Goal: Task Accomplishment & Management: Complete application form

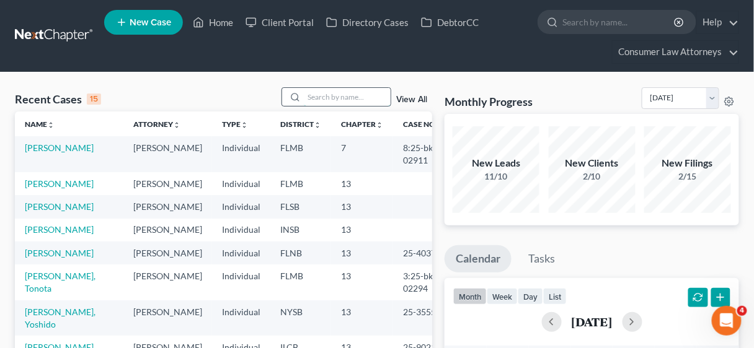
click at [329, 97] on input "search" at bounding box center [347, 97] width 87 height 18
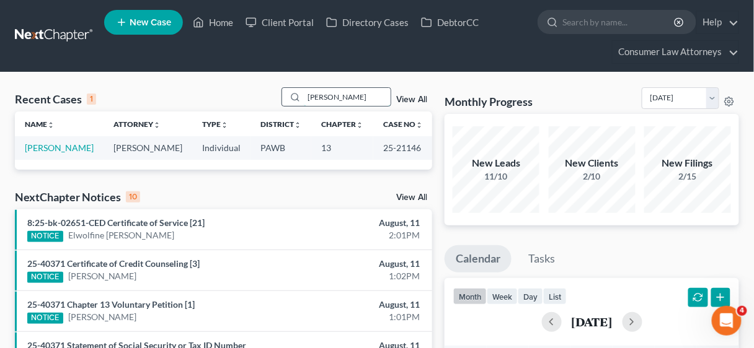
type input "[PERSON_NAME]"
click at [44, 146] on link "[PERSON_NAME]" at bounding box center [59, 148] width 69 height 11
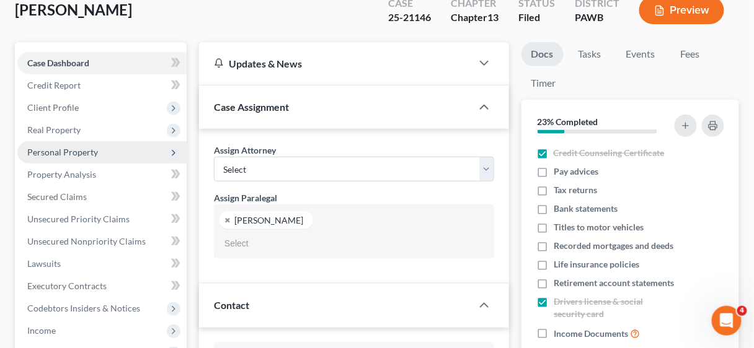
select select "23981"
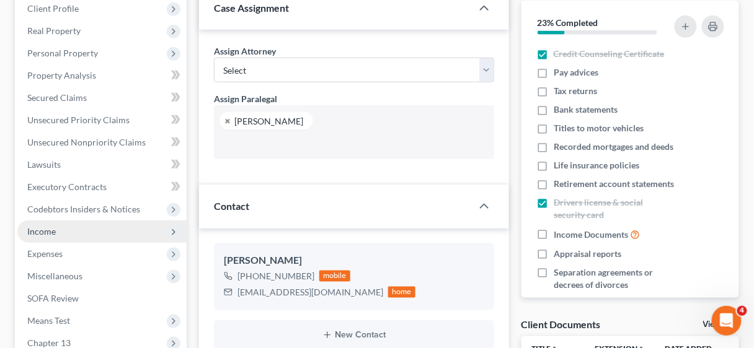
scroll to position [248, 0]
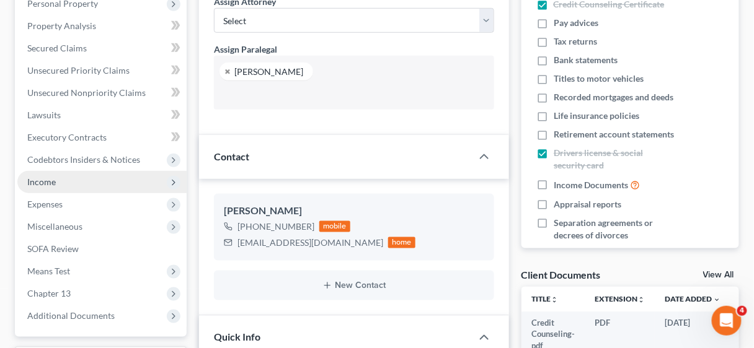
click at [50, 182] on span "Income" at bounding box center [41, 182] width 29 height 11
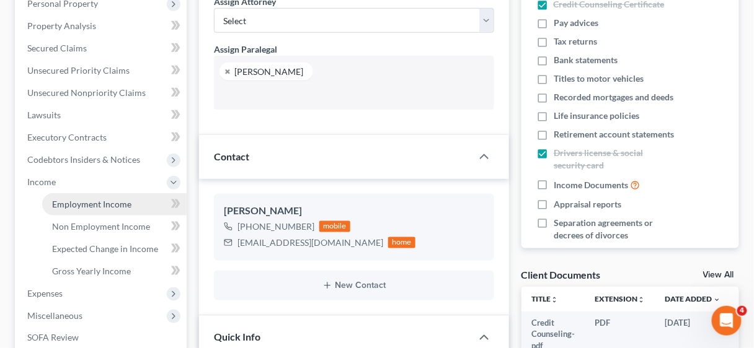
click at [83, 203] on span "Employment Income" at bounding box center [91, 204] width 79 height 11
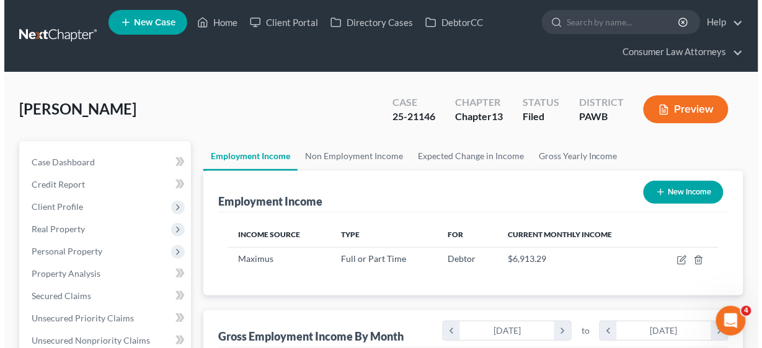
scroll to position [99, 0]
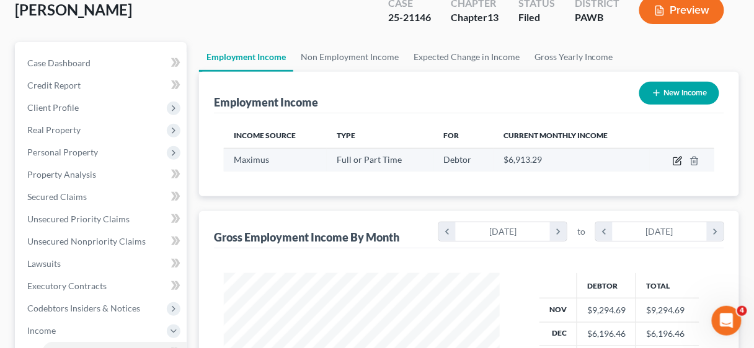
click at [675, 159] on icon "button" at bounding box center [678, 161] width 10 height 10
select select "0"
select select "48"
select select "2"
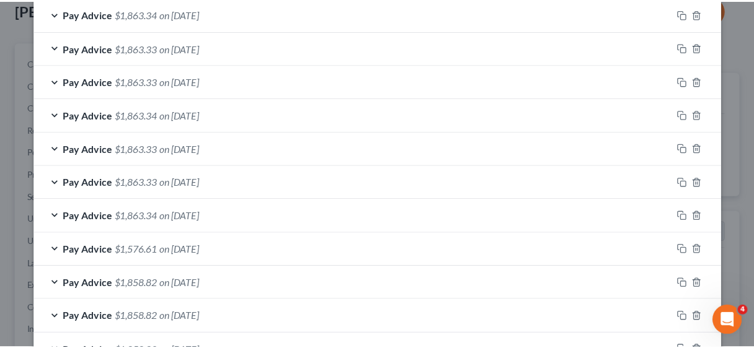
scroll to position [597, 0]
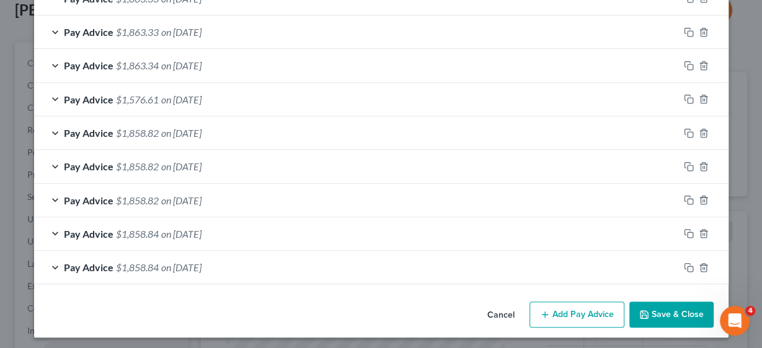
click at [656, 305] on button "Save & Close" at bounding box center [671, 315] width 84 height 26
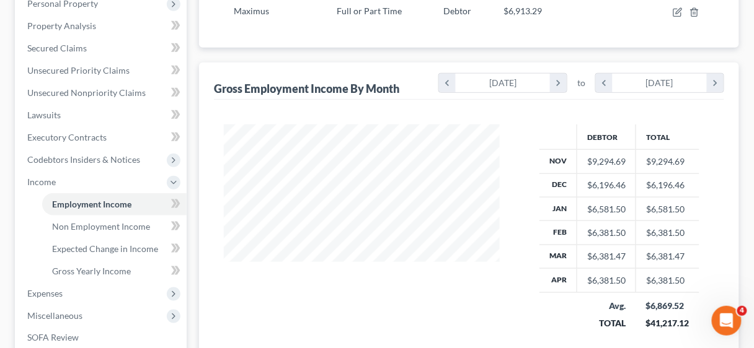
scroll to position [347, 0]
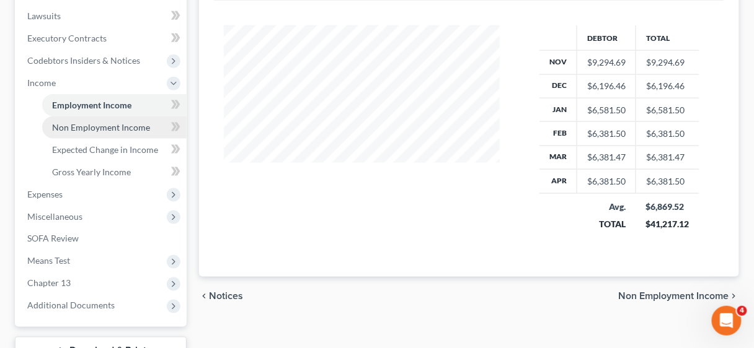
click at [100, 128] on span "Non Employment Income" at bounding box center [101, 127] width 98 height 11
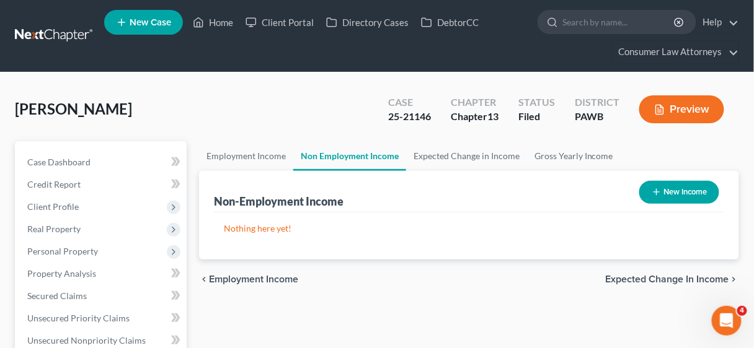
click at [673, 187] on button "New Income" at bounding box center [679, 192] width 80 height 23
select select "0"
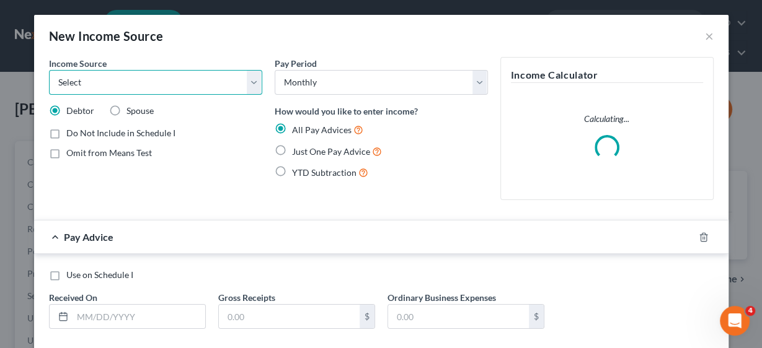
click at [247, 83] on select "Select Unemployment Disability (from employer) Pension Retirement Social Securi…" at bounding box center [155, 82] width 213 height 25
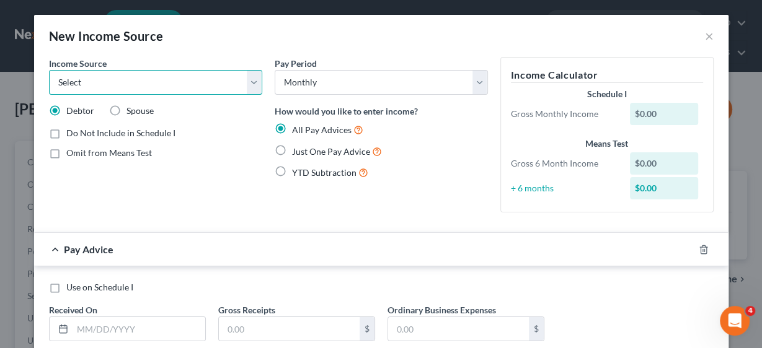
select select "0"
click at [49, 70] on select "Select Unemployment Disability (from employer) Pension Retirement Social Securi…" at bounding box center [155, 82] width 213 height 25
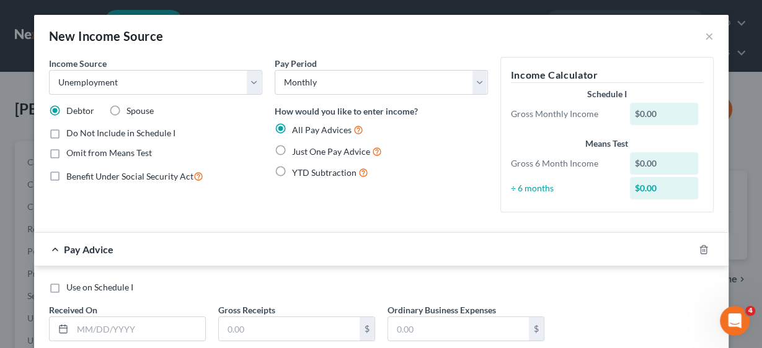
click at [292, 149] on label "Just One Pay Advice" at bounding box center [337, 151] width 90 height 14
click at [297, 149] on input "Just One Pay Advice" at bounding box center [301, 148] width 8 height 8
radio input "true"
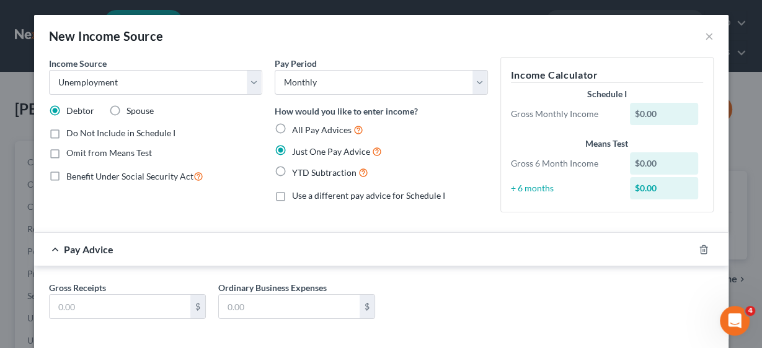
scroll to position [56, 0]
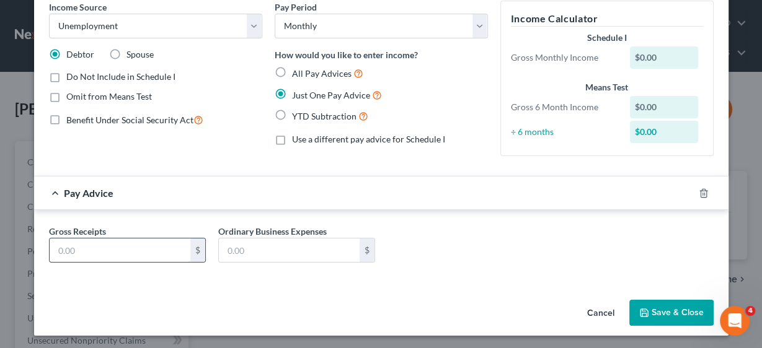
click at [121, 250] on input "text" at bounding box center [120, 251] width 141 height 24
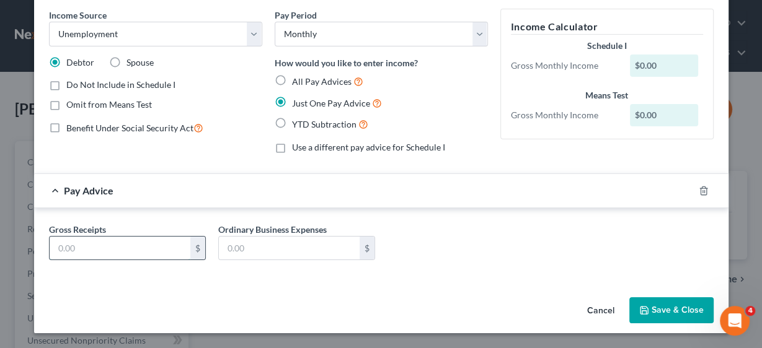
scroll to position [46, 0]
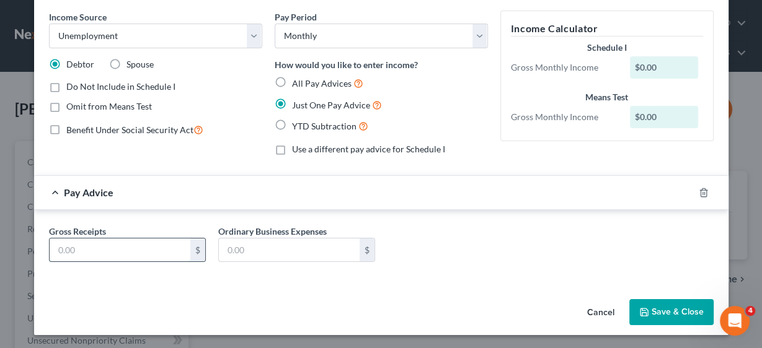
click at [163, 242] on input "text" at bounding box center [120, 251] width 141 height 24
type input "605.00"
click at [255, 250] on input "text" at bounding box center [289, 251] width 141 height 24
click at [231, 250] on input "text" at bounding box center [289, 251] width 141 height 24
type input "5"
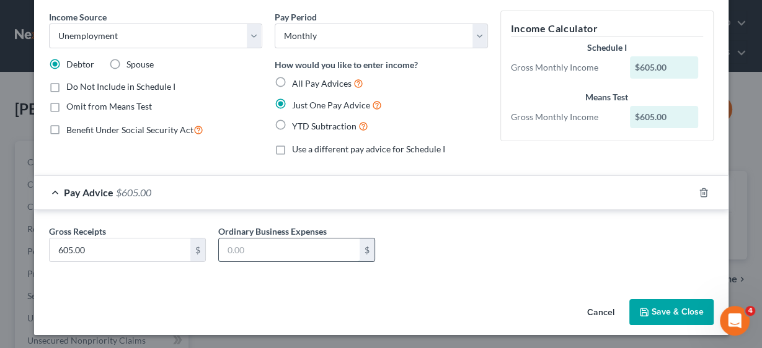
click at [233, 248] on input "text" at bounding box center [289, 251] width 141 height 24
type input "79.00"
click at [679, 309] on button "Save & Close" at bounding box center [671, 312] width 84 height 26
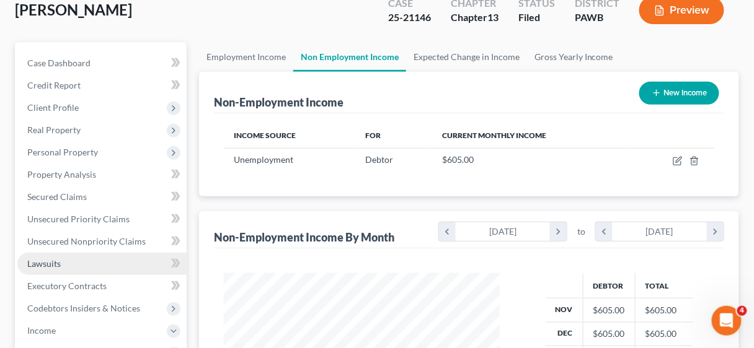
scroll to position [198, 0]
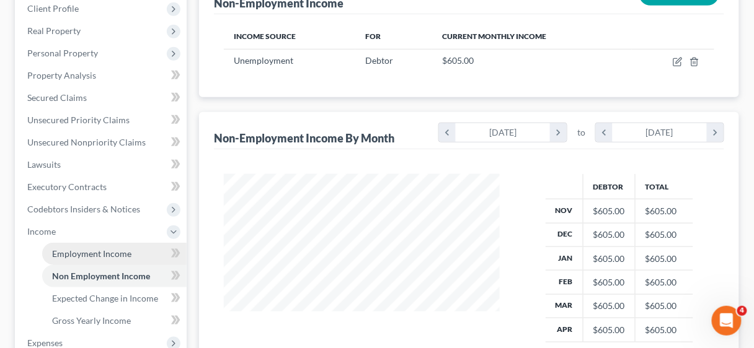
click at [100, 250] on span "Employment Income" at bounding box center [91, 254] width 79 height 11
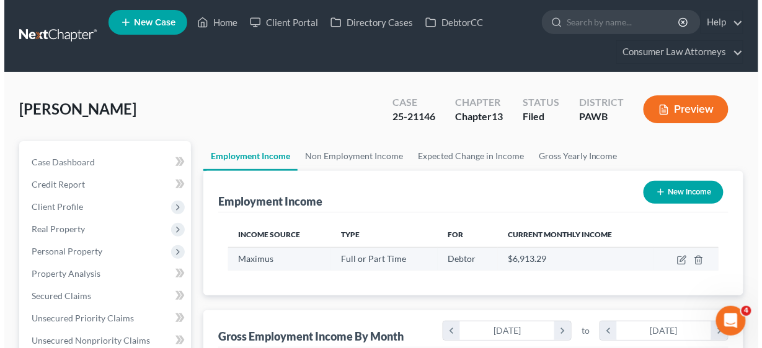
scroll to position [220, 301]
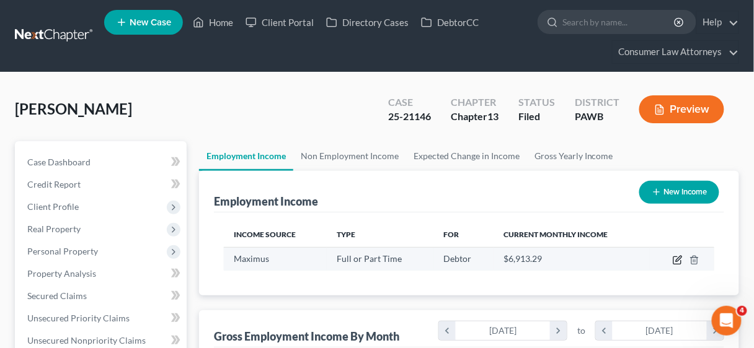
click at [679, 257] on icon "button" at bounding box center [679, 259] width 6 height 6
select select "0"
select select "48"
select select "2"
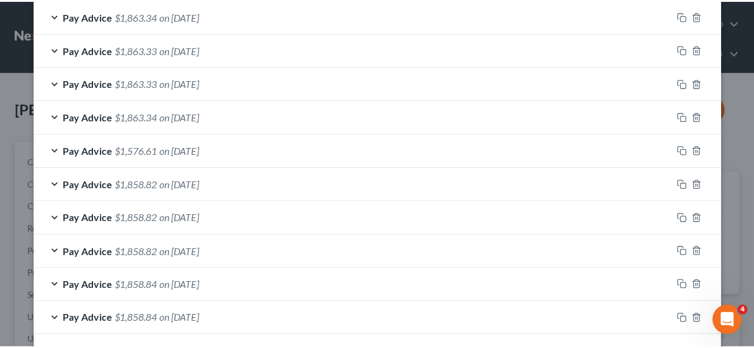
scroll to position [597, 0]
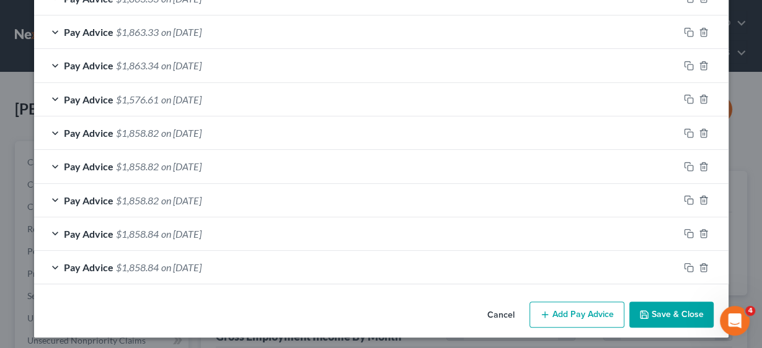
click at [672, 306] on button "Save & Close" at bounding box center [671, 315] width 84 height 26
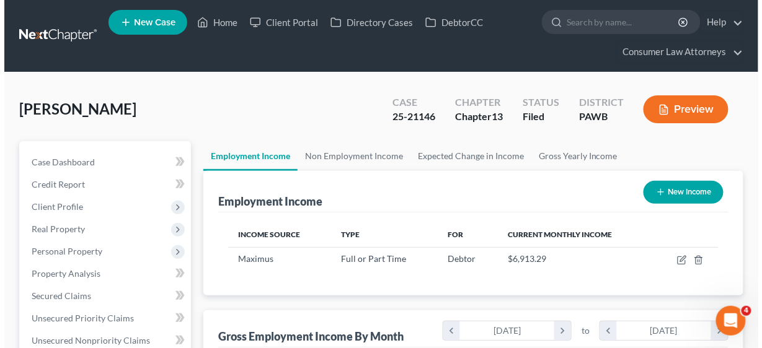
scroll to position [619627, 619546]
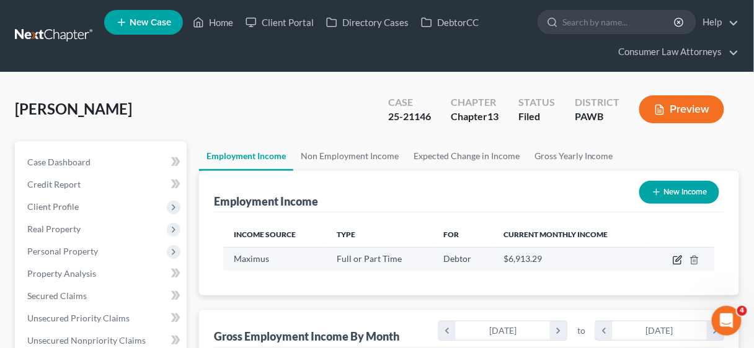
click at [680, 257] on icon "button" at bounding box center [678, 260] width 10 height 10
select select "0"
select select "48"
select select "2"
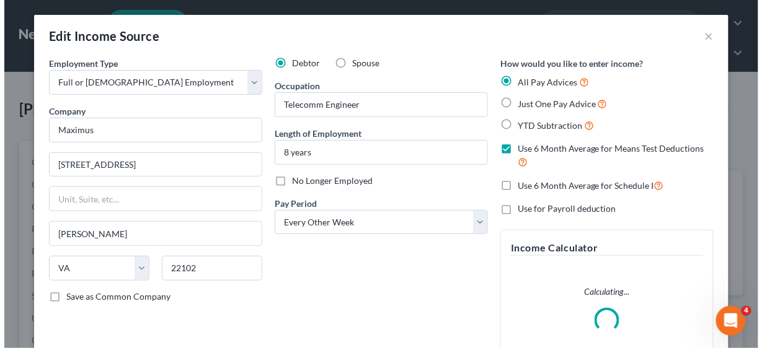
scroll to position [220, 304]
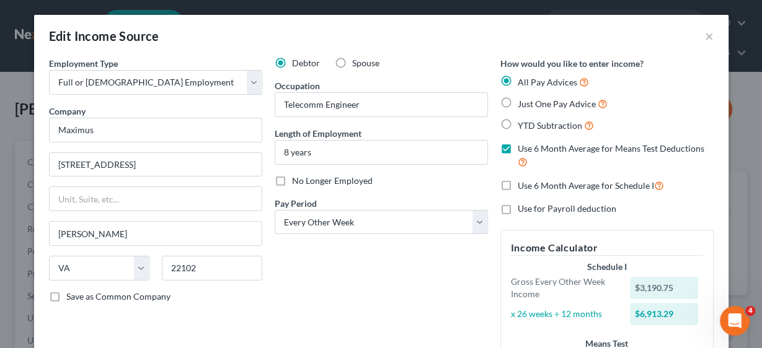
click at [518, 150] on label "Use 6 Month Average for Means Test Deductions" at bounding box center [616, 156] width 196 height 27
click at [523, 150] on input "Use 6 Month Average for Means Test Deductions" at bounding box center [527, 147] width 8 height 8
checkbox input "false"
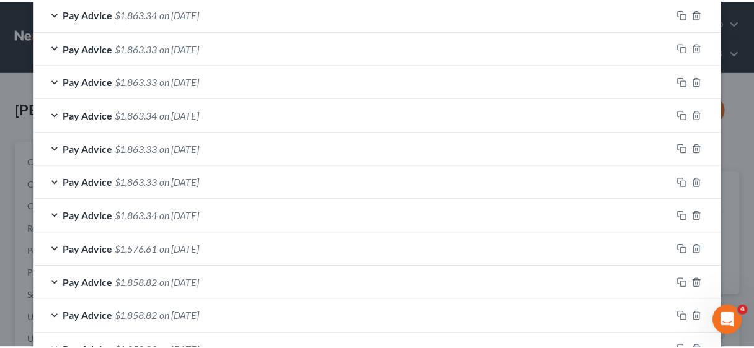
scroll to position [597, 0]
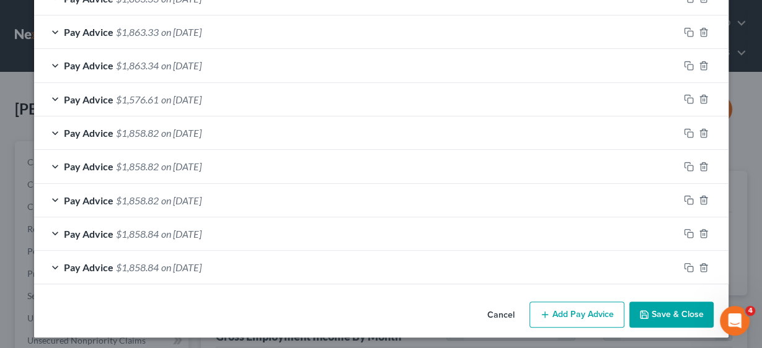
click at [647, 306] on button "Save & Close" at bounding box center [671, 315] width 84 height 26
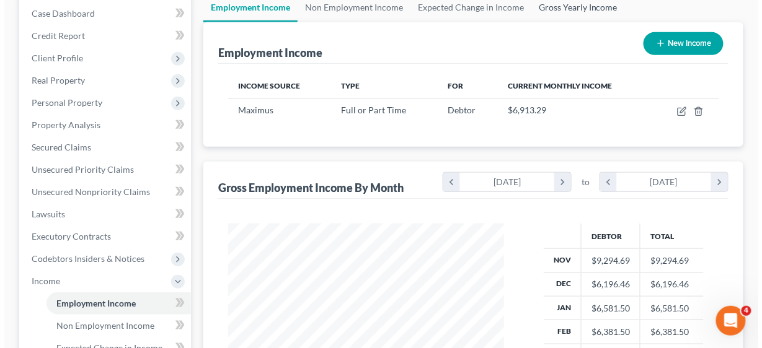
scroll to position [0, 0]
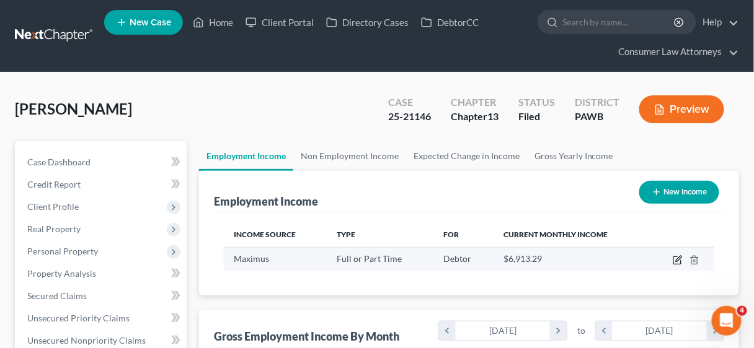
click at [676, 260] on icon "button" at bounding box center [678, 260] width 10 height 10
select select "0"
select select "48"
select select "2"
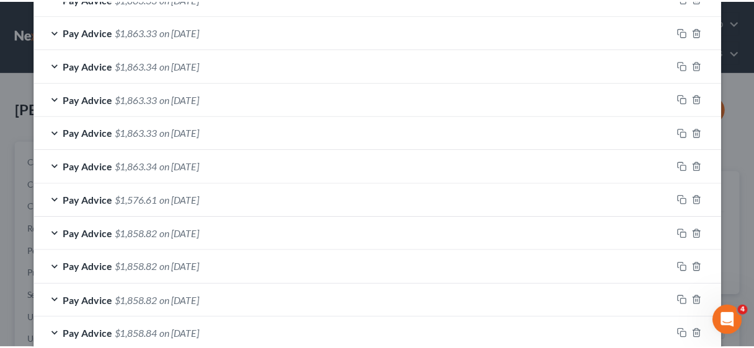
scroll to position [597, 0]
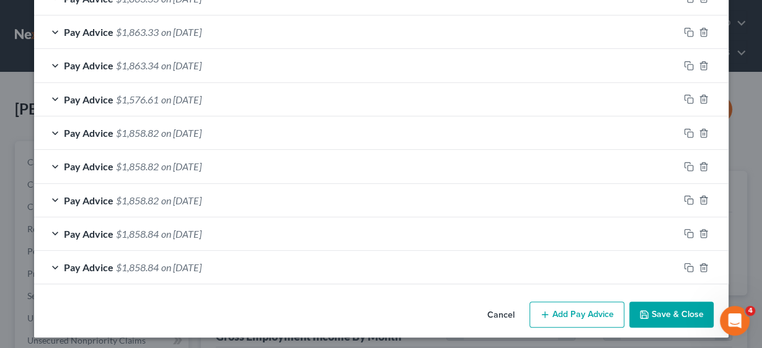
click at [668, 313] on button "Save & Close" at bounding box center [671, 315] width 84 height 26
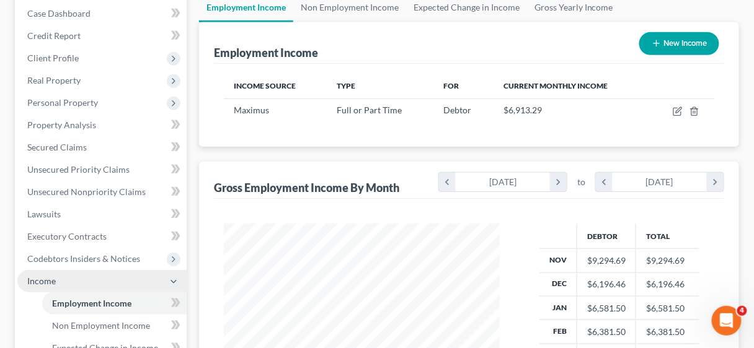
scroll to position [248, 0]
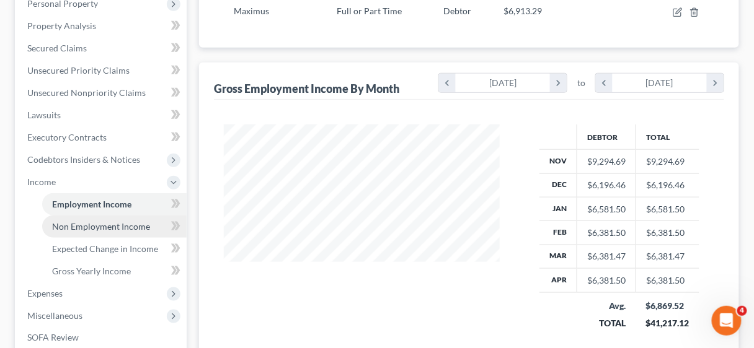
click at [107, 224] on span "Non Employment Income" at bounding box center [101, 226] width 98 height 11
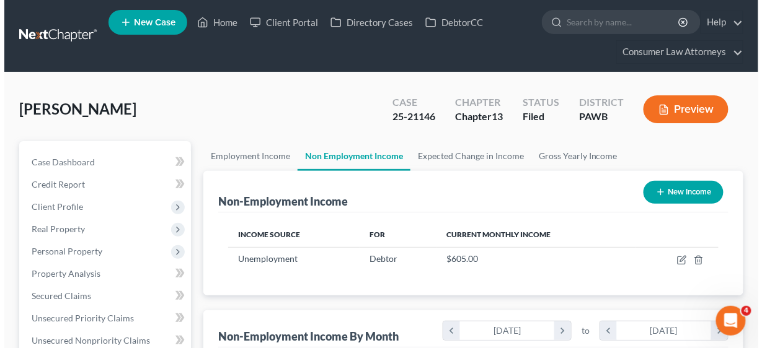
scroll to position [220, 301]
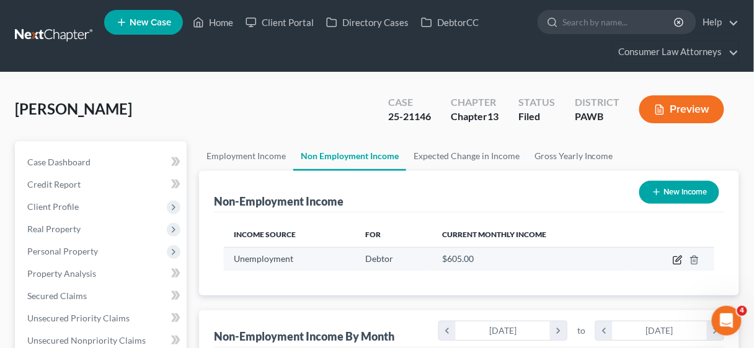
click at [678, 260] on icon "button" at bounding box center [679, 259] width 6 height 6
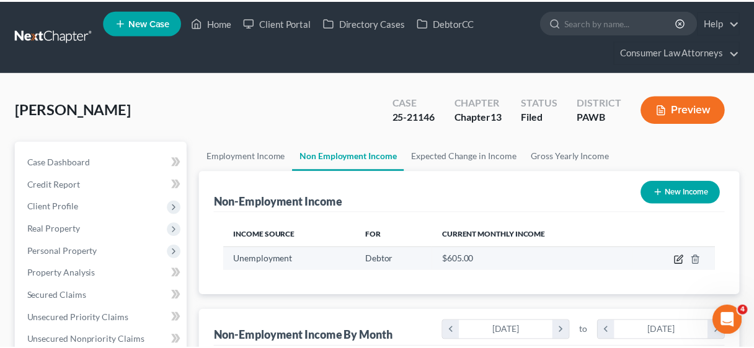
scroll to position [220, 304]
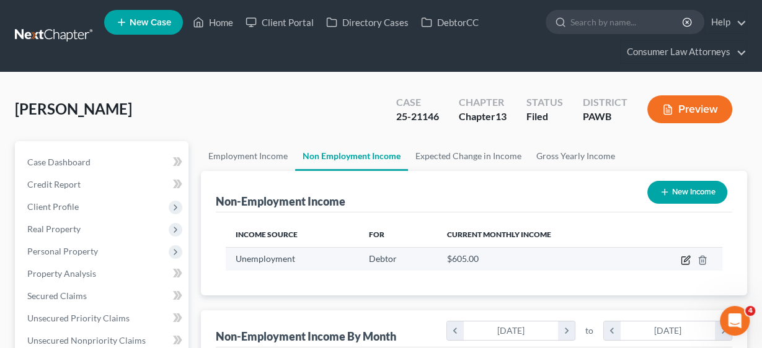
select select "0"
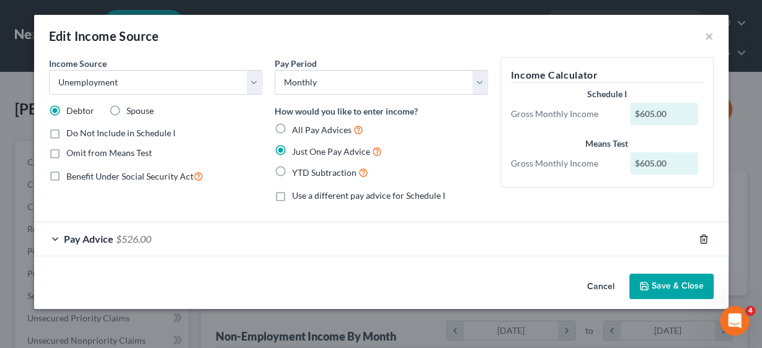
click at [704, 239] on line "button" at bounding box center [704, 240] width 0 height 2
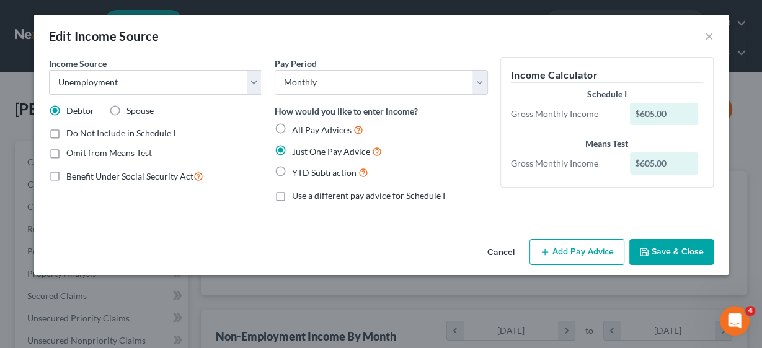
click at [668, 254] on button "Save & Close" at bounding box center [671, 252] width 84 height 26
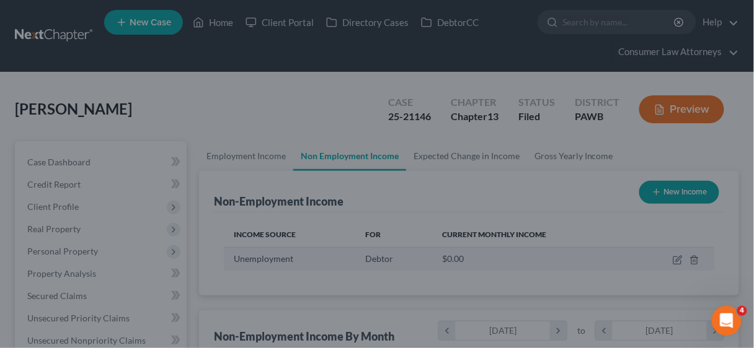
scroll to position [619627, 619546]
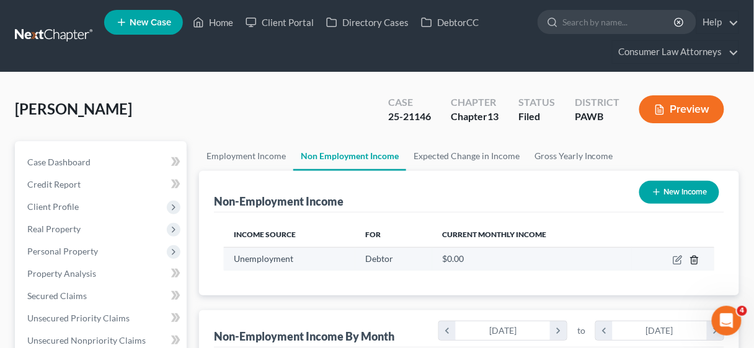
click at [697, 257] on icon "button" at bounding box center [694, 260] width 6 height 8
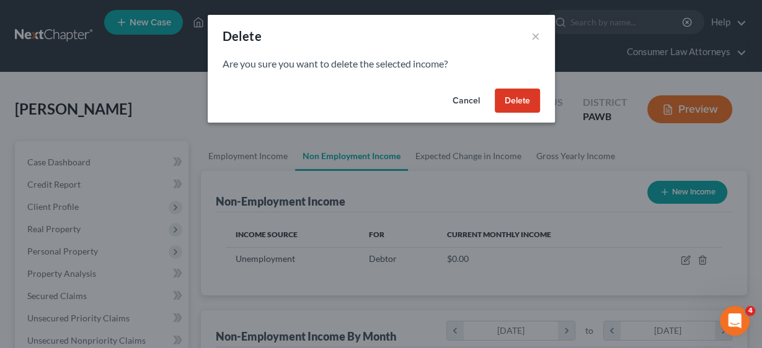
click at [528, 94] on button "Delete" at bounding box center [517, 101] width 45 height 25
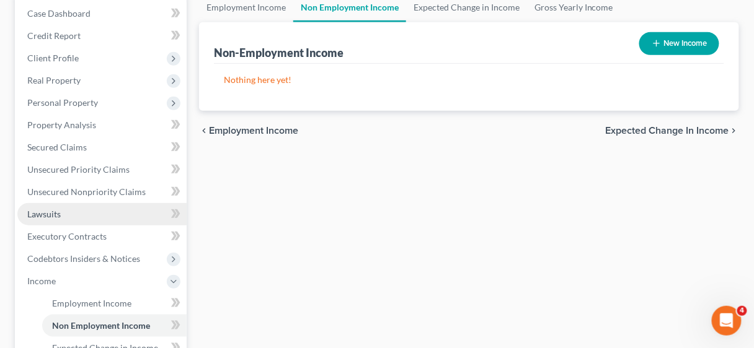
scroll to position [198, 0]
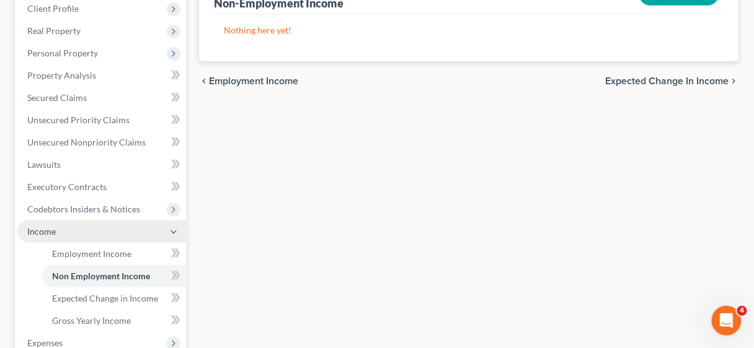
click at [50, 226] on span "Income" at bounding box center [41, 231] width 29 height 11
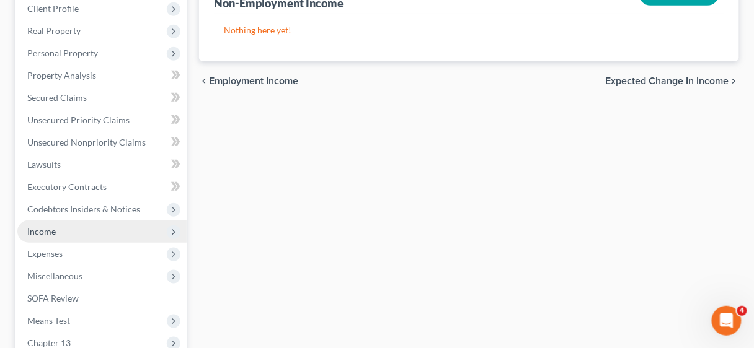
click at [50, 232] on span "Income" at bounding box center [41, 231] width 29 height 11
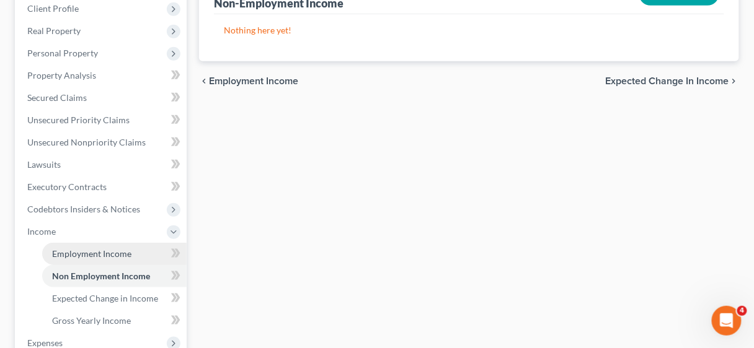
click at [92, 255] on span "Employment Income" at bounding box center [91, 254] width 79 height 11
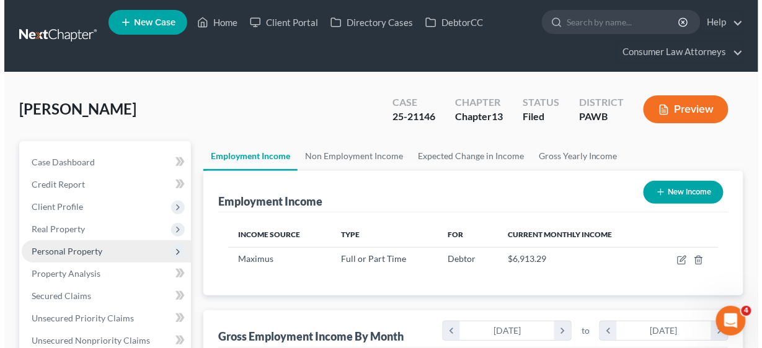
scroll to position [220, 301]
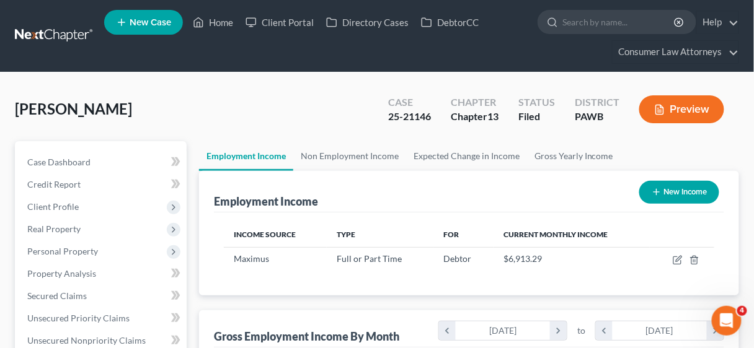
click at [670, 191] on button "New Income" at bounding box center [679, 192] width 80 height 23
select select "0"
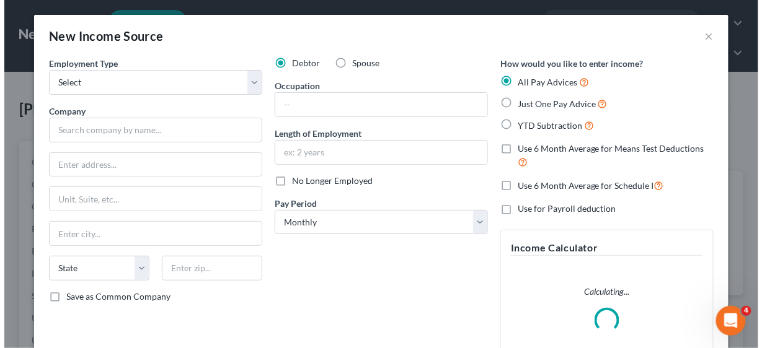
scroll to position [220, 304]
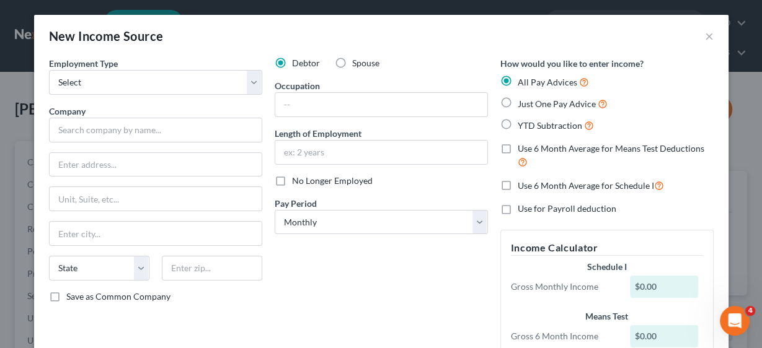
click at [352, 63] on label "Spouse" at bounding box center [365, 63] width 27 height 12
click at [357, 63] on input "Spouse" at bounding box center [361, 61] width 8 height 8
radio input "true"
click at [249, 87] on select "Select Full or [DEMOGRAPHIC_DATA] Employment Self Employment" at bounding box center [155, 82] width 213 height 25
select select "0"
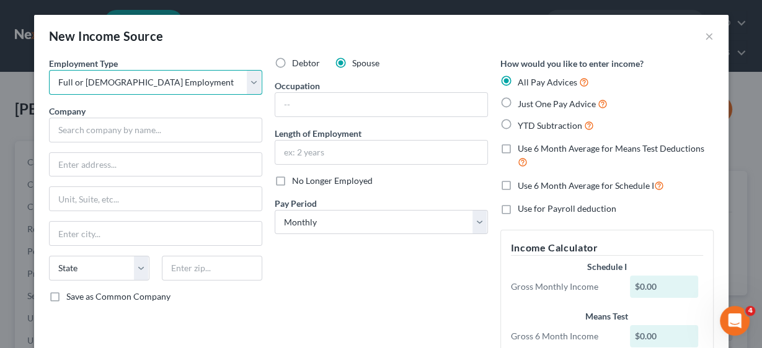
click at [49, 70] on select "Select Full or [DEMOGRAPHIC_DATA] Employment Self Employment" at bounding box center [155, 82] width 213 height 25
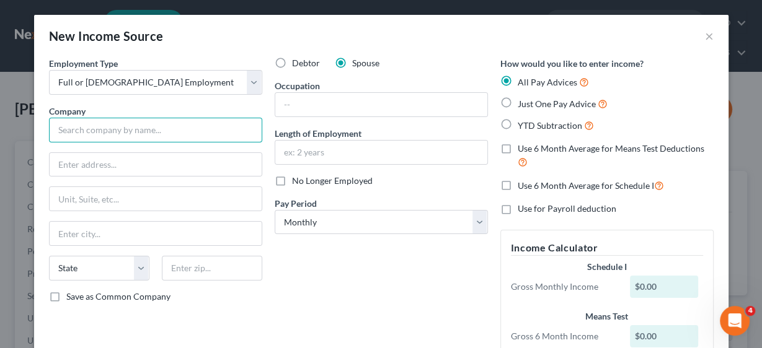
click at [143, 129] on input "text" at bounding box center [155, 130] width 213 height 25
click at [87, 132] on input "text" at bounding box center [155, 130] width 213 height 25
type input "c"
type input "Central Solution Staffing, LLC"
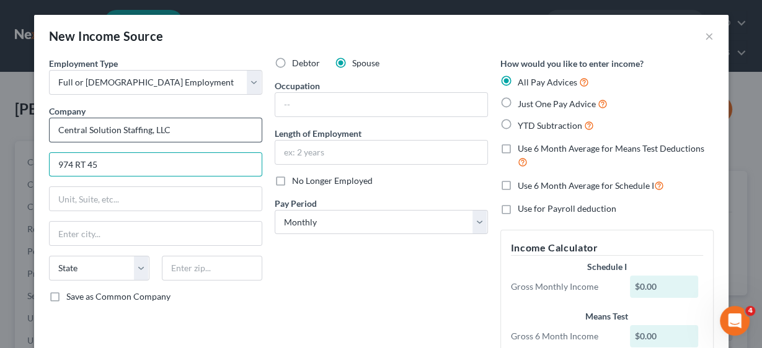
type input "974 RT 45"
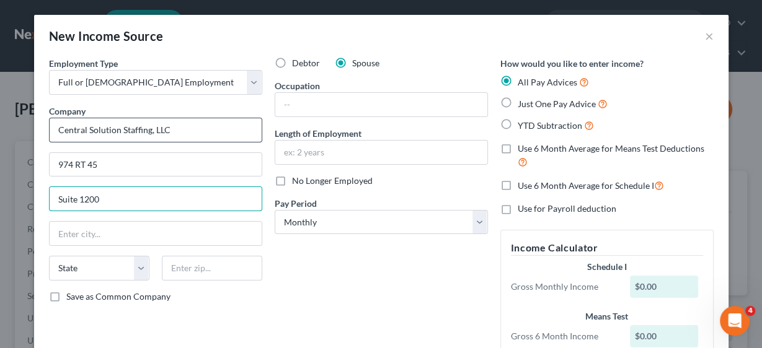
type input "Suite 1200"
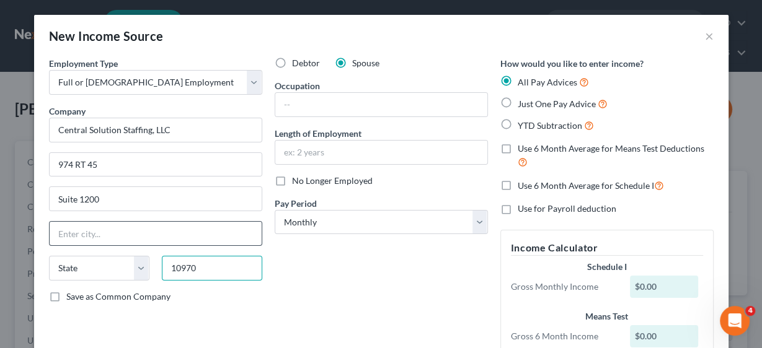
type input "10970"
type input "Pomona"
select select "35"
click at [125, 223] on input "Pomona" at bounding box center [156, 234] width 212 height 24
click at [388, 289] on div "Debtor Spouse Occupation Length of Employment No Longer Employed Pay Period * S…" at bounding box center [381, 226] width 226 height 338
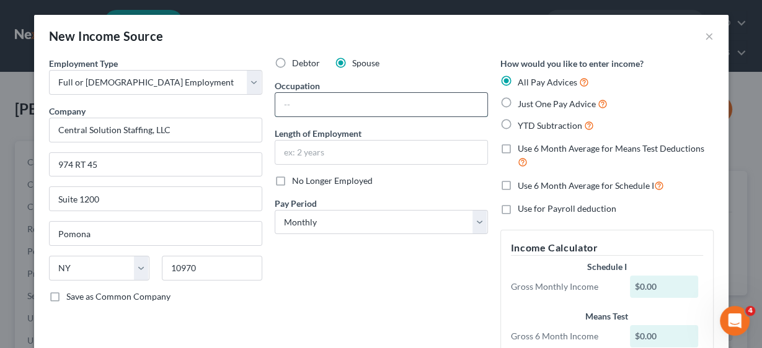
click at [314, 105] on input "text" at bounding box center [381, 105] width 212 height 24
click at [474, 221] on select "Select Monthly Twice Monthly Every Other Week Weekly" at bounding box center [381, 222] width 213 height 25
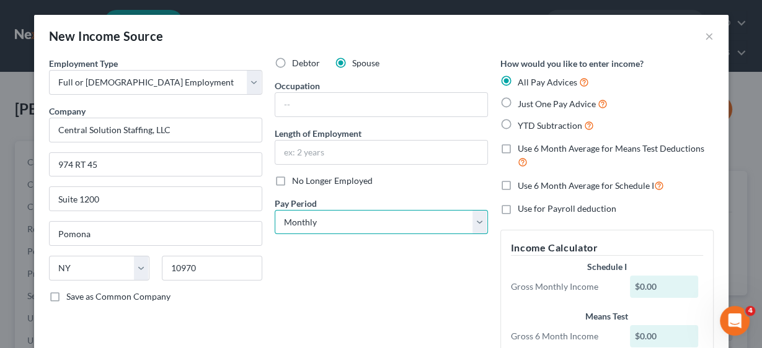
select select "2"
click at [275, 210] on select "Select Monthly Twice Monthly Every Other Week Weekly" at bounding box center [381, 222] width 213 height 25
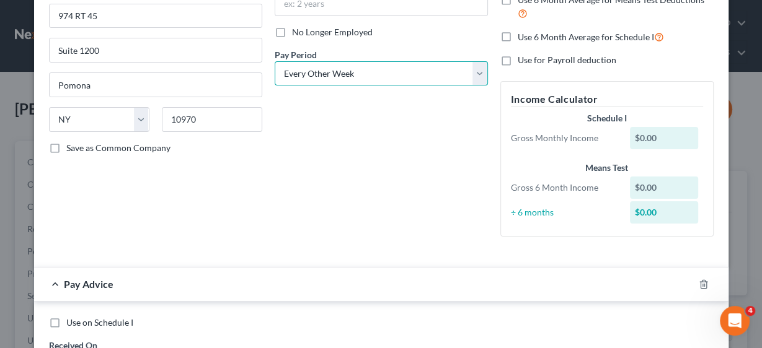
scroll to position [248, 0]
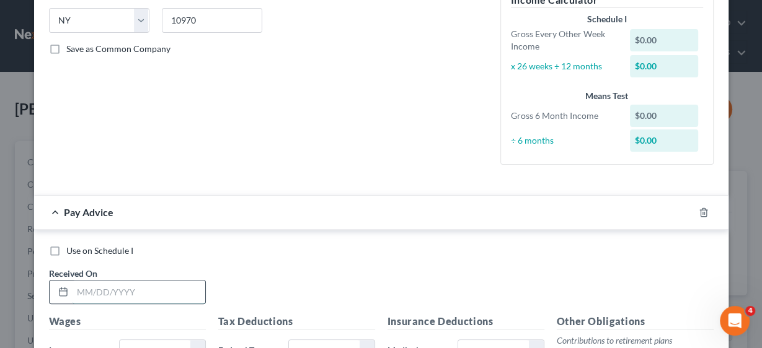
click at [107, 293] on input "text" at bounding box center [139, 293] width 133 height 24
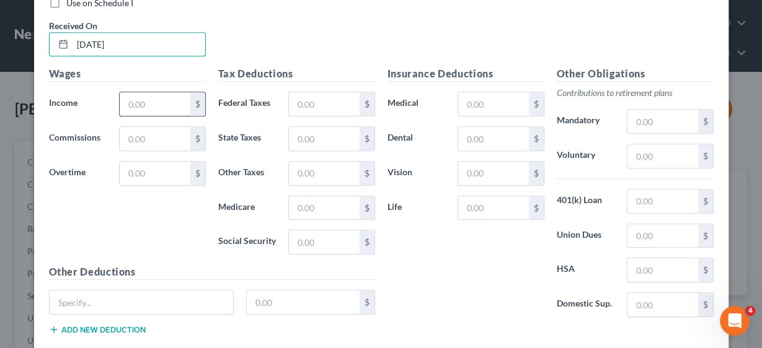
type input "[DATE]"
click at [167, 101] on input "text" at bounding box center [155, 104] width 70 height 24
click at [152, 99] on input "text" at bounding box center [155, 104] width 70 height 24
type input "400.50"
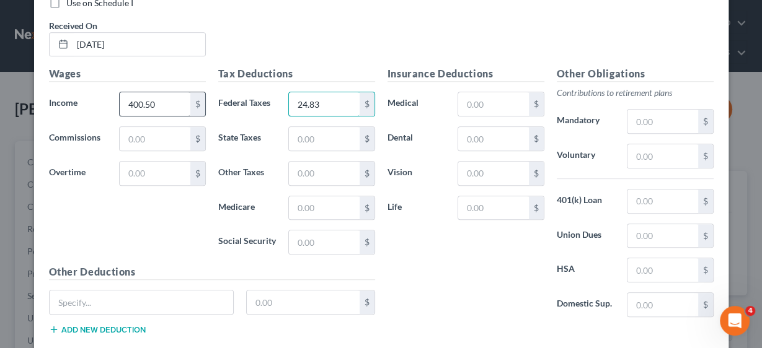
type input "24.83"
type input "12.30"
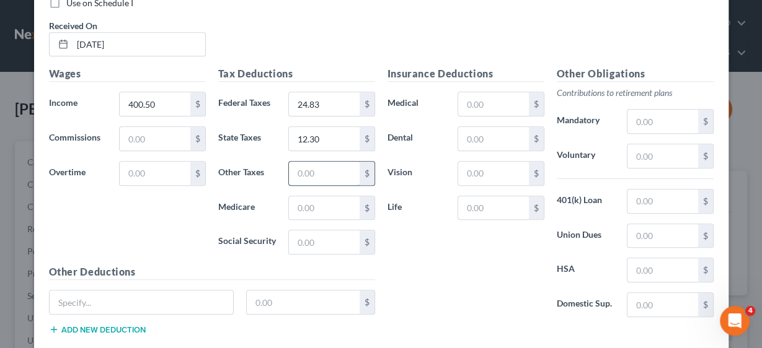
click at [300, 175] on input "text" at bounding box center [324, 174] width 70 height 24
type input "6.29"
type input "5.81"
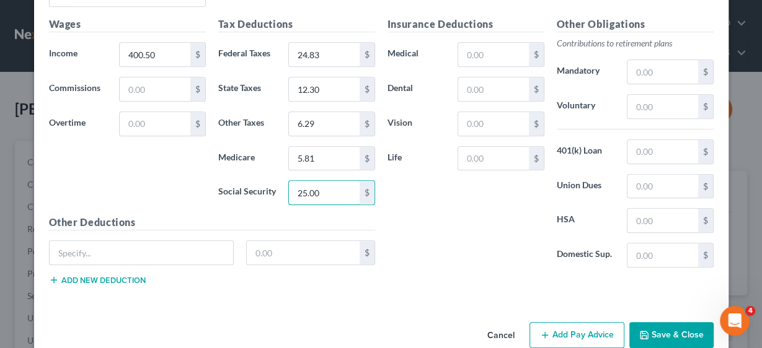
scroll to position [565, 0]
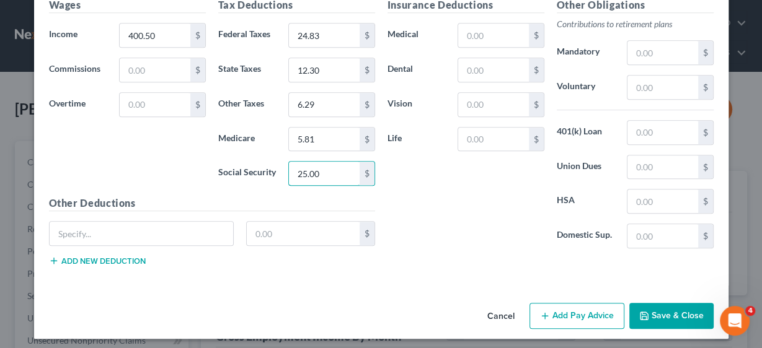
type input "25.00"
click at [570, 313] on button "Add Pay Advice" at bounding box center [576, 316] width 95 height 26
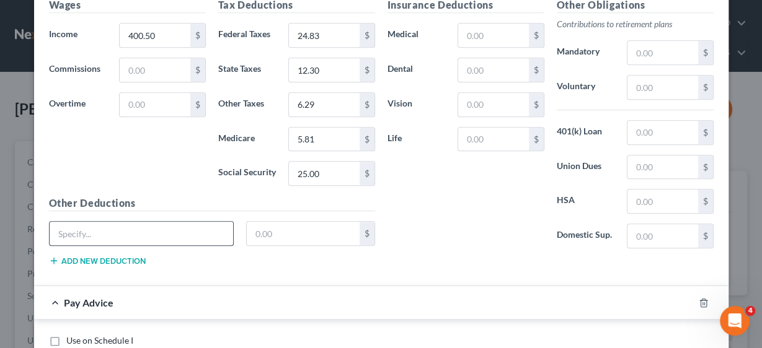
scroll to position [763, 0]
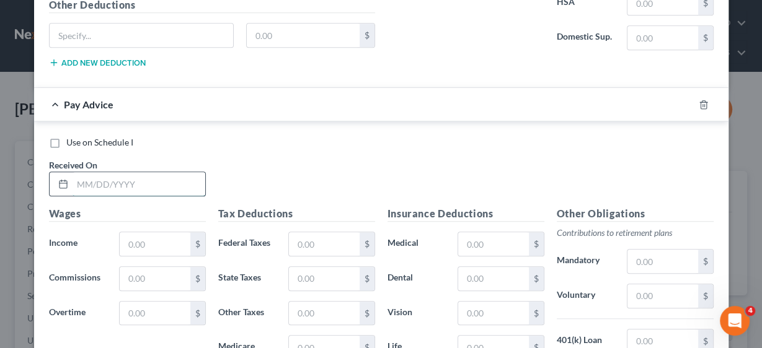
click at [117, 179] on input "text" at bounding box center [139, 184] width 133 height 24
type input "[DATE]"
type input "103.50"
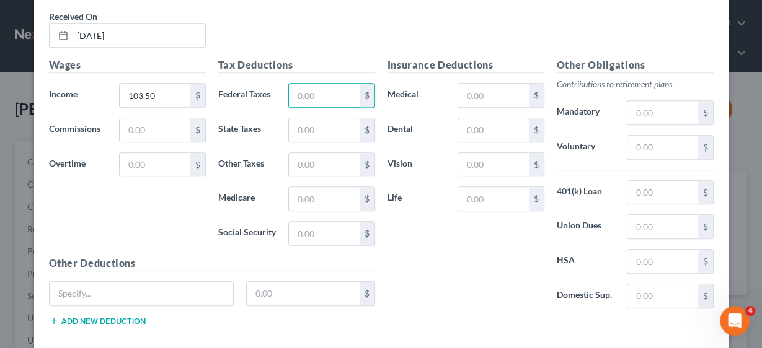
scroll to position [813, 0]
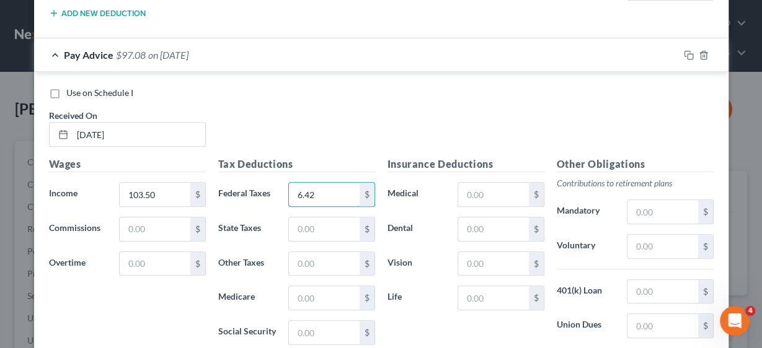
type input "6.42"
type input "3.18"
type input "3.11"
type input "1.50"
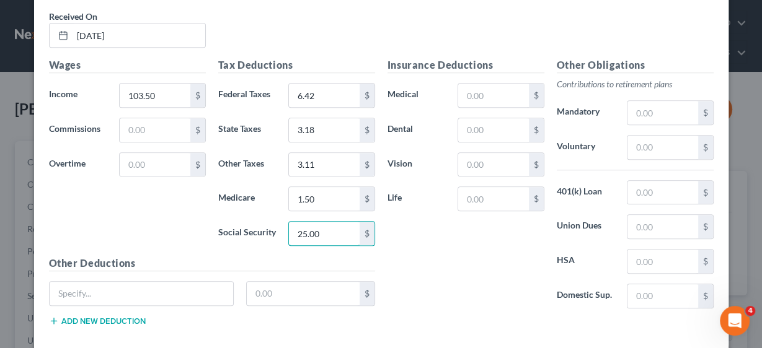
scroll to position [968, 0]
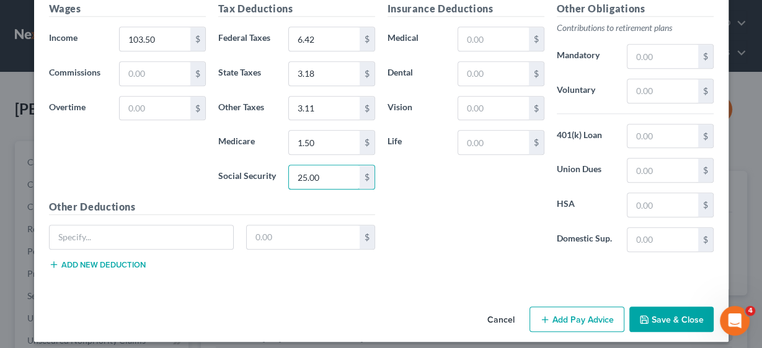
type input "25.00"
click at [575, 314] on button "Add Pay Advice" at bounding box center [576, 320] width 95 height 26
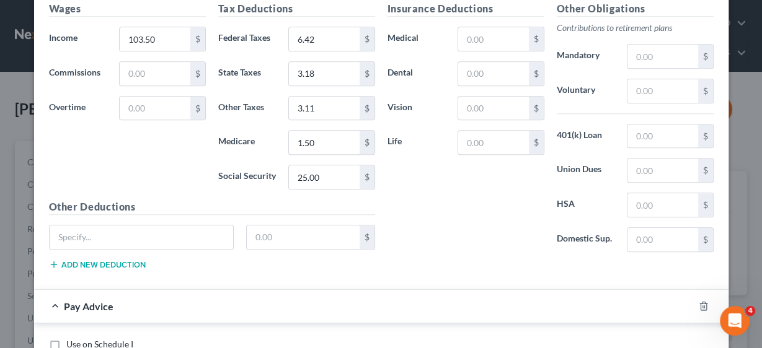
scroll to position [1117, 0]
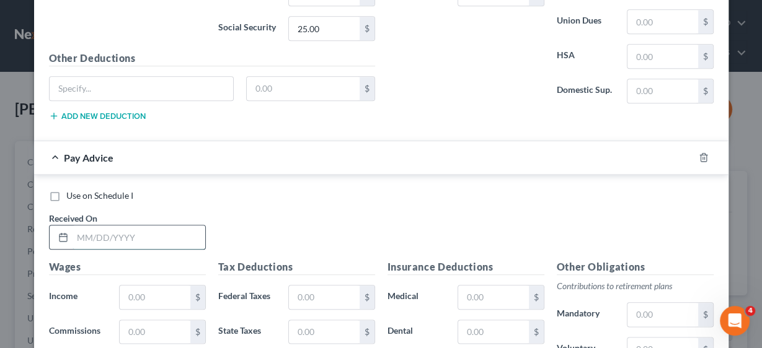
click at [105, 226] on input "text" at bounding box center [139, 238] width 133 height 24
type input "[DATE]"
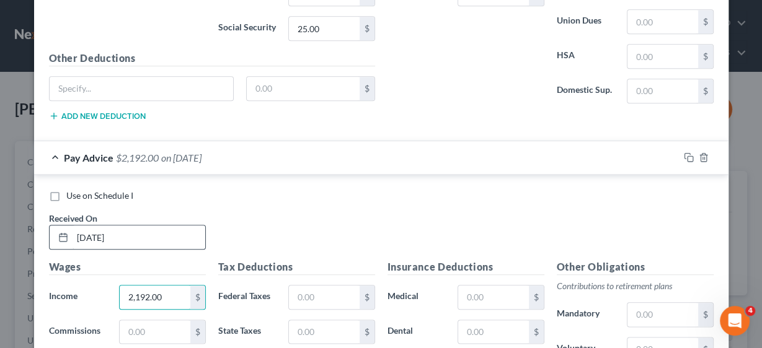
type input "2,192.00"
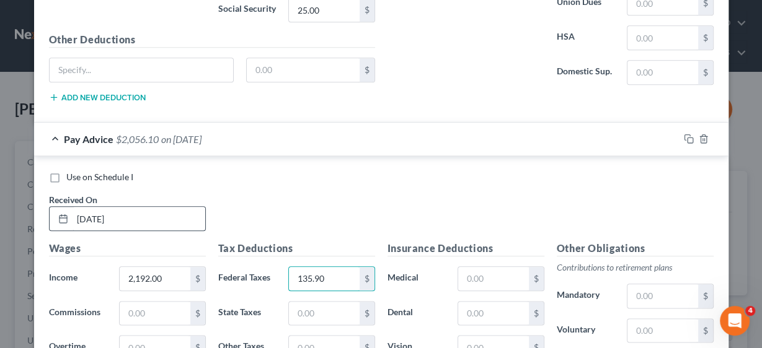
type input "135.90"
type input "67.29"
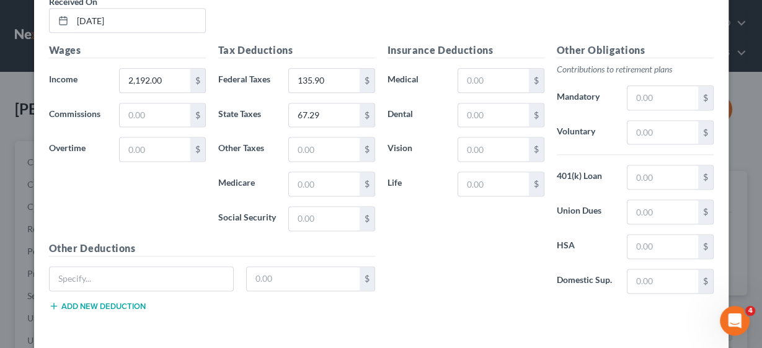
scroll to position [1371, 0]
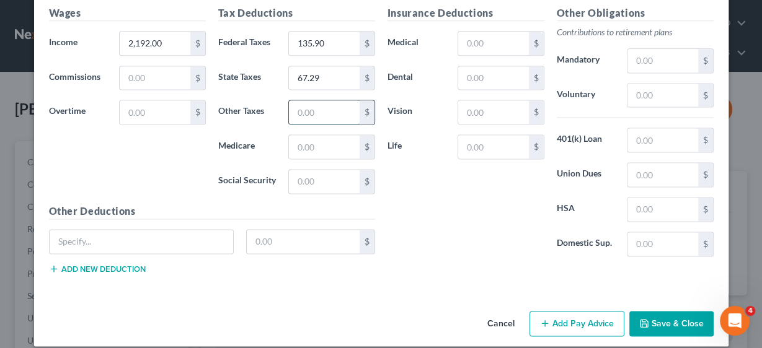
click at [316, 104] on input "text" at bounding box center [324, 112] width 70 height 24
type input "25.45"
type input "31.78"
type input "135.42"
click at [583, 311] on button "Add Pay Advice" at bounding box center [576, 324] width 95 height 26
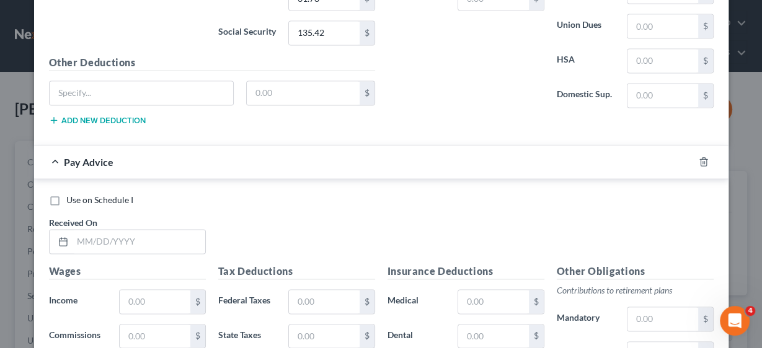
scroll to position [1569, 0]
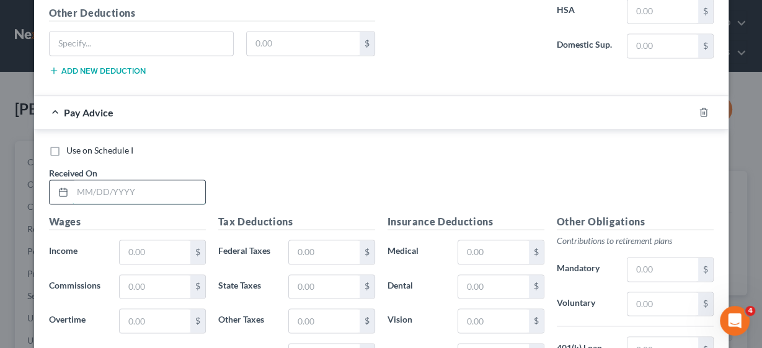
click at [101, 182] on input "text" at bounding box center [139, 192] width 133 height 24
click at [146, 180] on input "text" at bounding box center [139, 192] width 133 height 24
type input "[DATE]"
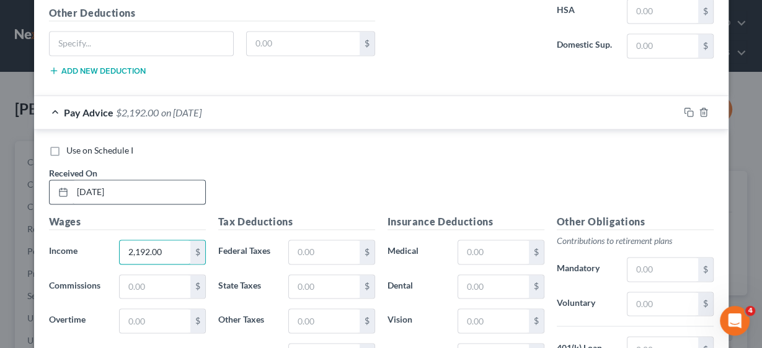
type input "2,192.00"
type input "135.90"
type input "67.29"
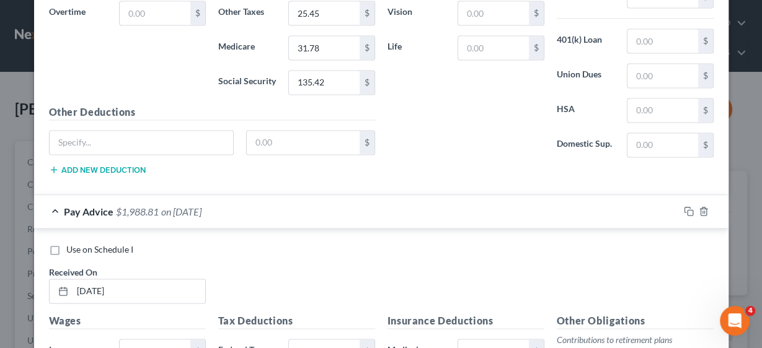
scroll to position [1619, 0]
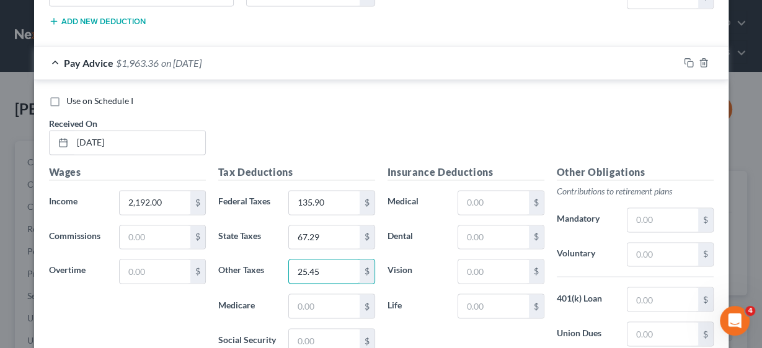
type input "25.45"
type input "31.78"
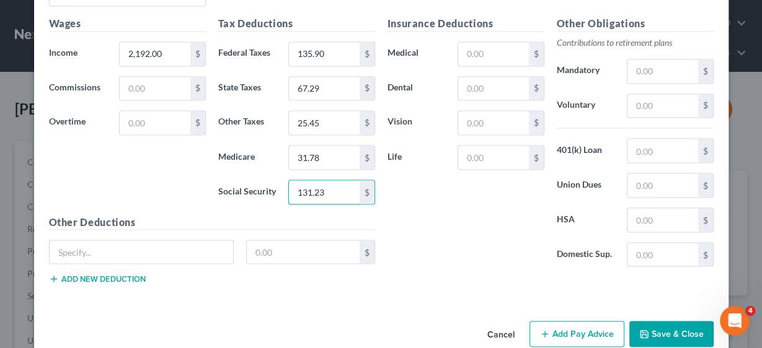
scroll to position [1774, 0]
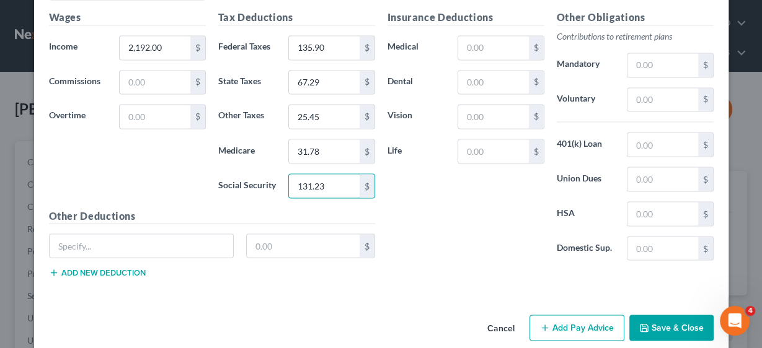
type input "131.23"
click at [565, 315] on button "Add Pay Advice" at bounding box center [576, 328] width 95 height 26
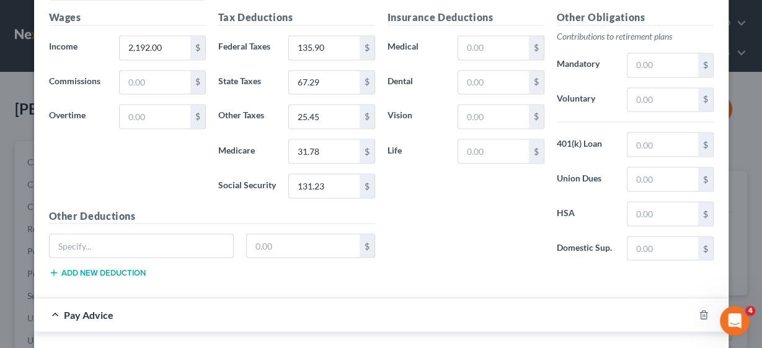
scroll to position [2022, 0]
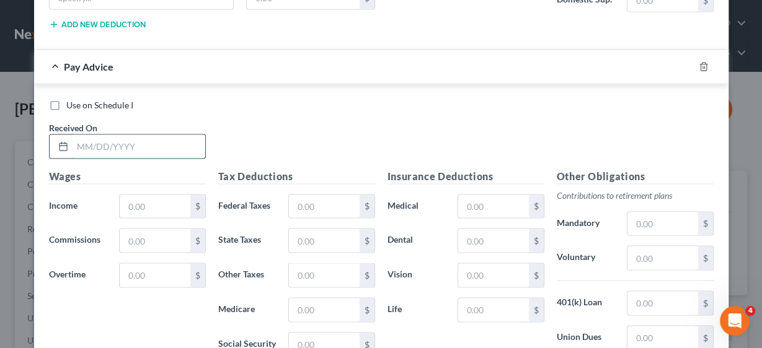
click at [94, 135] on input "text" at bounding box center [139, 147] width 133 height 24
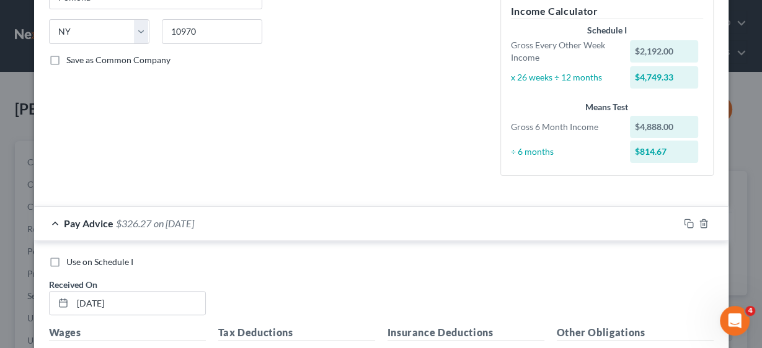
scroll to position [0, 0]
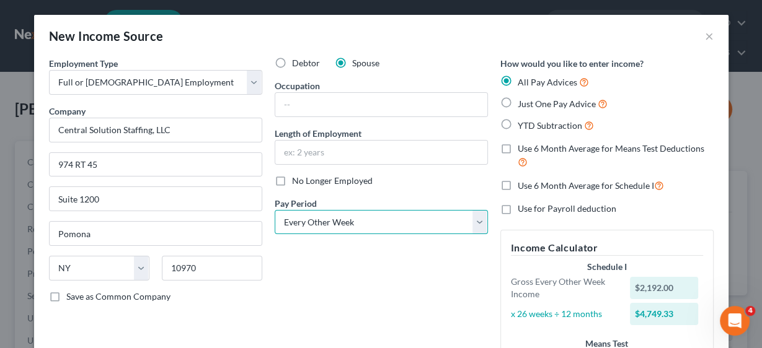
click at [479, 224] on select "Select Monthly Twice Monthly Every Other Week Weekly" at bounding box center [381, 222] width 213 height 25
select select "3"
click at [275, 210] on select "Select Monthly Twice Monthly Every Other Week Weekly" at bounding box center [381, 222] width 213 height 25
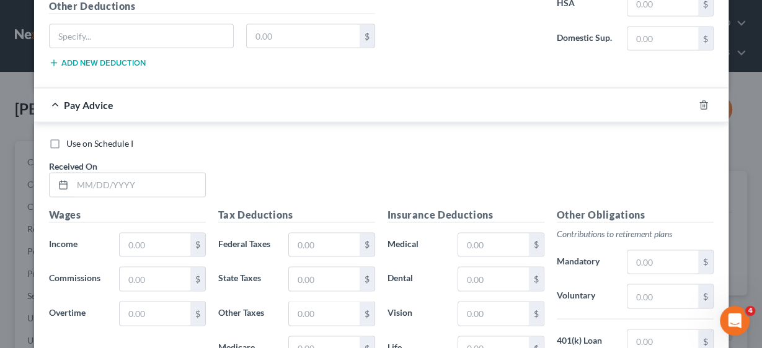
scroll to position [2031, 0]
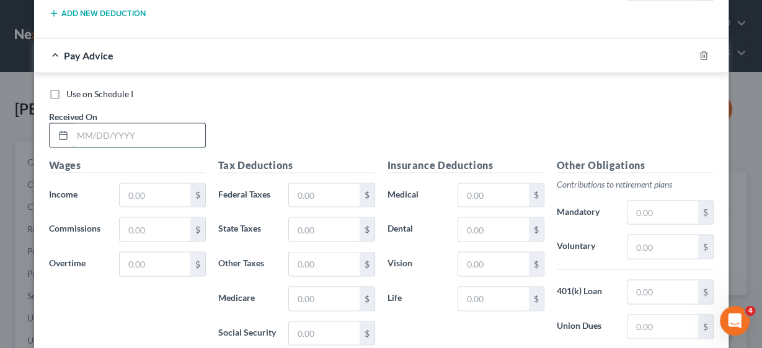
click at [128, 124] on input "text" at bounding box center [139, 136] width 133 height 24
click at [100, 124] on input "text" at bounding box center [139, 136] width 133 height 24
type input "[DATE]"
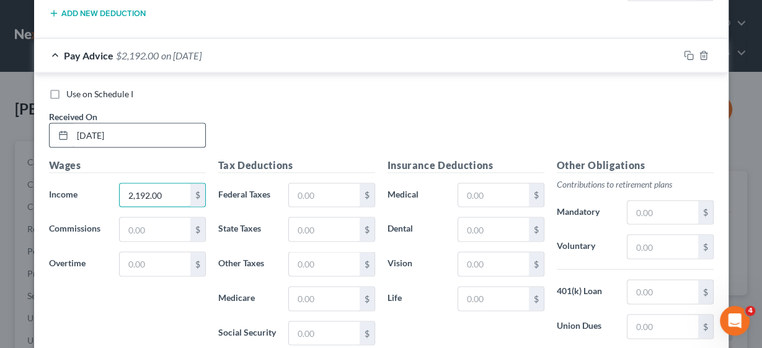
type input "2,192.00"
type input "135.91"
type input "67.29"
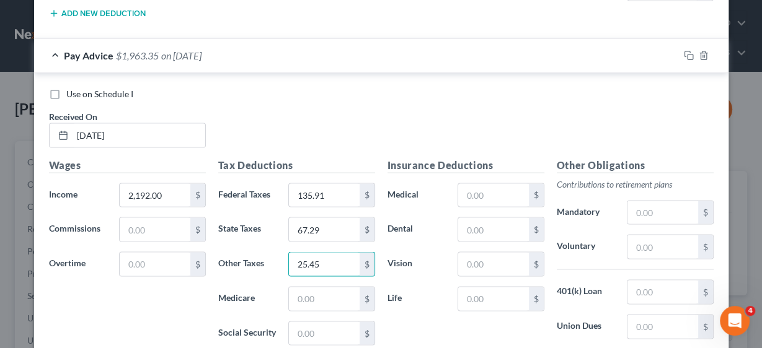
type input "25.45"
type input "31.79"
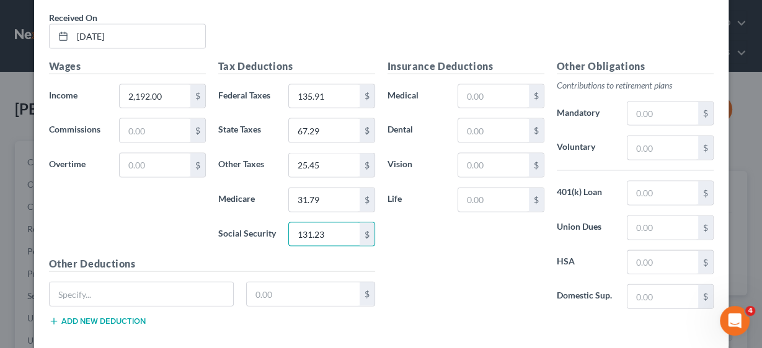
scroll to position [2175, 0]
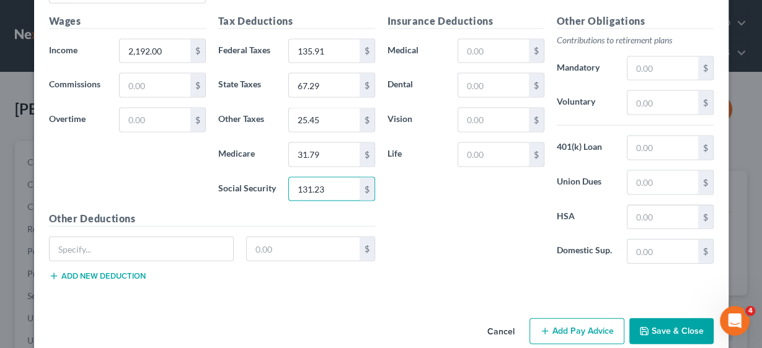
type input "131.23"
click at [563, 319] on button "Add Pay Advice" at bounding box center [576, 332] width 95 height 26
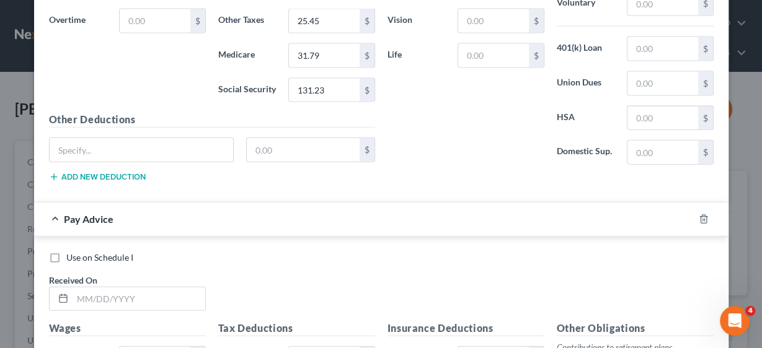
scroll to position [2324, 0]
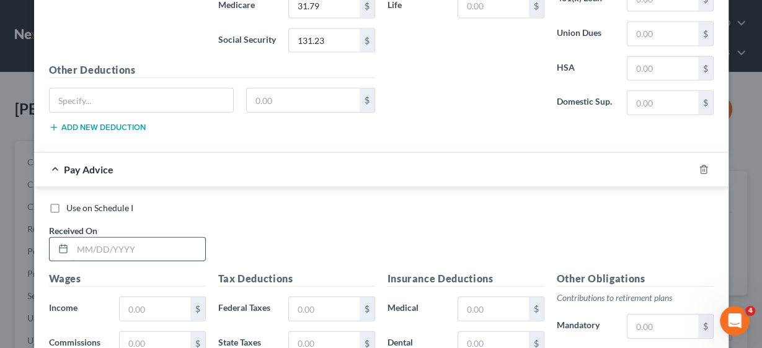
click at [138, 238] on input "text" at bounding box center [139, 250] width 133 height 24
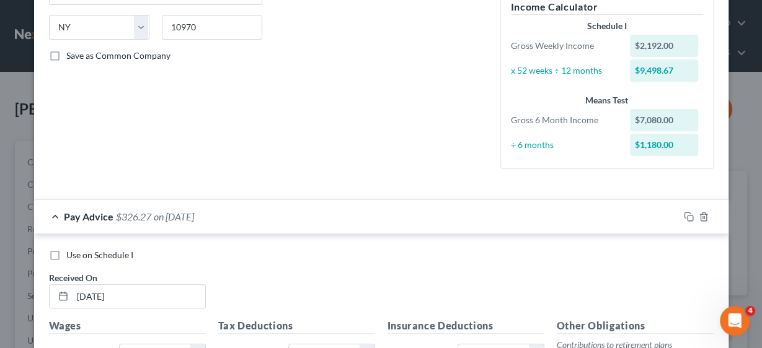
scroll to position [0, 0]
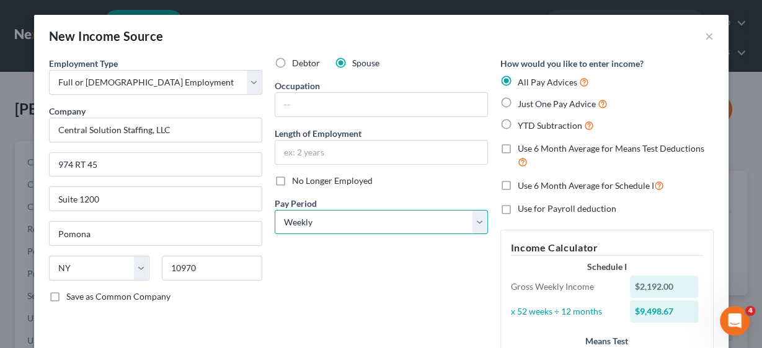
click at [475, 222] on select "Select Monthly Twice Monthly Every Other Week Weekly" at bounding box center [381, 222] width 213 height 25
select select "2"
click at [275, 210] on select "Select Monthly Twice Monthly Every Other Week Weekly" at bounding box center [381, 222] width 213 height 25
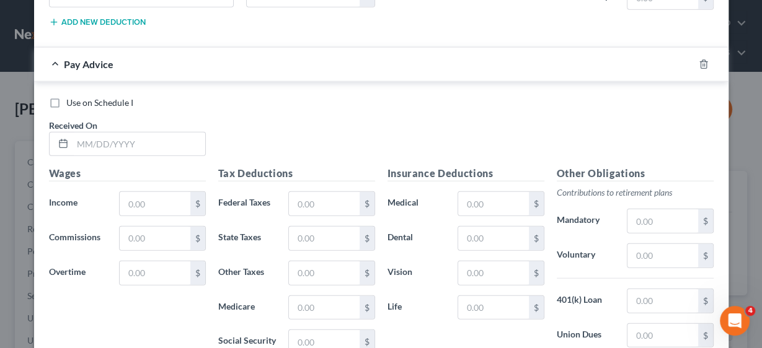
scroll to position [2481, 0]
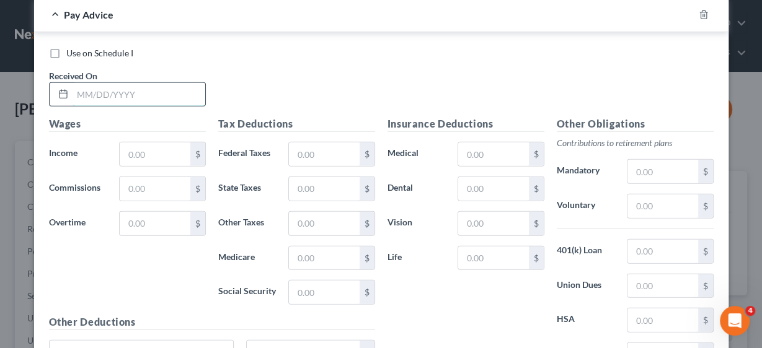
click at [125, 83] on input "text" at bounding box center [139, 95] width 133 height 24
type input "[DATE]"
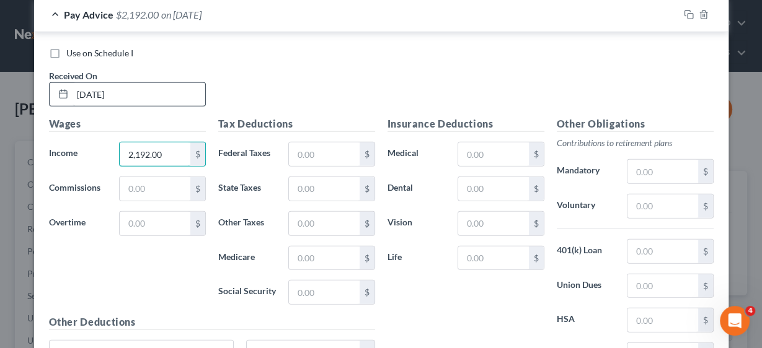
type input "2,192.00"
type input "135.90"
type input "67.29"
type input "25.45"
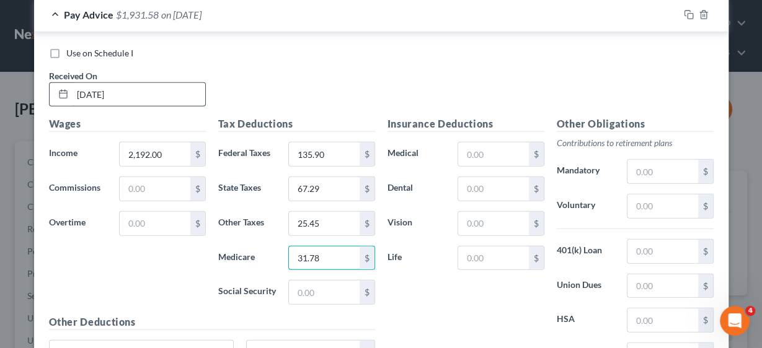
type input "31.78"
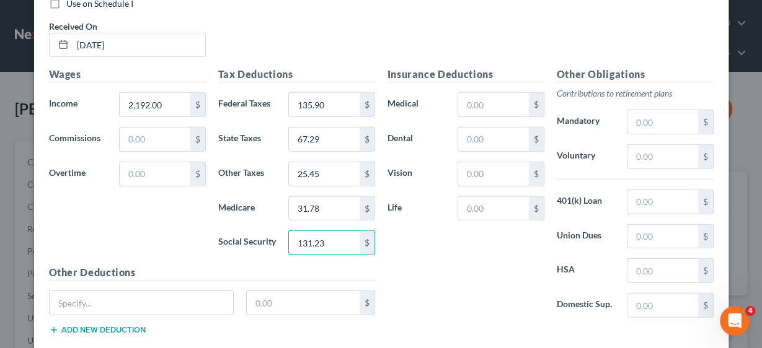
scroll to position [2580, 0]
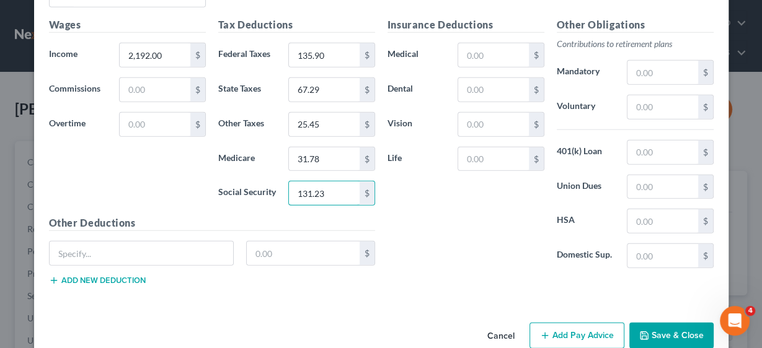
type input "131.23"
click at [562, 323] on button "Add Pay Advice" at bounding box center [576, 336] width 95 height 26
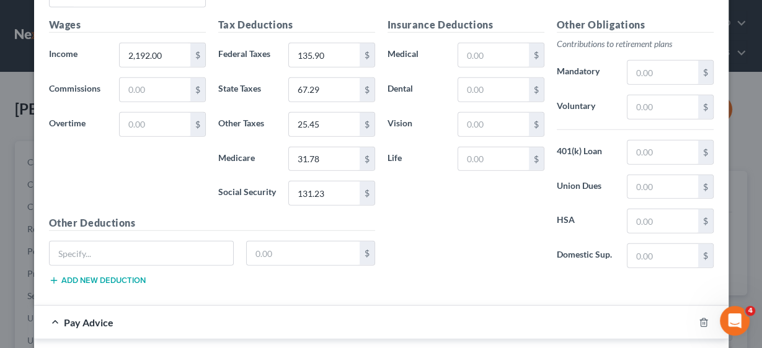
scroll to position [2878, 0]
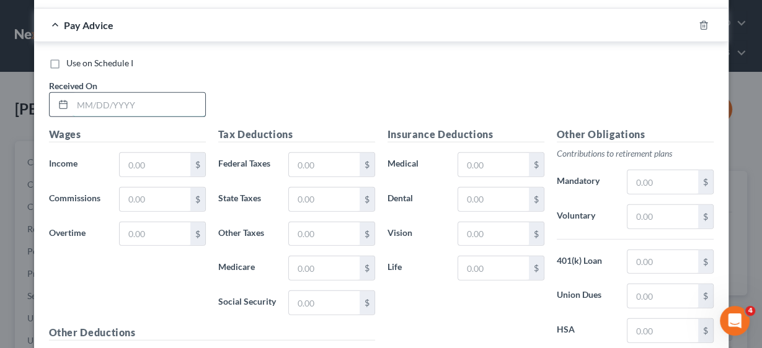
click at [92, 93] on input "text" at bounding box center [139, 105] width 133 height 24
click at [112, 93] on input "text" at bounding box center [139, 105] width 133 height 24
type input "[DATE]"
type input "2,192.00"
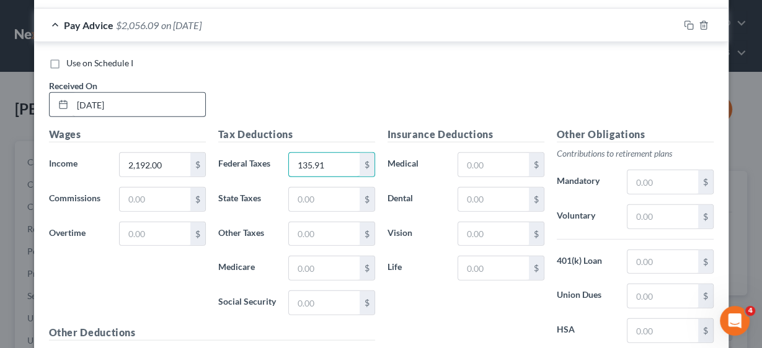
type input "135.91"
type input "67.29"
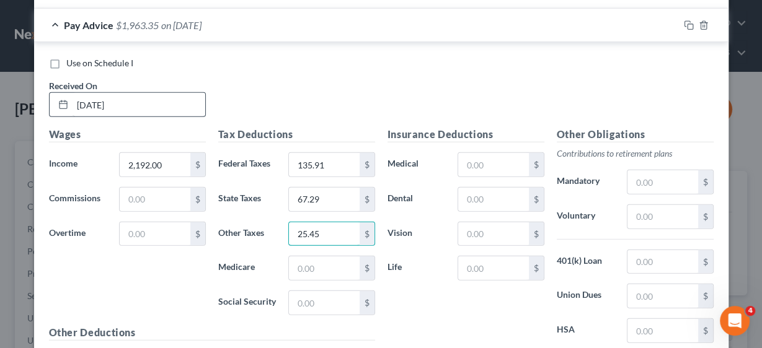
type input "25.45"
type input "31.79"
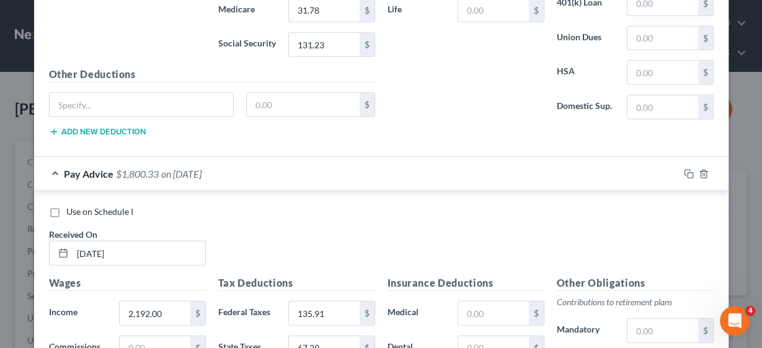
scroll to position [2984, 0]
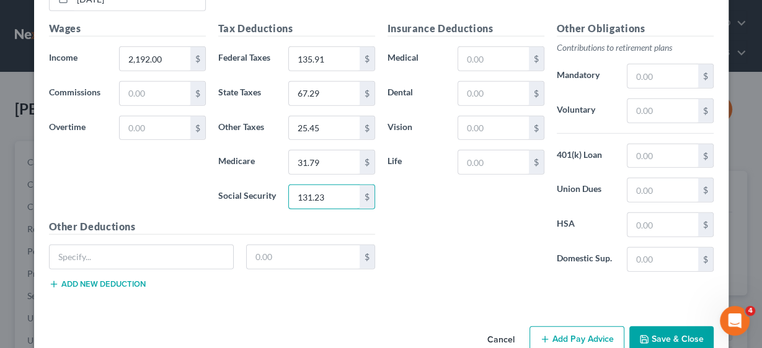
type input "131.23"
click at [576, 327] on button "Add Pay Advice" at bounding box center [576, 340] width 95 height 26
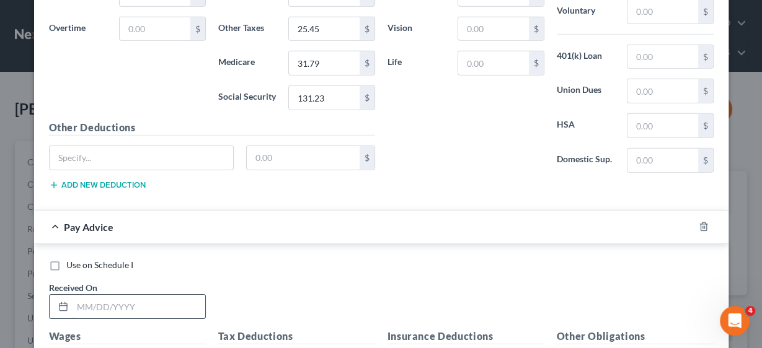
scroll to position [3133, 0]
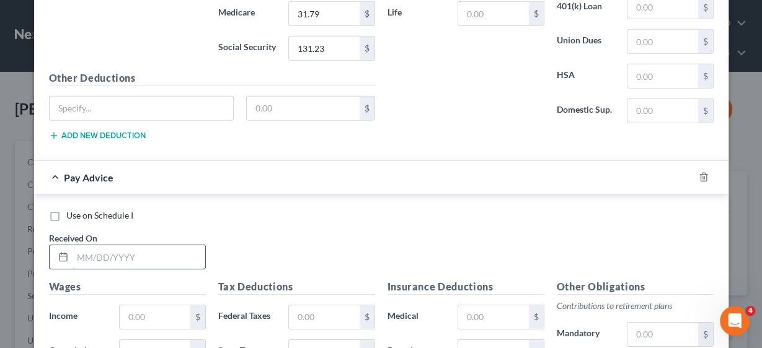
click at [131, 245] on input "text" at bounding box center [139, 257] width 133 height 24
type input "[DATE]"
type input "2,192.00"
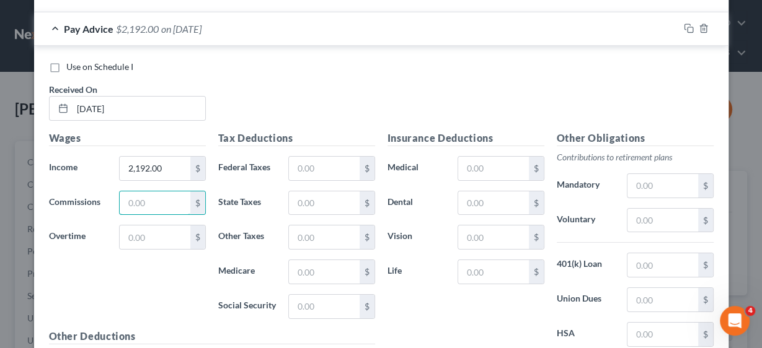
scroll to position [3331, 0]
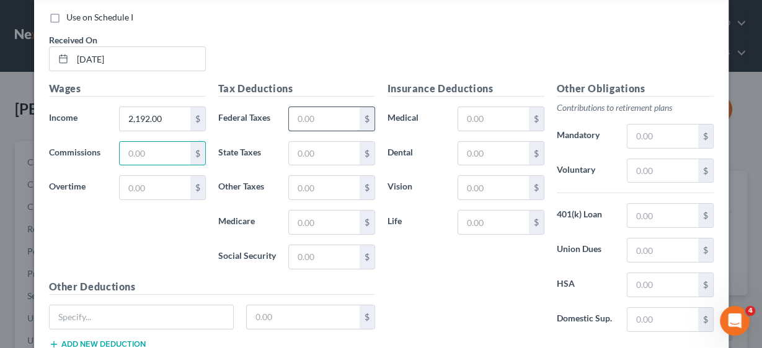
click at [319, 107] on input "text" at bounding box center [324, 119] width 70 height 24
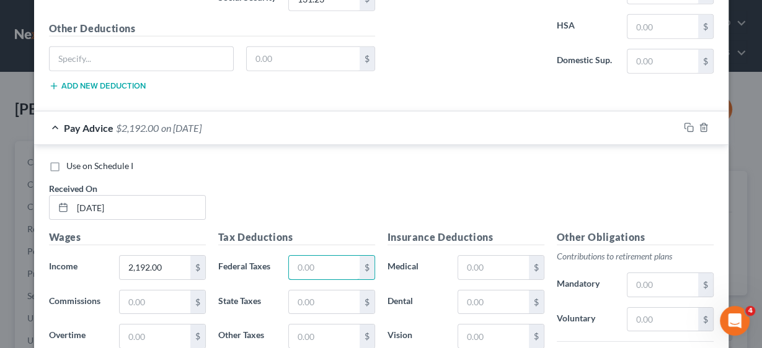
scroll to position [3281, 0]
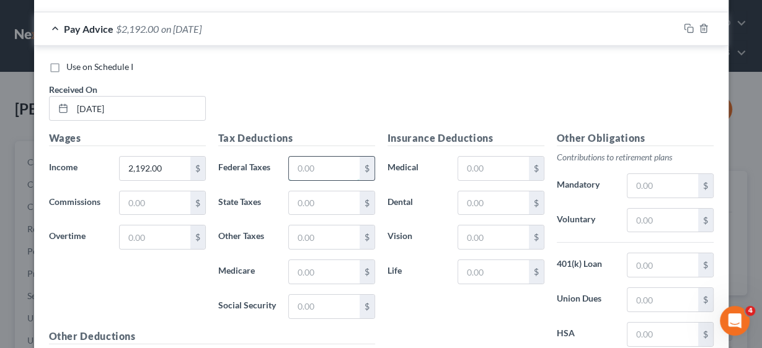
click at [322, 157] on input "text" at bounding box center [324, 169] width 70 height 24
click at [295, 157] on input "text" at bounding box center [324, 169] width 70 height 24
type input "135.90"
click at [309, 192] on input "text" at bounding box center [324, 204] width 70 height 24
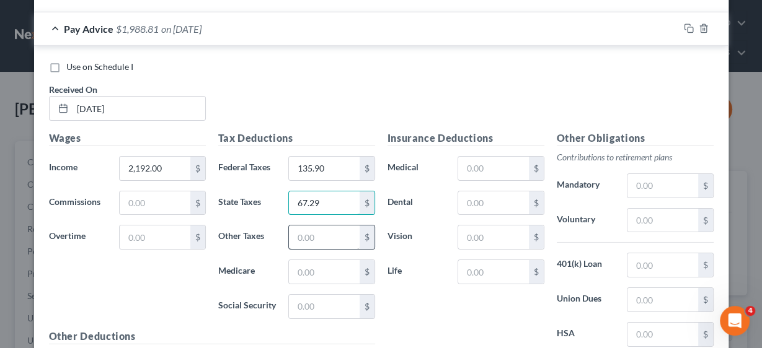
type input "67.29"
click at [309, 226] on input "text" at bounding box center [324, 238] width 70 height 24
type input "25.45"
click at [330, 260] on input "text" at bounding box center [324, 272] width 70 height 24
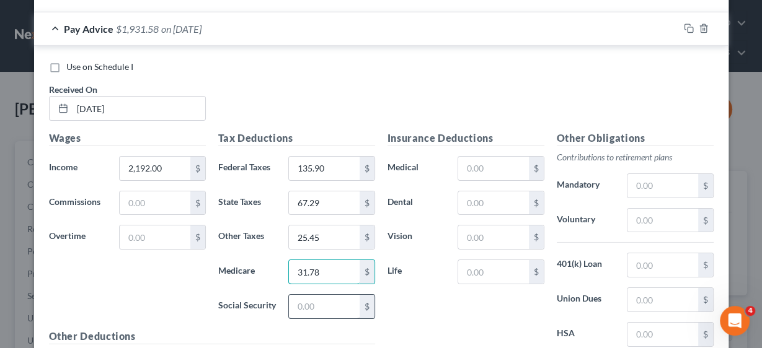
type input "31.78"
click at [332, 295] on input "text" at bounding box center [324, 307] width 70 height 24
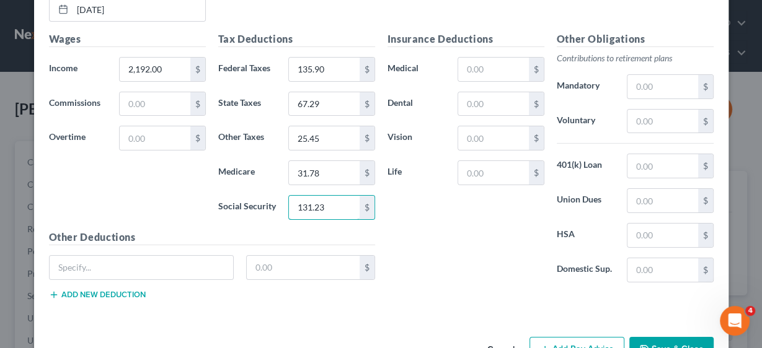
scroll to position [3387, 0]
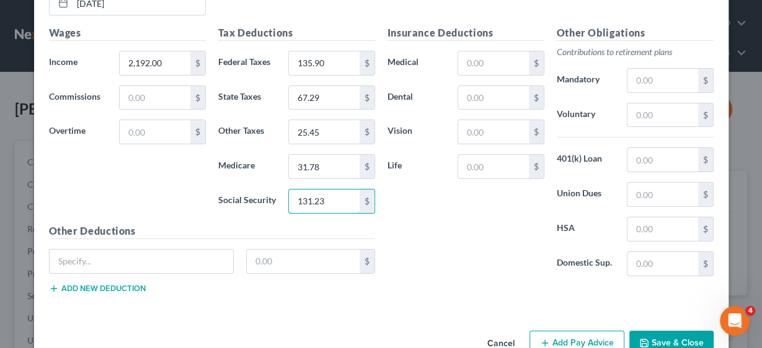
type input "131.23"
click at [589, 331] on button "Add Pay Advice" at bounding box center [576, 344] width 95 height 26
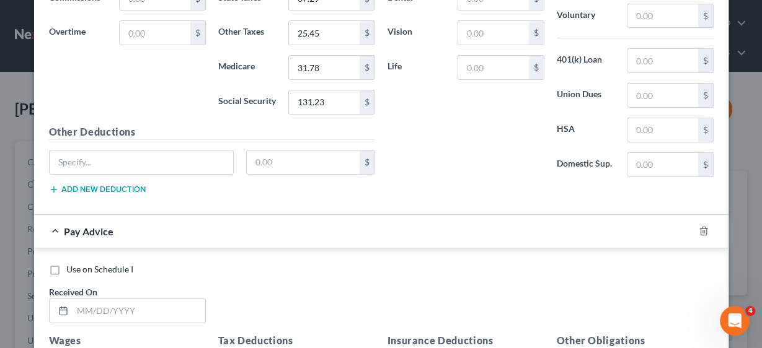
scroll to position [3585, 0]
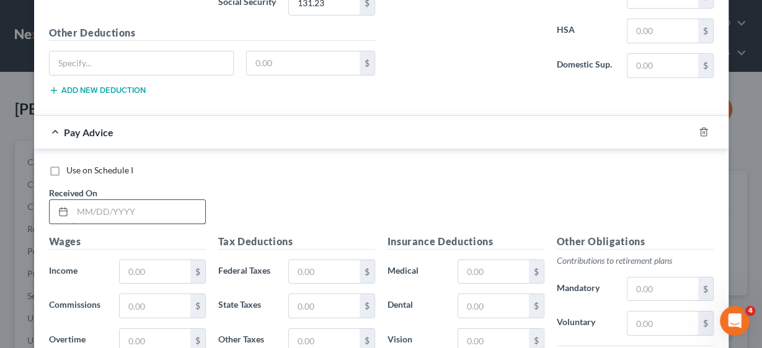
click at [125, 200] on input "text" at bounding box center [139, 212] width 133 height 24
click at [118, 200] on input "text" at bounding box center [139, 212] width 133 height 24
type input "[DATE]"
click at [153, 260] on input "text" at bounding box center [155, 272] width 70 height 24
click at [152, 260] on input "text" at bounding box center [155, 272] width 70 height 24
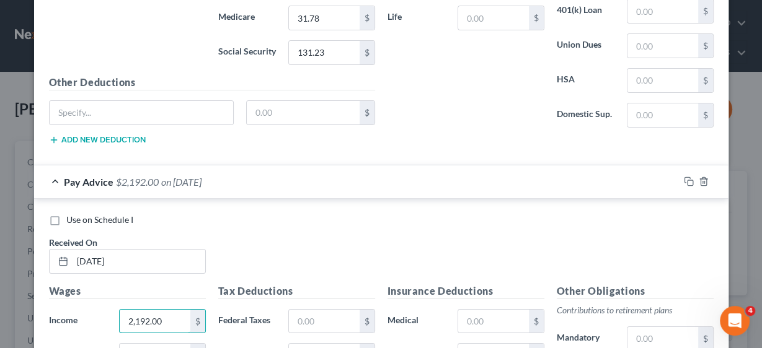
scroll to position [3734, 0]
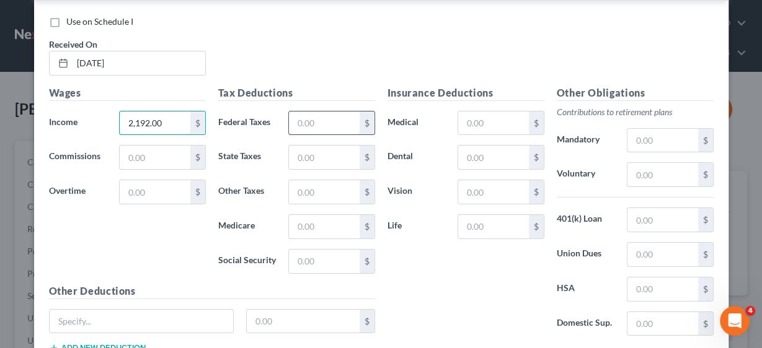
type input "2,192.00"
click at [316, 112] on input "text" at bounding box center [324, 124] width 70 height 24
type input "135.90"
click at [289, 146] on input "text" at bounding box center [324, 158] width 70 height 24
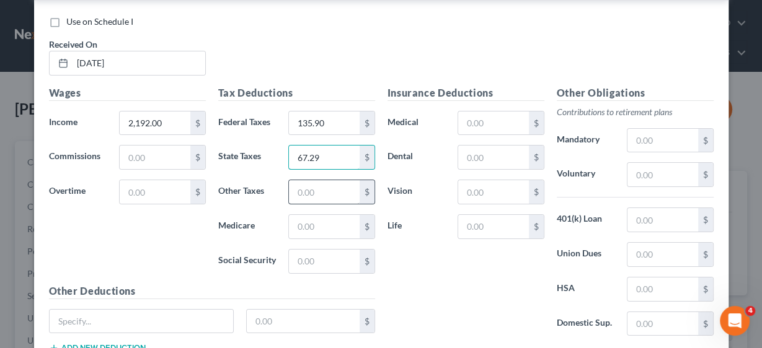
type input "67.29"
click at [312, 180] on input "text" at bounding box center [324, 192] width 70 height 24
type input "25.45"
click at [305, 215] on input "text" at bounding box center [324, 227] width 70 height 24
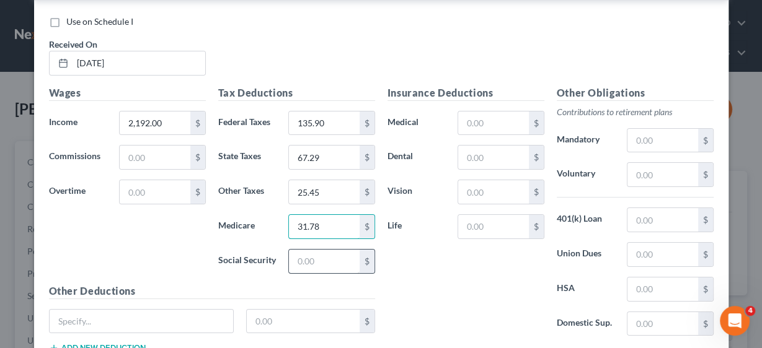
type input "31.78"
click at [315, 250] on input "text" at bounding box center [324, 262] width 70 height 24
type input "131.23"
click at [434, 244] on div "Insurance Deductions Medical $ Dental $ Vision $ Life $" at bounding box center [465, 216] width 169 height 261
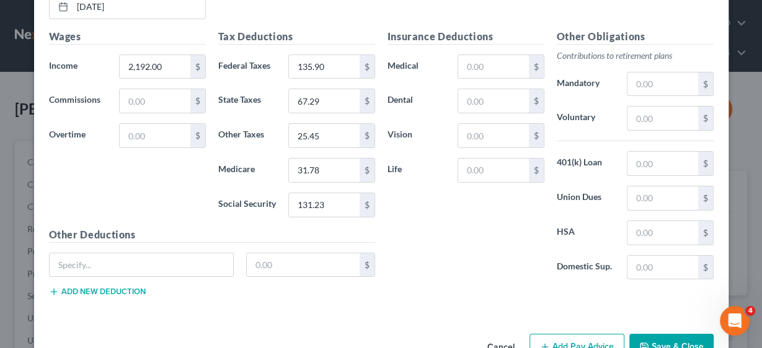
click at [577, 334] on button "Add Pay Advice" at bounding box center [576, 347] width 95 height 26
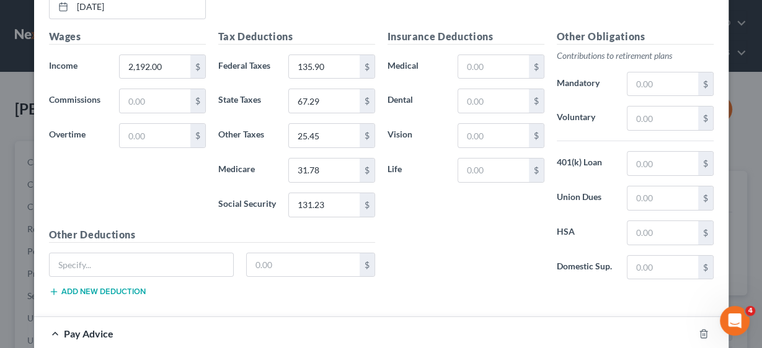
scroll to position [3939, 0]
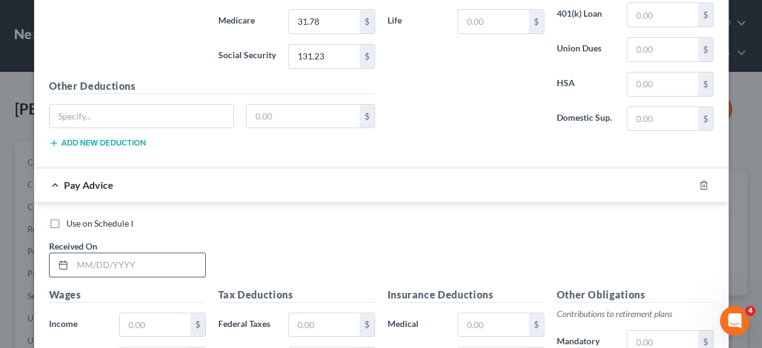
click at [133, 254] on input "text" at bounding box center [139, 266] width 133 height 24
click at [97, 254] on input "text" at bounding box center [139, 266] width 133 height 24
type input "[DATE]"
click at [179, 314] on input "text" at bounding box center [155, 326] width 70 height 24
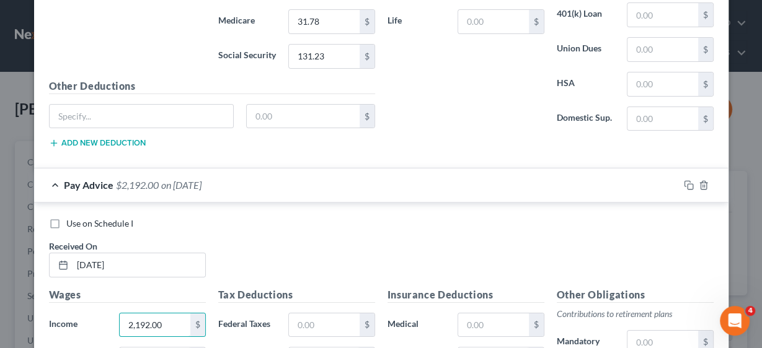
scroll to position [4088, 0]
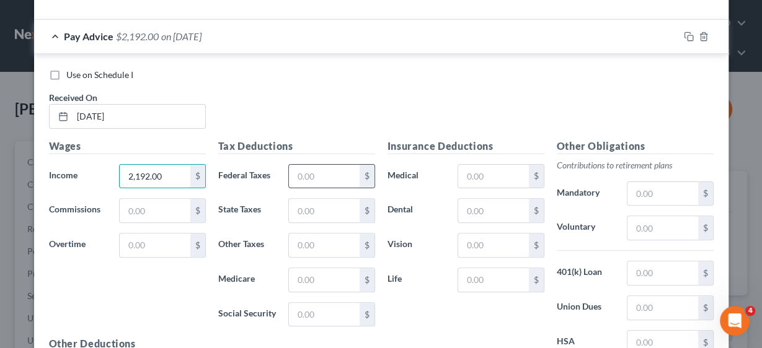
type input "2,192.00"
click at [299, 165] on input "text" at bounding box center [324, 177] width 70 height 24
type input "135.91"
click at [310, 199] on input "text" at bounding box center [324, 211] width 70 height 24
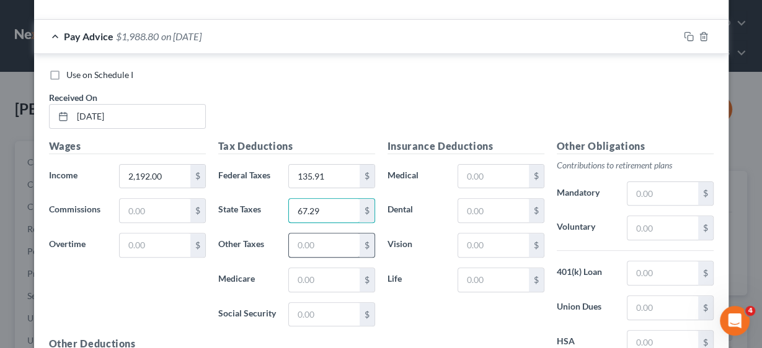
type input "67.29"
click at [309, 234] on input "text" at bounding box center [324, 246] width 70 height 24
type input "25.45"
click at [313, 268] on div "$" at bounding box center [331, 280] width 86 height 25
click at [317, 268] on input "text" at bounding box center [324, 280] width 70 height 24
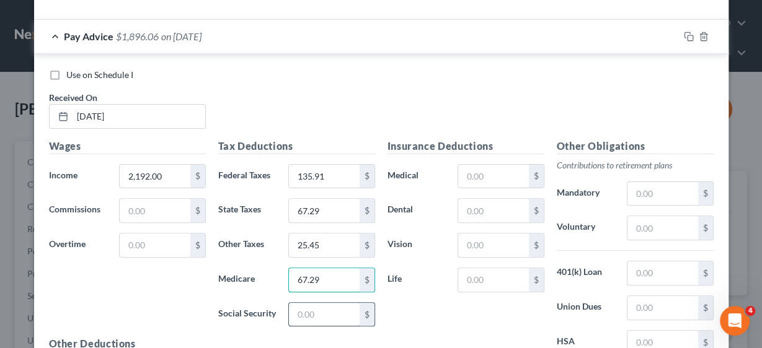
type input "67.29"
click at [320, 303] on input "text" at bounding box center [324, 315] width 70 height 24
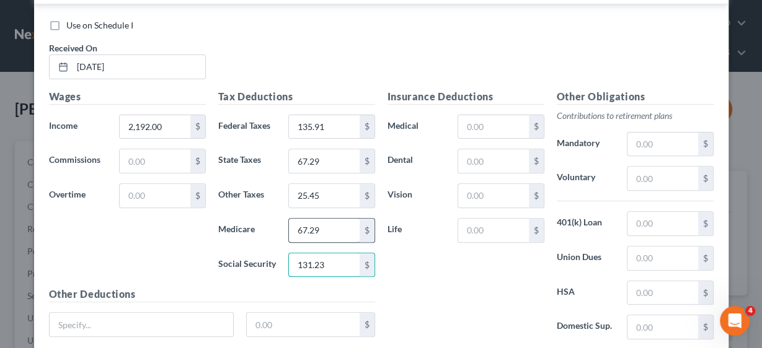
type input "131.23"
click at [338, 219] on input "67.29" at bounding box center [324, 231] width 70 height 24
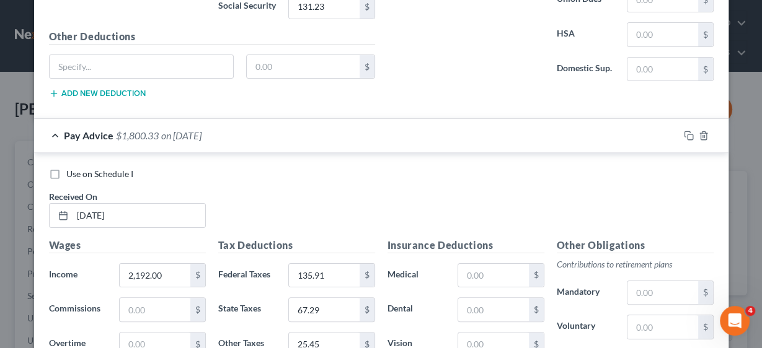
scroll to position [4193, 0]
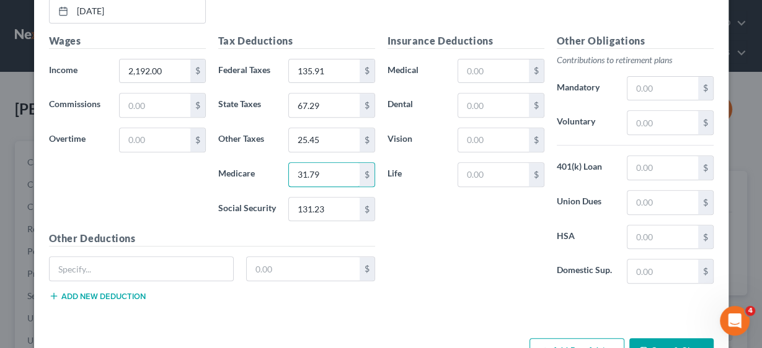
type input "31.79"
click at [586, 338] on button "Add Pay Advice" at bounding box center [576, 351] width 95 height 26
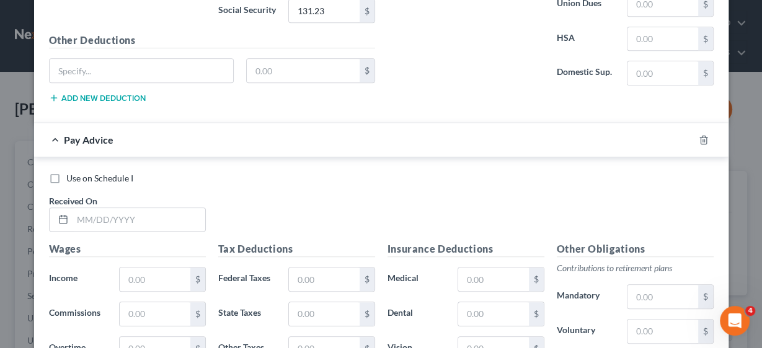
scroll to position [4441, 0]
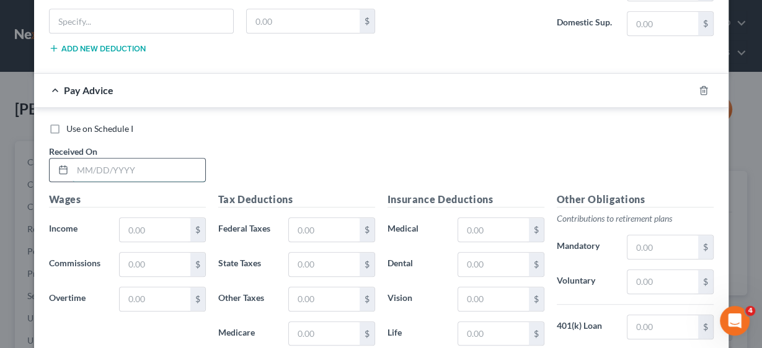
click at [82, 159] on input "text" at bounding box center [139, 171] width 133 height 24
type input "[DATE]"
click at [134, 218] on input "text" at bounding box center [155, 230] width 70 height 24
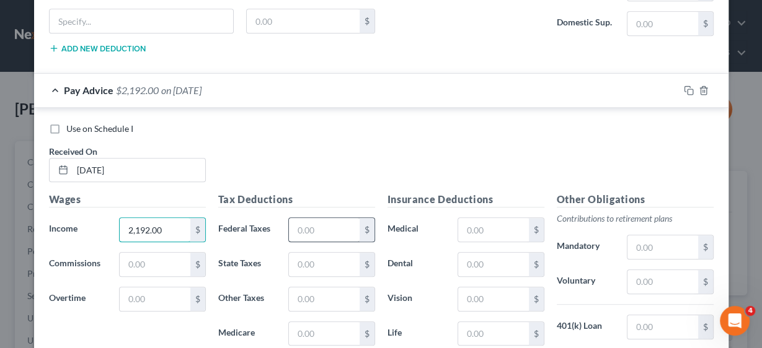
type input "2,192.00"
click at [302, 218] on input "text" at bounding box center [324, 230] width 70 height 24
type input "135.90"
click at [315, 253] on input "text" at bounding box center [324, 265] width 70 height 24
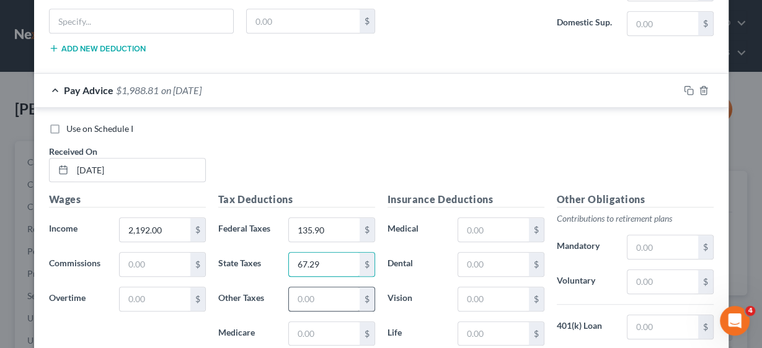
type input "67.29"
click at [296, 288] on input "text" at bounding box center [324, 300] width 70 height 24
type input "25.45"
click at [296, 322] on input "text" at bounding box center [324, 334] width 70 height 24
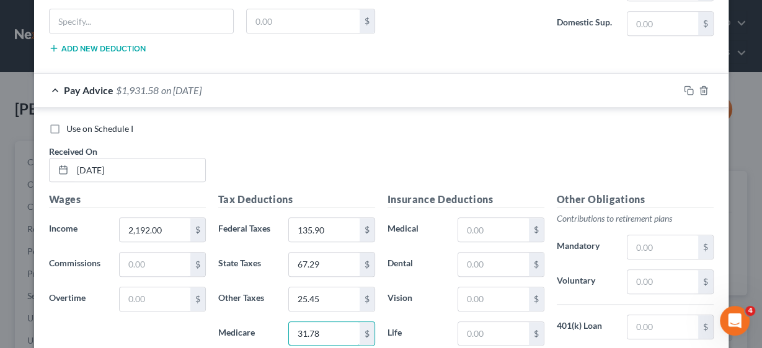
type input "31.78"
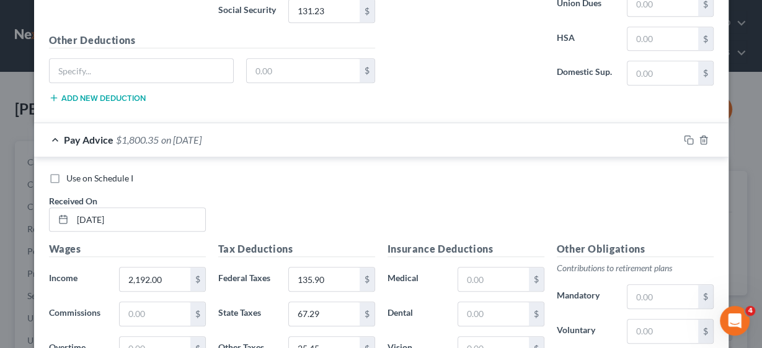
scroll to position [4597, 0]
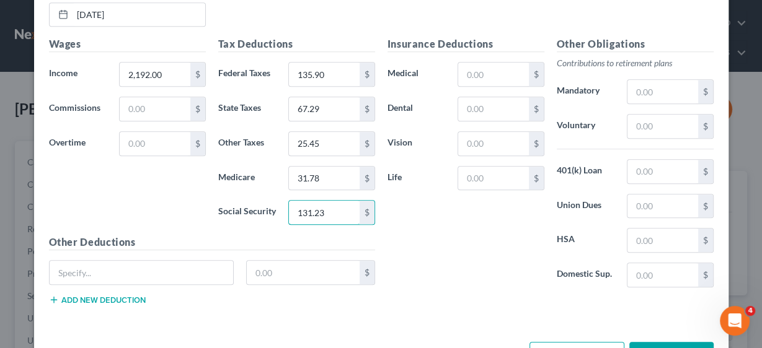
type input "131.23"
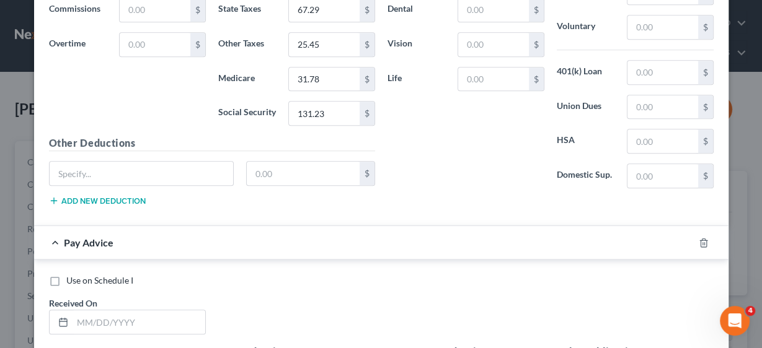
scroll to position [4746, 0]
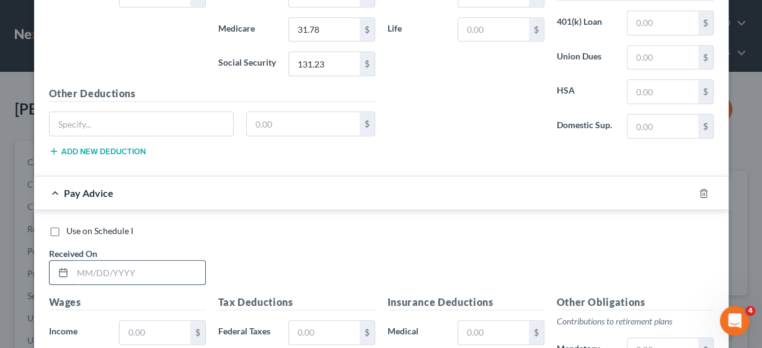
click at [152, 261] on input "text" at bounding box center [139, 273] width 133 height 24
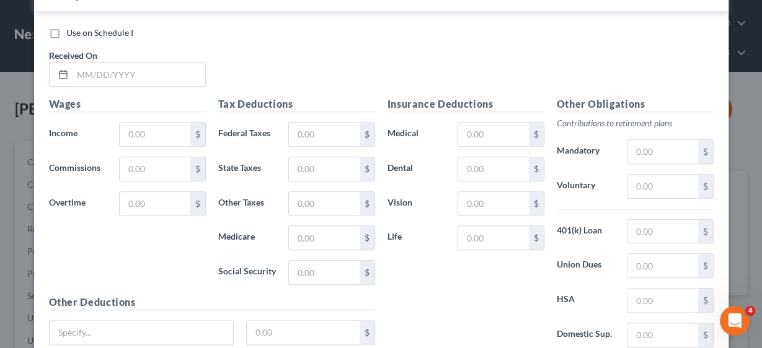
scroll to position [4845, 0]
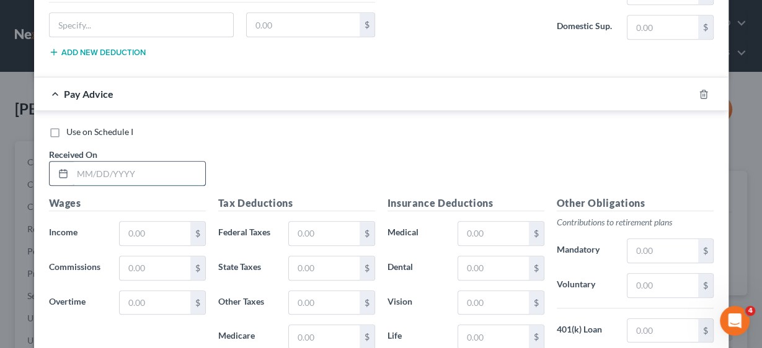
click at [100, 162] on input "text" at bounding box center [139, 174] width 133 height 24
type input "[DATE]"
click at [162, 222] on input "text" at bounding box center [155, 234] width 70 height 24
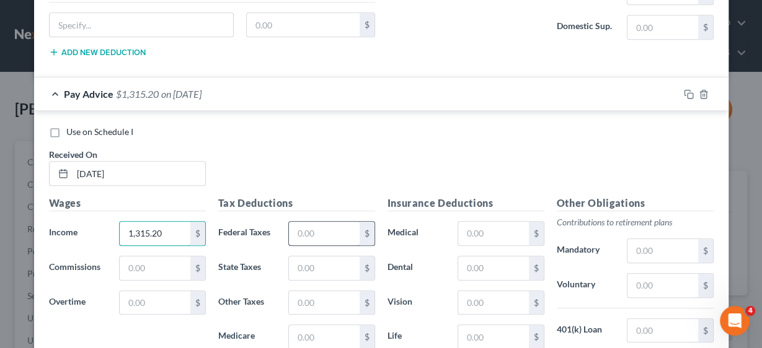
type input "1,315.20"
click at [319, 222] on input "text" at bounding box center [324, 234] width 70 height 24
type input "81.54"
click at [349, 257] on input "text" at bounding box center [324, 269] width 70 height 24
type input "40.38"
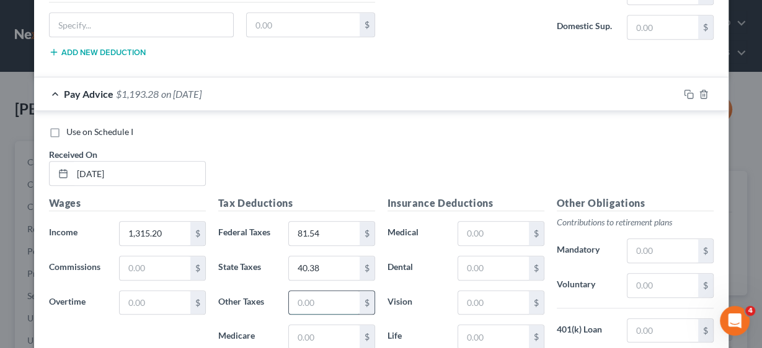
click at [322, 291] on input "text" at bounding box center [324, 303] width 70 height 24
type input "16.07"
type input "19.07"
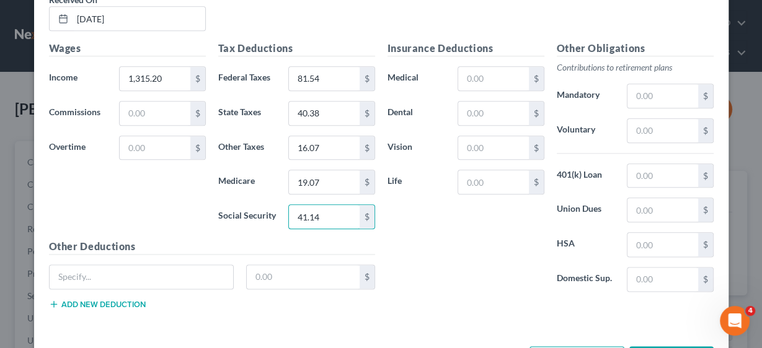
type input "41.14"
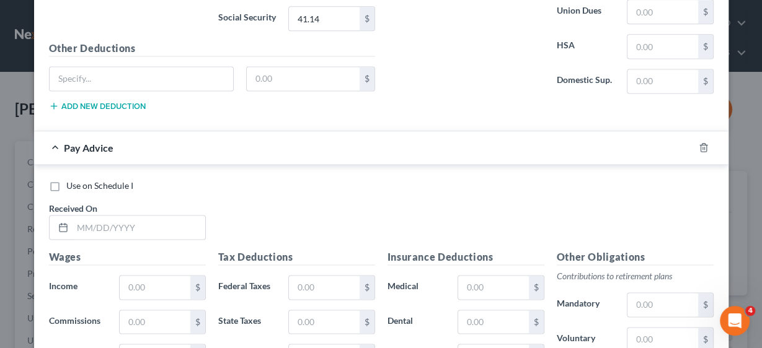
scroll to position [5248, 0]
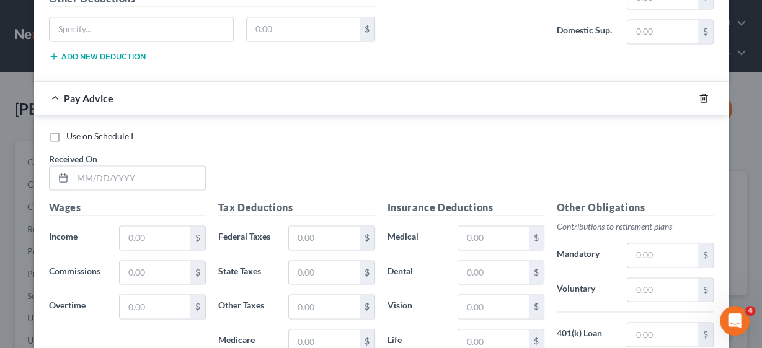
click at [699, 93] on icon "button" at bounding box center [704, 98] width 10 height 10
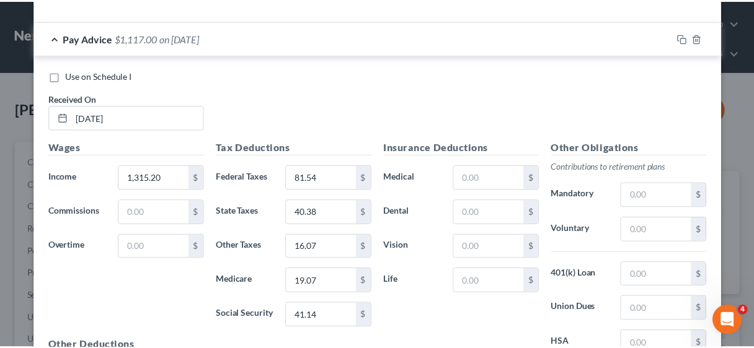
scroll to position [5000, 0]
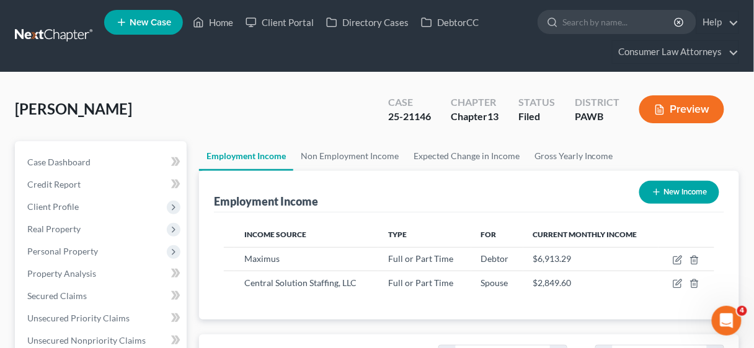
scroll to position [347, 0]
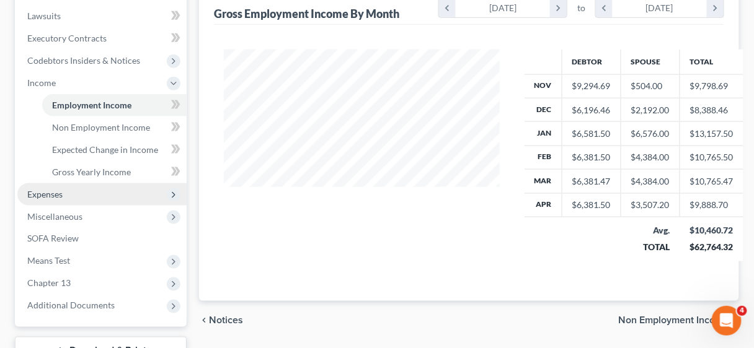
click at [55, 196] on span "Expenses" at bounding box center [44, 194] width 35 height 11
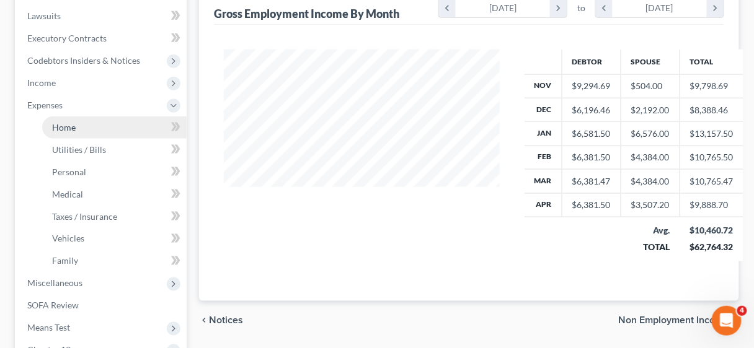
click at [65, 126] on span "Home" at bounding box center [64, 127] width 24 height 11
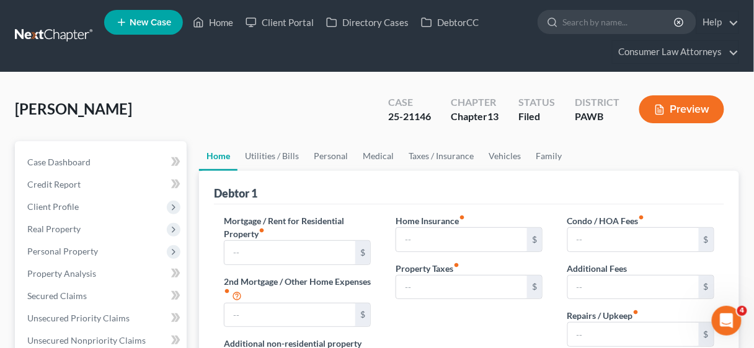
type input "1,043.60"
type input "0.00"
radio input "true"
type input "110.00"
type input "0.00"
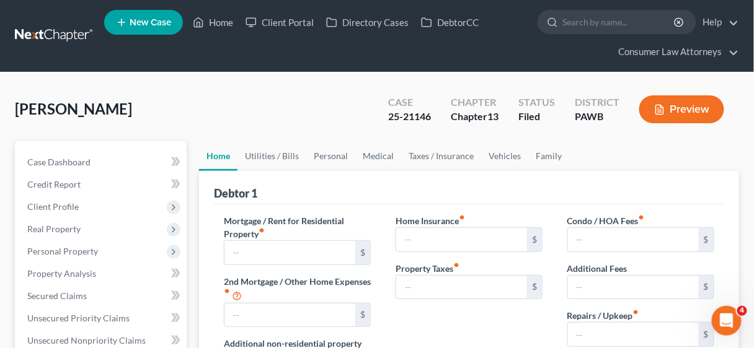
type input "0.00"
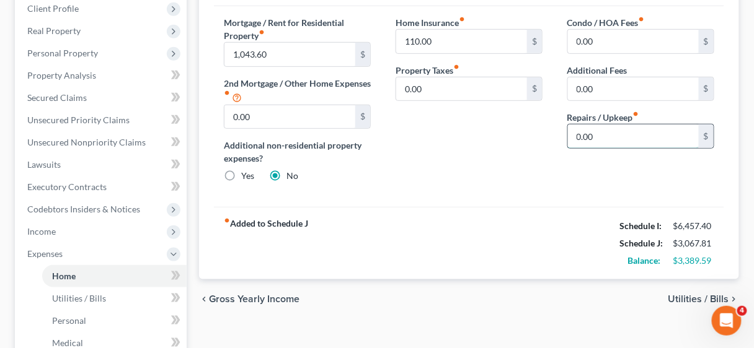
click at [632, 134] on input "0.00" at bounding box center [633, 137] width 131 height 24
type input "100.00"
click at [550, 201] on div "Mortgage / Rent for Residential Property fiber_manual_record 1,043.60 $ 2nd Mor…" at bounding box center [469, 106] width 510 height 201
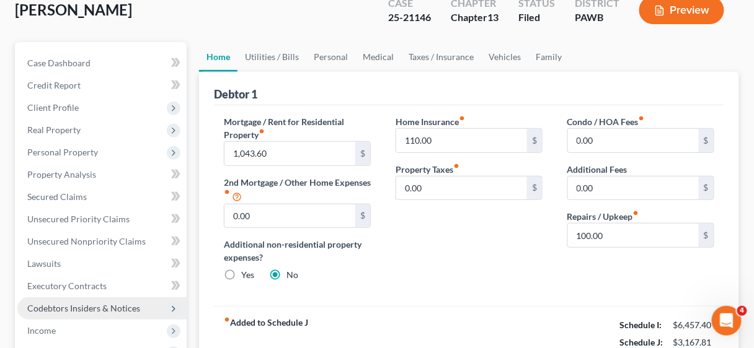
scroll to position [149, 0]
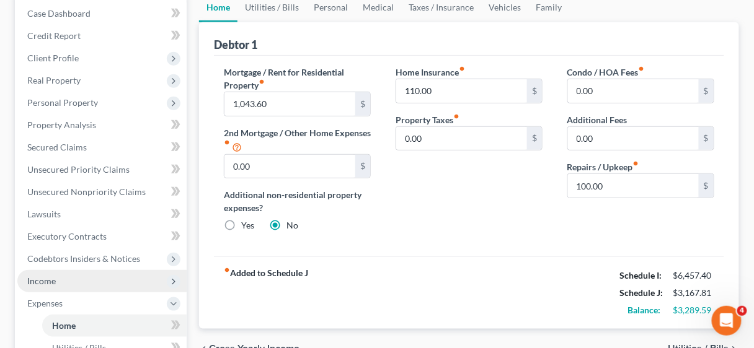
click at [50, 274] on span "Income" at bounding box center [101, 281] width 169 height 22
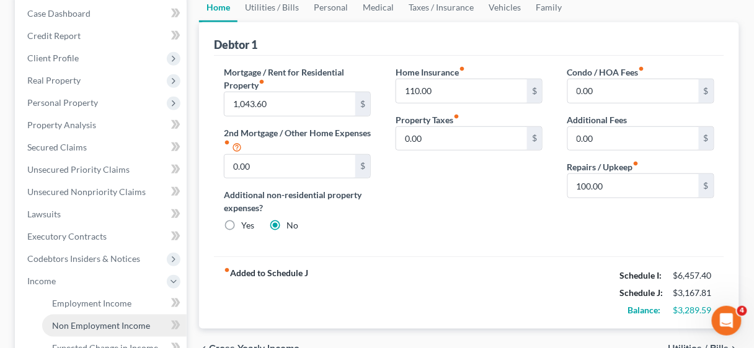
click at [105, 320] on span "Non Employment Income" at bounding box center [101, 325] width 98 height 11
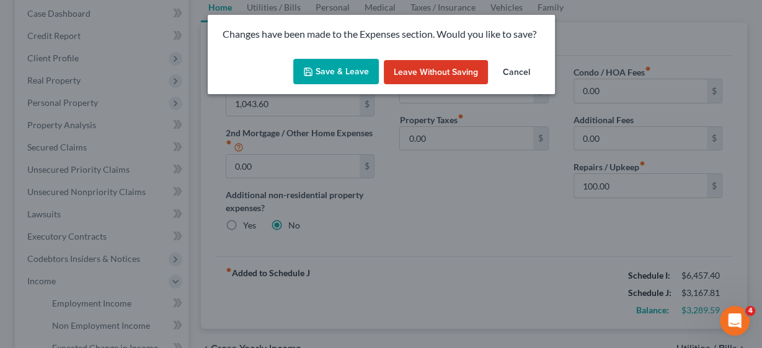
click at [348, 69] on button "Save & Leave" at bounding box center [336, 72] width 86 height 26
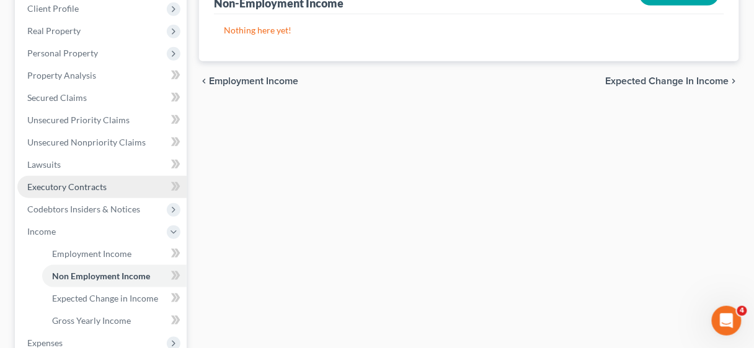
scroll to position [347, 0]
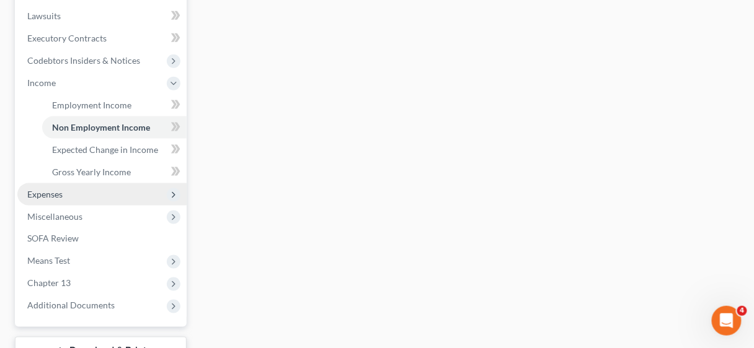
click at [50, 196] on span "Expenses" at bounding box center [44, 194] width 35 height 11
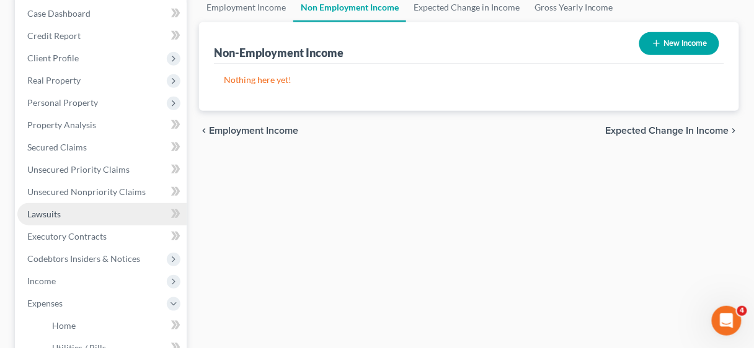
scroll to position [248, 0]
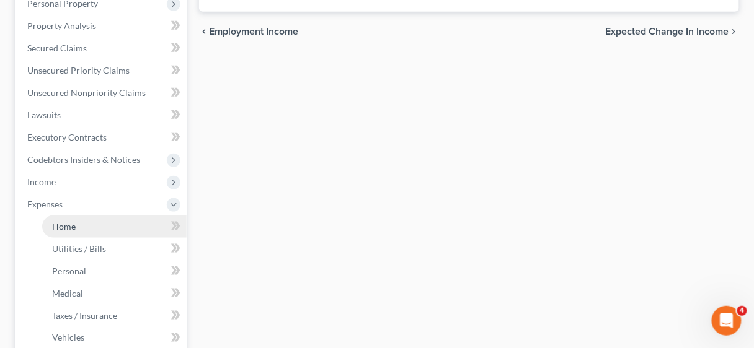
click at [66, 224] on span "Home" at bounding box center [64, 226] width 24 height 11
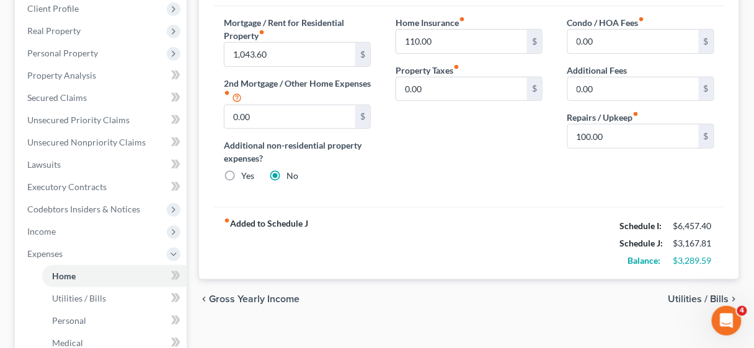
scroll to position [99, 0]
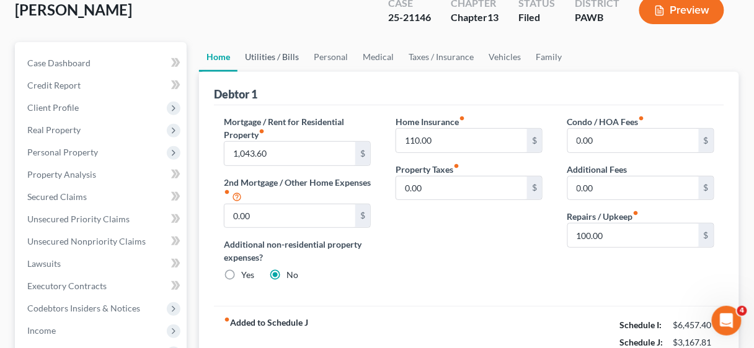
click at [263, 56] on link "Utilities / Bills" at bounding box center [271, 57] width 69 height 30
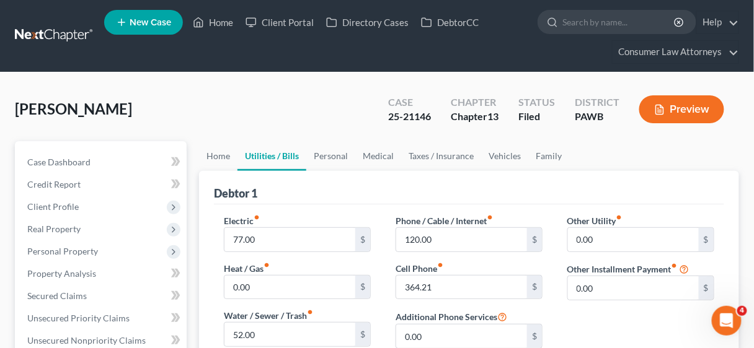
scroll to position [50, 0]
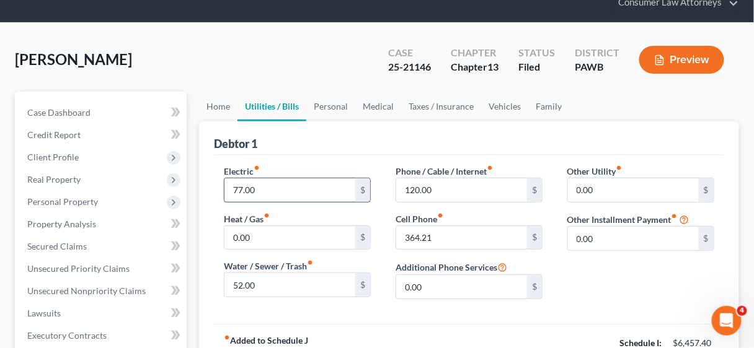
click at [280, 186] on input "77.00" at bounding box center [289, 191] width 131 height 24
click at [219, 100] on link "Home" at bounding box center [218, 107] width 38 height 30
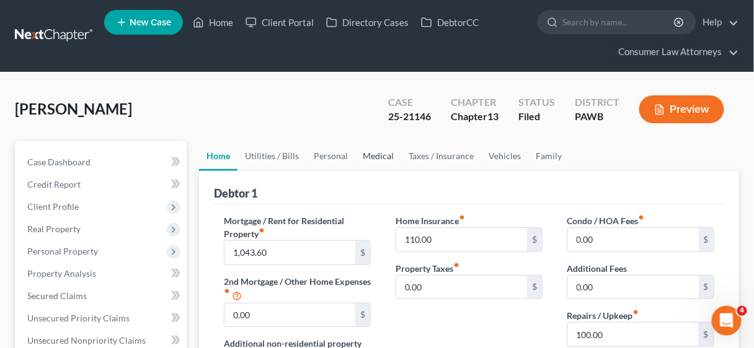
scroll to position [99, 0]
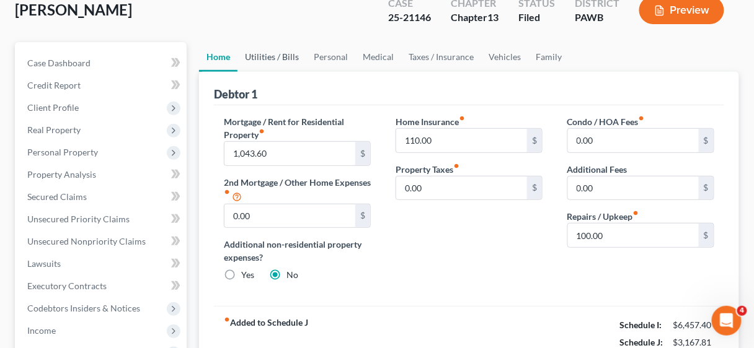
click at [263, 53] on link "Utilities / Bills" at bounding box center [271, 57] width 69 height 30
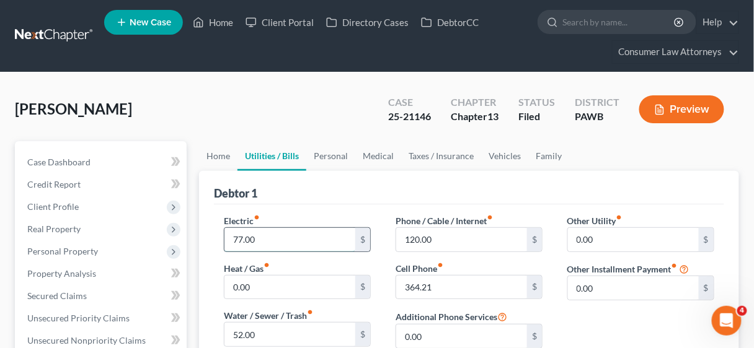
click at [268, 236] on input "77.00" at bounding box center [289, 240] width 131 height 24
type input "225.00"
click at [286, 286] on input "0.00" at bounding box center [289, 288] width 131 height 24
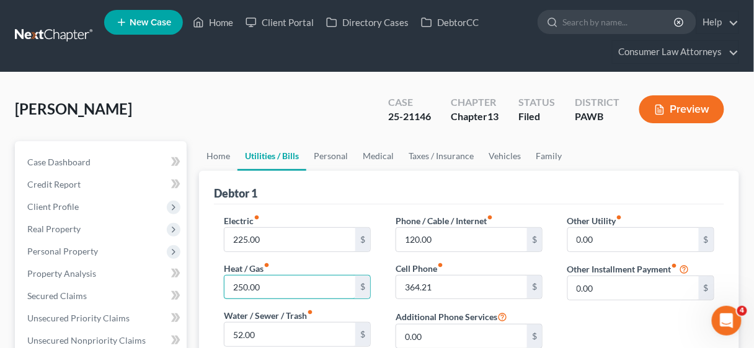
scroll to position [99, 0]
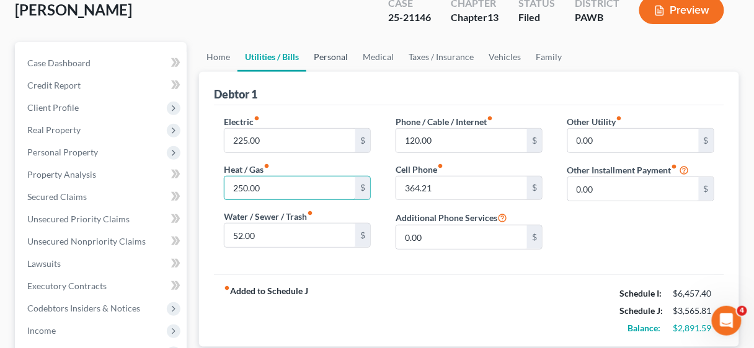
type input "250.00"
click at [326, 52] on link "Personal" at bounding box center [330, 57] width 49 height 30
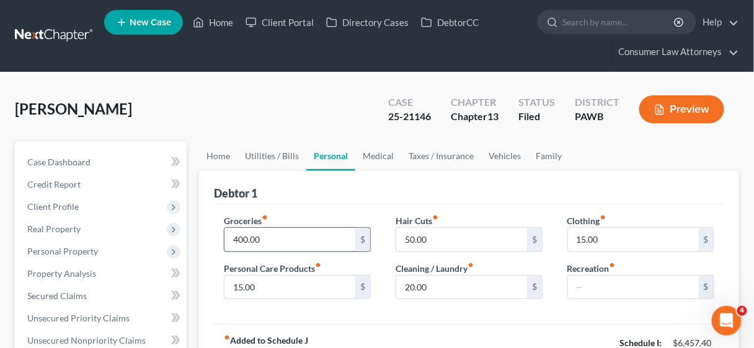
click at [322, 240] on input "400.00" at bounding box center [289, 240] width 131 height 24
type input "800.00"
click at [476, 241] on input "50.00" at bounding box center [461, 240] width 131 height 24
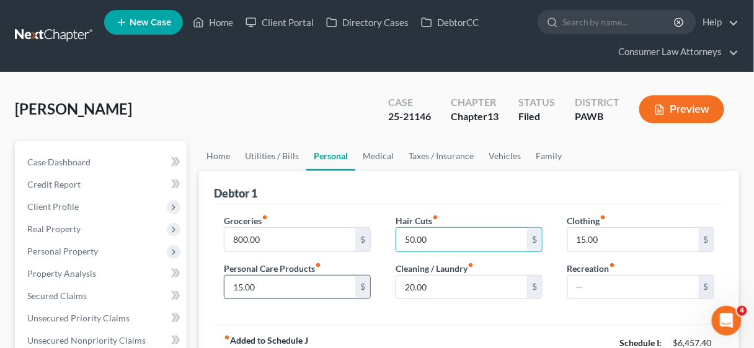
click at [285, 291] on input "15.00" at bounding box center [289, 288] width 131 height 24
type input "80.00"
click at [466, 238] on input "50.00" at bounding box center [461, 240] width 131 height 24
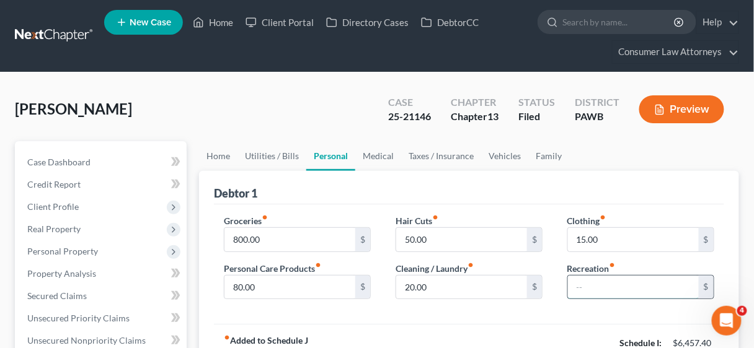
click at [621, 283] on input "text" at bounding box center [633, 288] width 131 height 24
type input "300.00"
click at [497, 278] on input "20.00" at bounding box center [461, 288] width 131 height 24
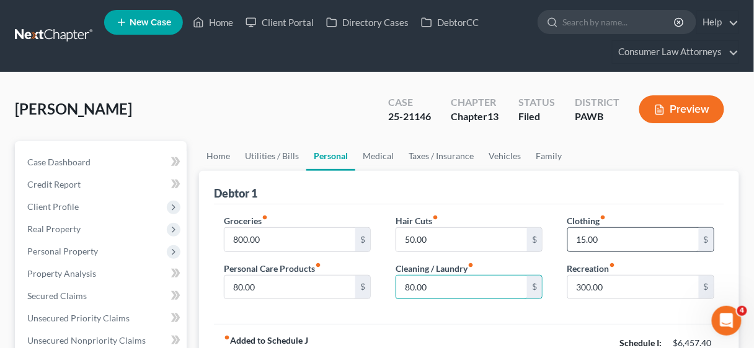
type input "80.00"
click at [611, 238] on input "15.00" at bounding box center [633, 240] width 131 height 24
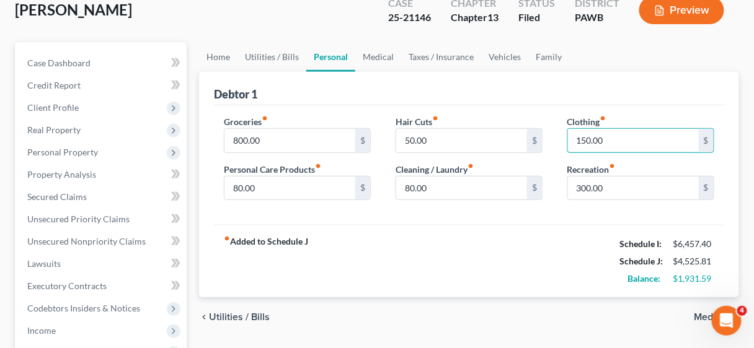
scroll to position [50, 0]
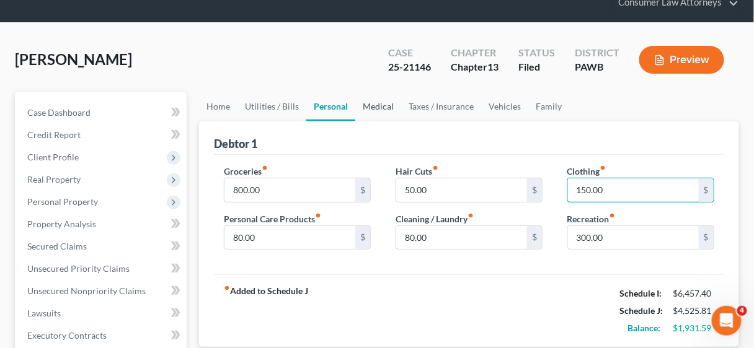
type input "150.00"
click at [373, 101] on link "Medical" at bounding box center [378, 107] width 46 height 30
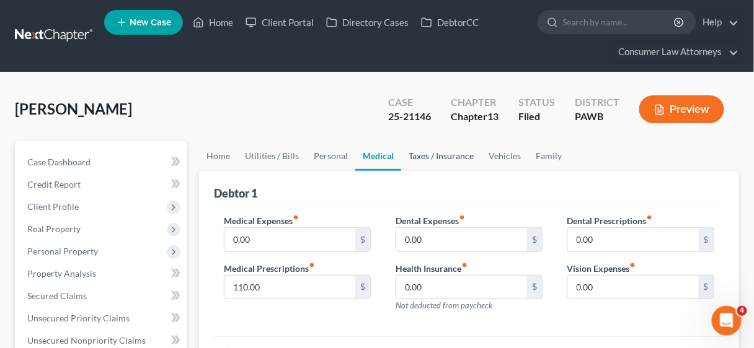
click at [448, 154] on link "Taxes / Insurance" at bounding box center [441, 156] width 80 height 30
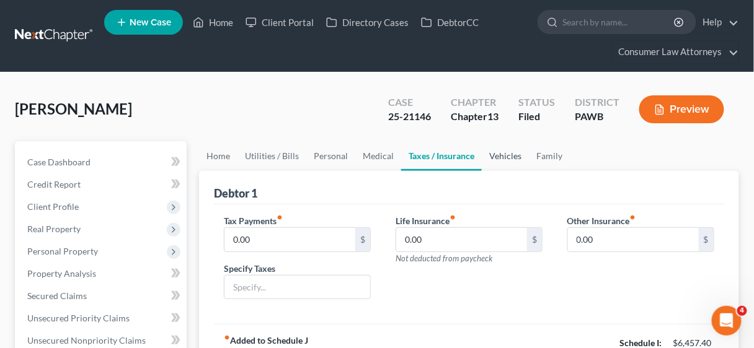
click at [497, 154] on link "Vehicles" at bounding box center [505, 156] width 47 height 30
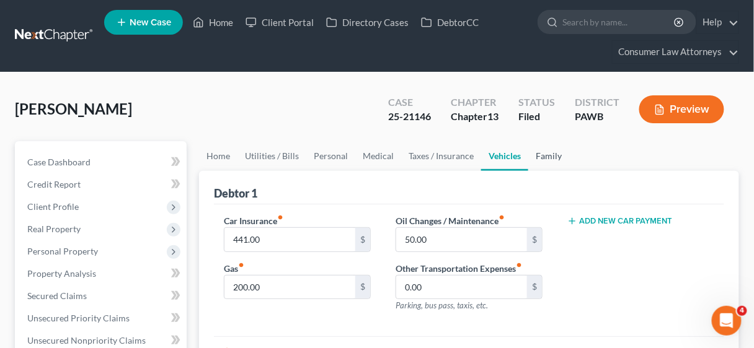
click at [542, 156] on link "Family" at bounding box center [548, 156] width 41 height 30
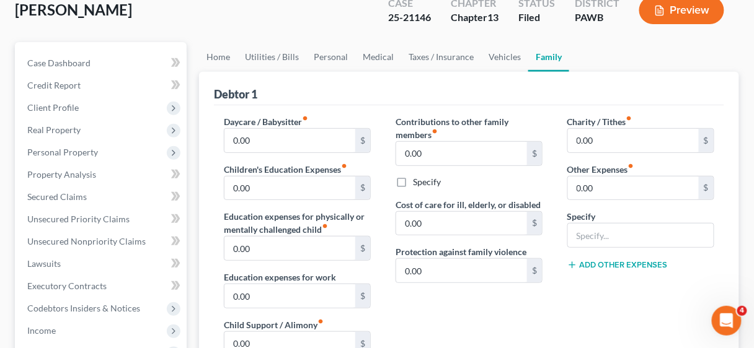
scroll to position [149, 0]
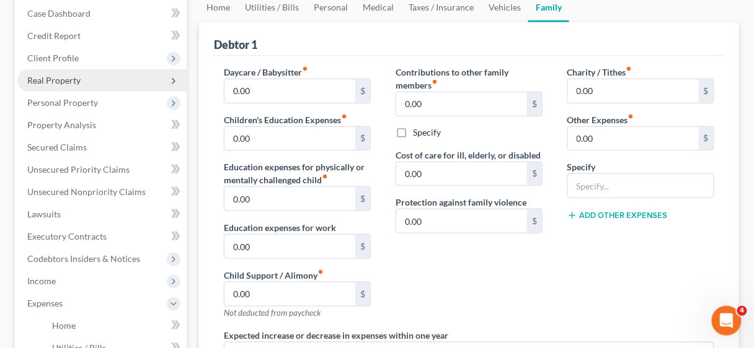
click at [63, 77] on span "Real Property" at bounding box center [53, 80] width 53 height 11
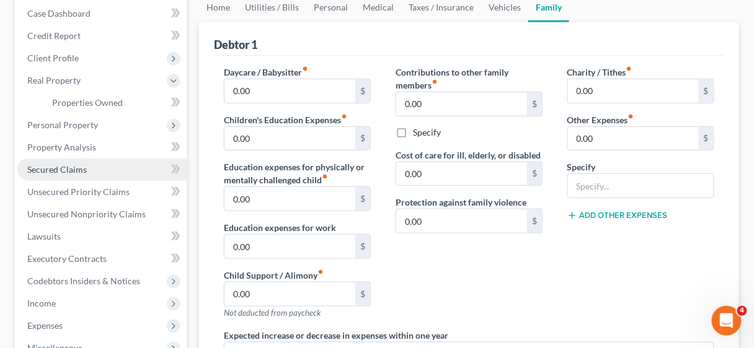
click at [69, 169] on span "Secured Claims" at bounding box center [57, 169] width 60 height 11
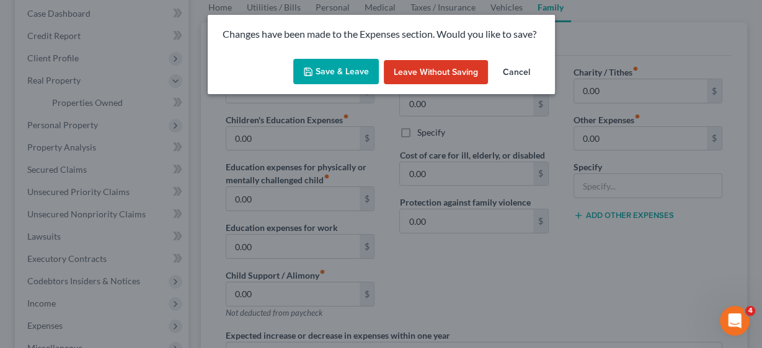
click at [324, 76] on button "Save & Leave" at bounding box center [336, 72] width 86 height 26
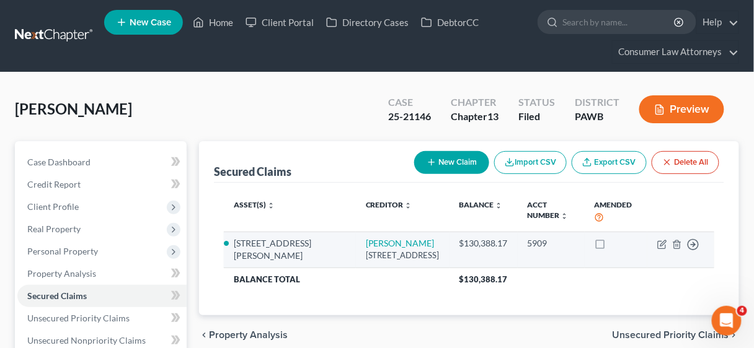
click at [656, 242] on td "Move to E Move to F Move to G Move to Notice Only" at bounding box center [680, 250] width 67 height 36
click at [659, 244] on icon "button" at bounding box center [662, 245] width 10 height 10
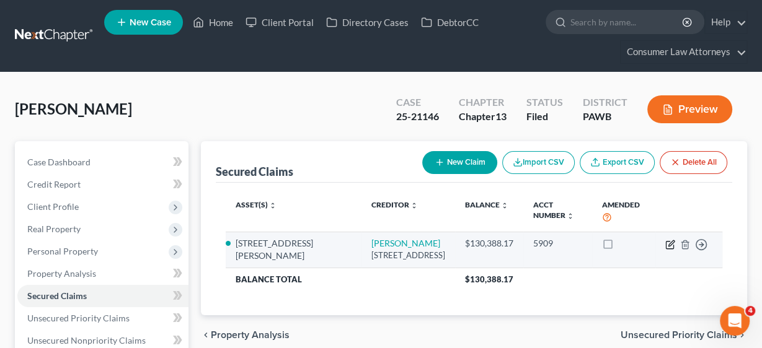
select select "9"
select select "10"
select select "2"
select select "0"
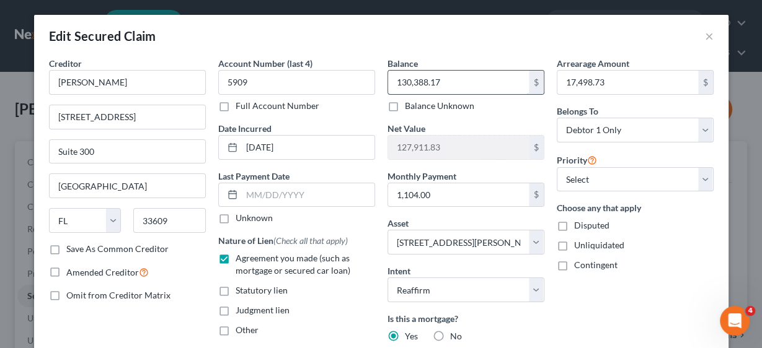
click at [455, 86] on input "130,388.17" at bounding box center [458, 83] width 141 height 24
type input "144,081.49"
click at [606, 75] on input "17,498.73" at bounding box center [627, 83] width 141 height 24
type input "18,541.71"
click at [442, 193] on input "1,104.00" at bounding box center [458, 195] width 141 height 24
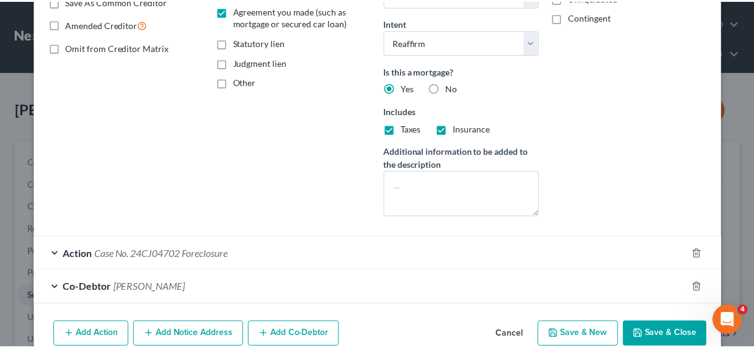
scroll to position [278, 0]
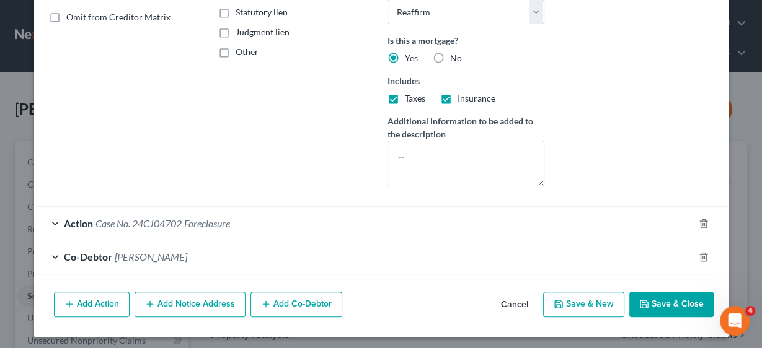
type input "1,043.60"
click at [668, 301] on button "Save & Close" at bounding box center [671, 305] width 84 height 26
select select
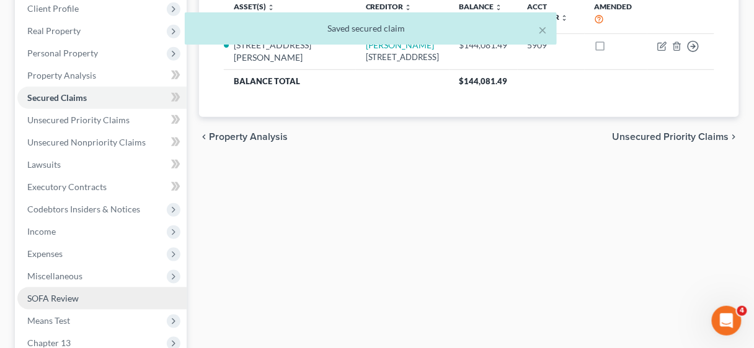
scroll to position [248, 0]
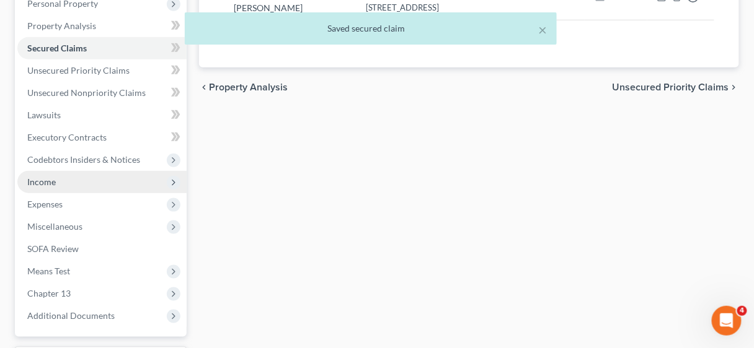
click at [42, 179] on span "Income" at bounding box center [41, 182] width 29 height 11
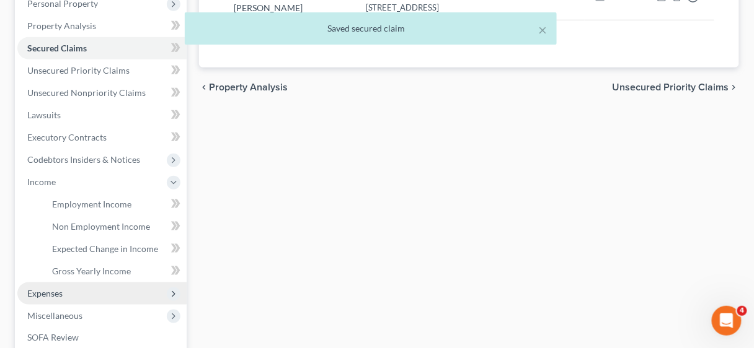
click at [43, 293] on span "Expenses" at bounding box center [44, 293] width 35 height 11
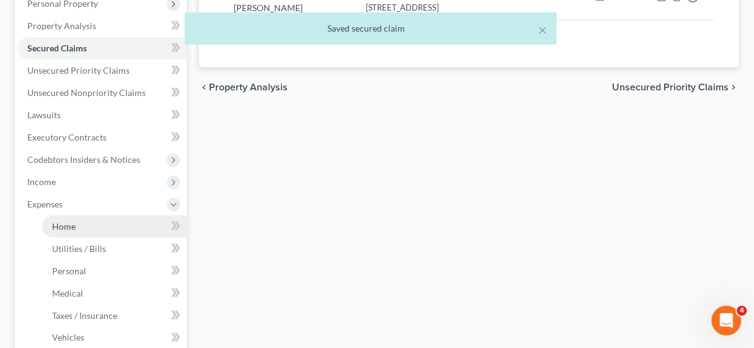
click at [68, 226] on span "Home" at bounding box center [64, 226] width 24 height 11
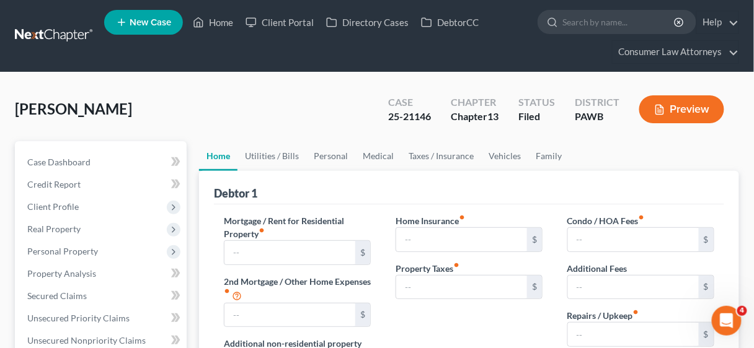
type input "1,043.60"
type input "0.00"
radio input "true"
type input "110.00"
type input "0.00"
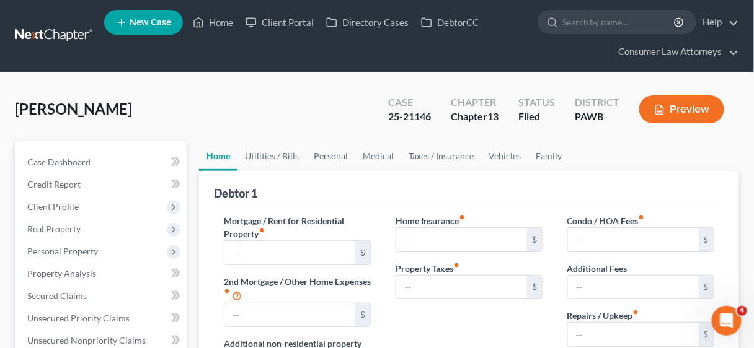
type input "0.00"
type input "100.00"
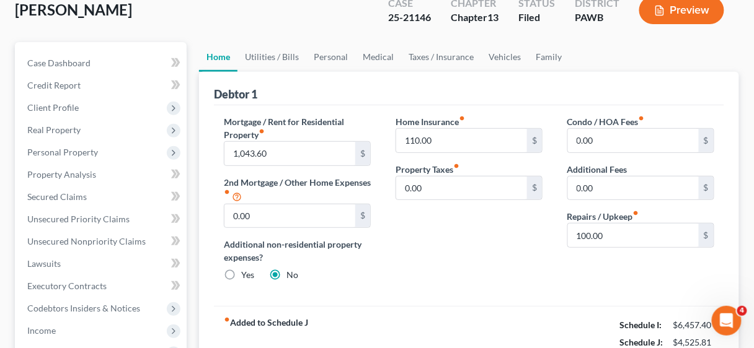
scroll to position [198, 0]
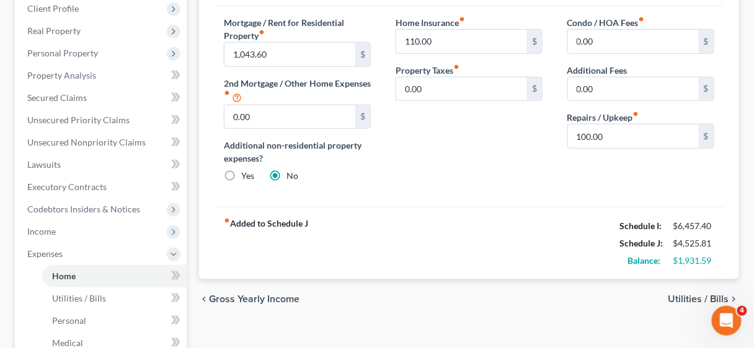
click at [485, 229] on div "fiber_manual_record Added to Schedule J Schedule I: $6,457.40 Schedule J: $4,52…" at bounding box center [469, 243] width 510 height 73
click at [54, 227] on span "Income" at bounding box center [41, 231] width 29 height 11
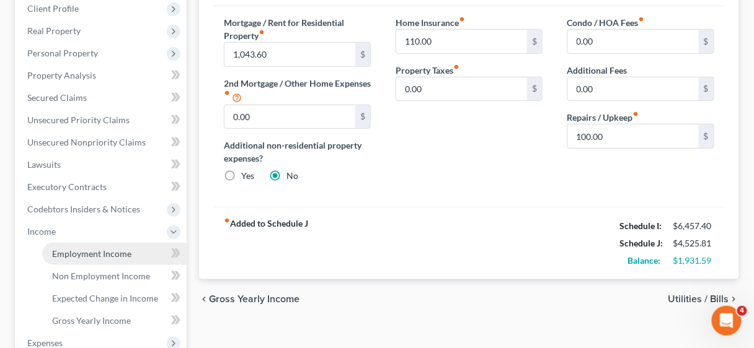
click at [100, 253] on span "Employment Income" at bounding box center [91, 254] width 79 height 11
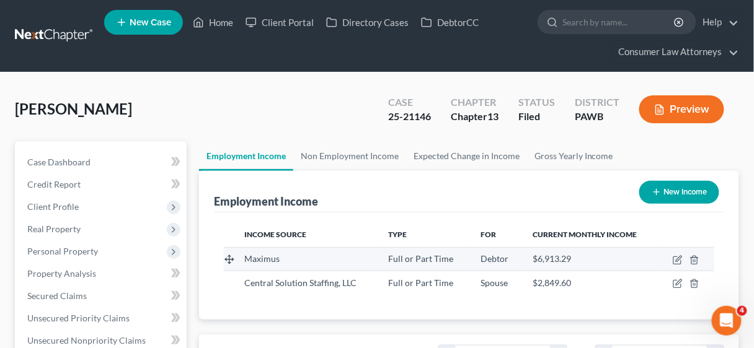
scroll to position [220, 301]
click at [695, 260] on icon "button" at bounding box center [694, 260] width 10 height 10
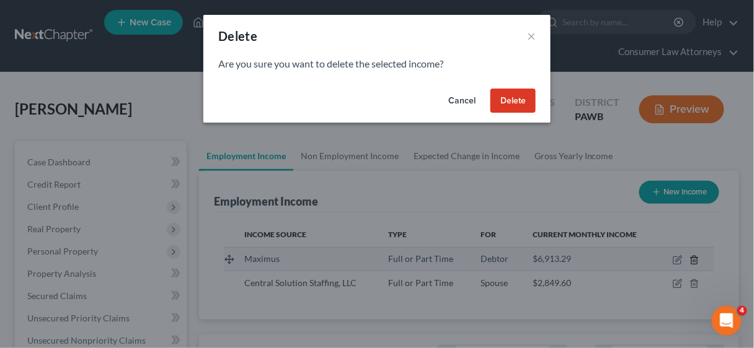
scroll to position [220, 304]
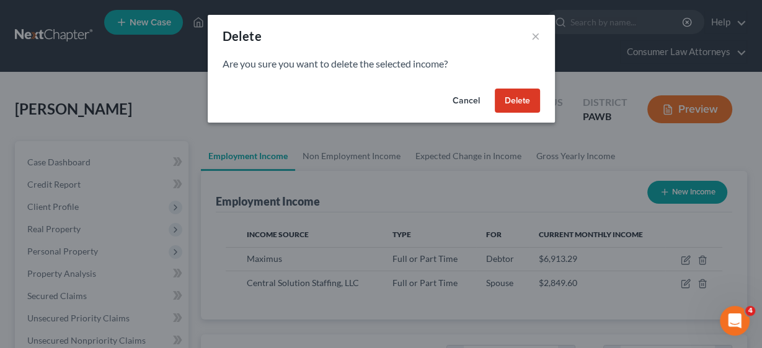
click at [516, 95] on button "Delete" at bounding box center [517, 101] width 45 height 25
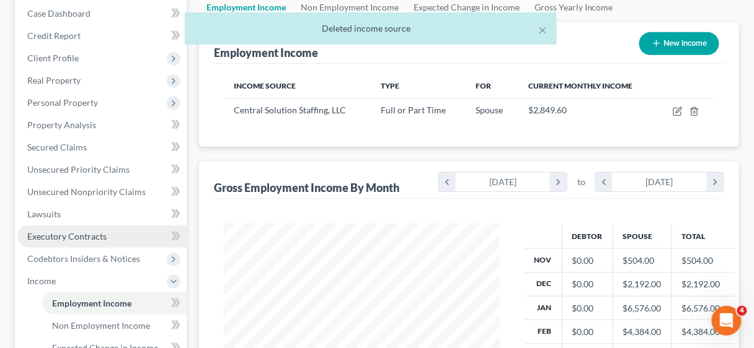
scroll to position [248, 0]
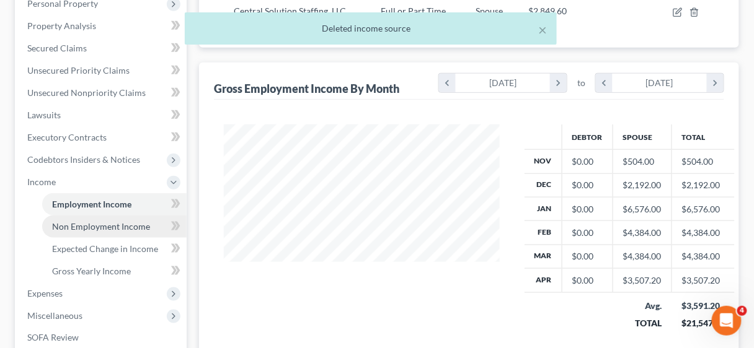
click at [100, 221] on span "Non Employment Income" at bounding box center [101, 226] width 98 height 11
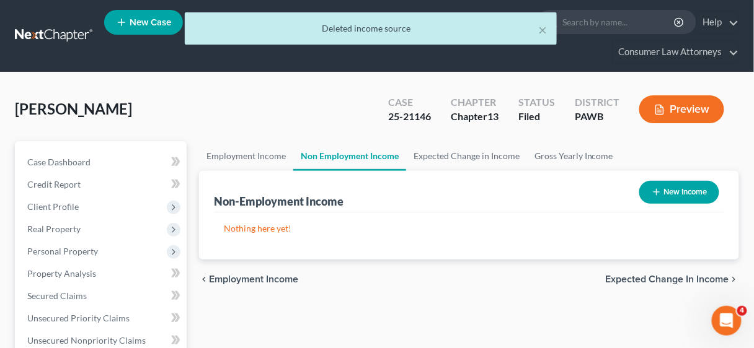
click at [688, 190] on button "New Income" at bounding box center [679, 192] width 80 height 23
select select "0"
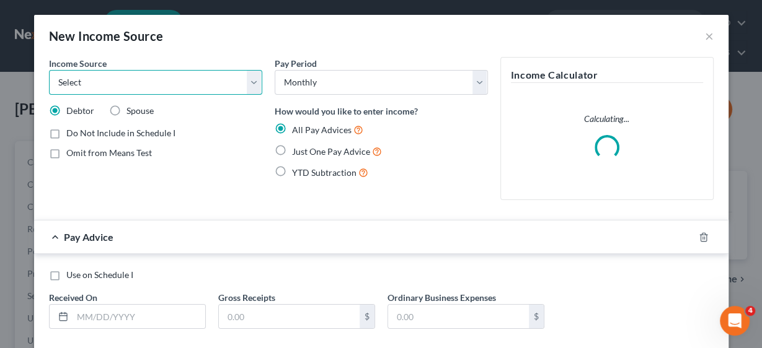
click at [250, 82] on select "Select Unemployment Disability (from employer) Pension Retirement Social Securi…" at bounding box center [155, 82] width 213 height 25
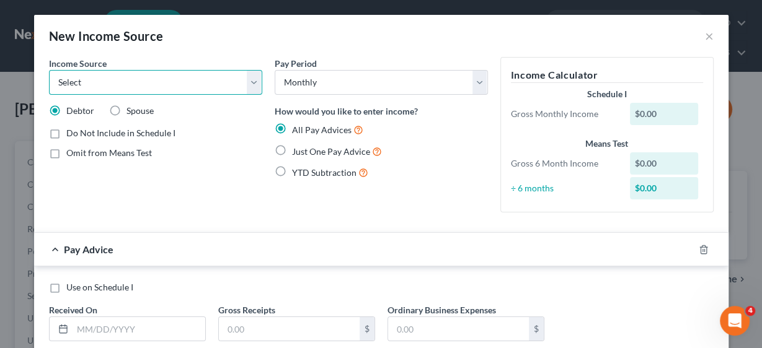
select select "0"
click at [49, 70] on select "Select Unemployment Disability (from employer) Pension Retirement Social Securi…" at bounding box center [155, 82] width 213 height 25
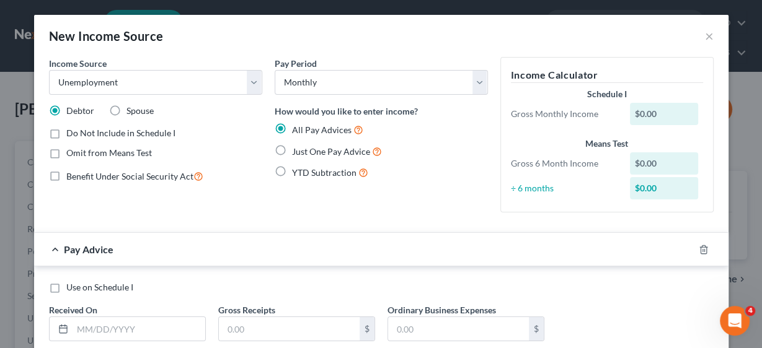
click at [292, 149] on label "Just One Pay Advice" at bounding box center [337, 151] width 90 height 14
click at [297, 149] on input "Just One Pay Advice" at bounding box center [301, 148] width 8 height 8
radio input "true"
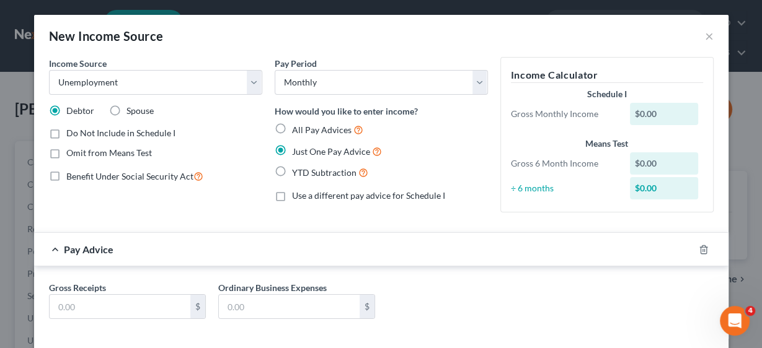
scroll to position [56, 0]
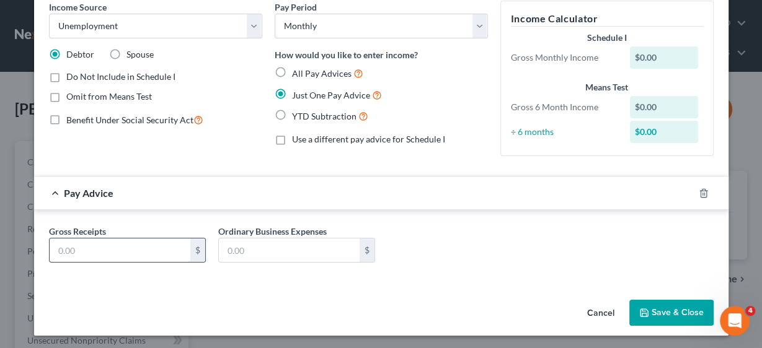
click at [104, 244] on input "text" at bounding box center [120, 251] width 141 height 24
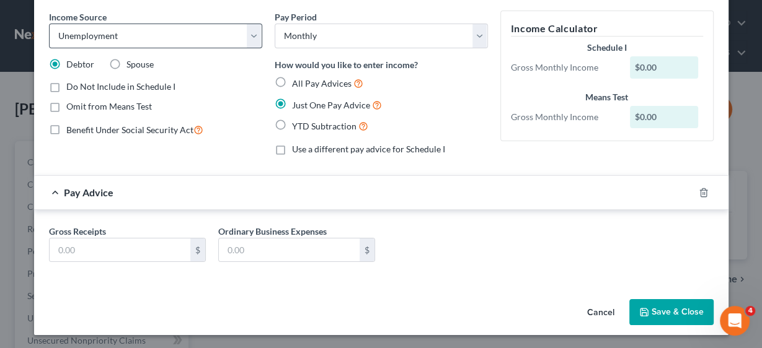
scroll to position [0, 0]
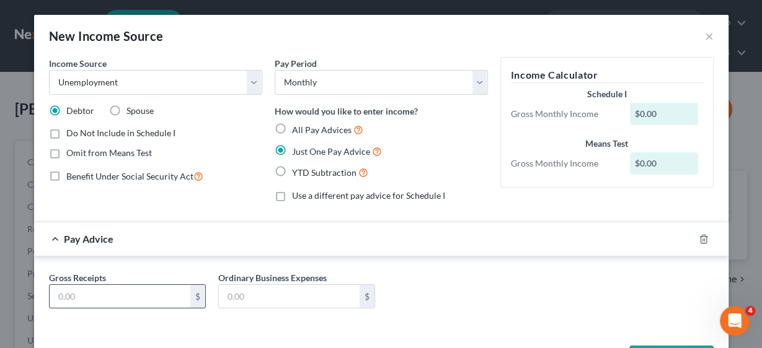
click at [111, 285] on input "text" at bounding box center [120, 297] width 141 height 24
type input "605.00"
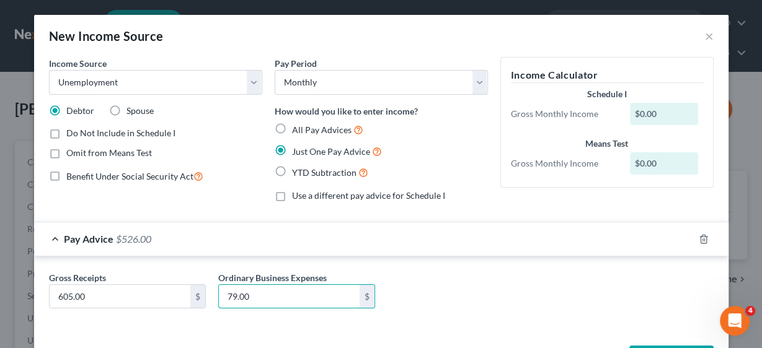
scroll to position [46, 0]
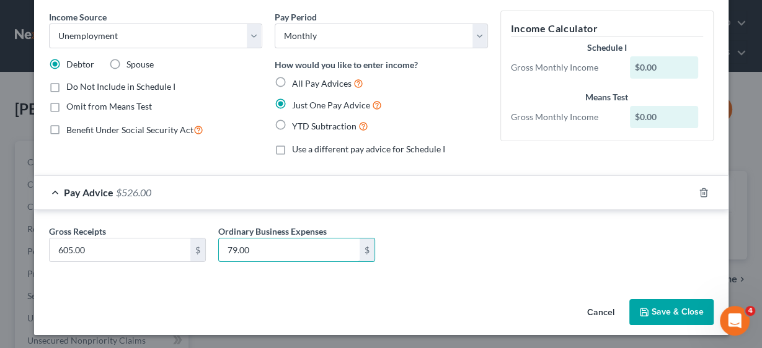
type input "79.00"
click at [659, 311] on button "Save & Close" at bounding box center [671, 312] width 84 height 26
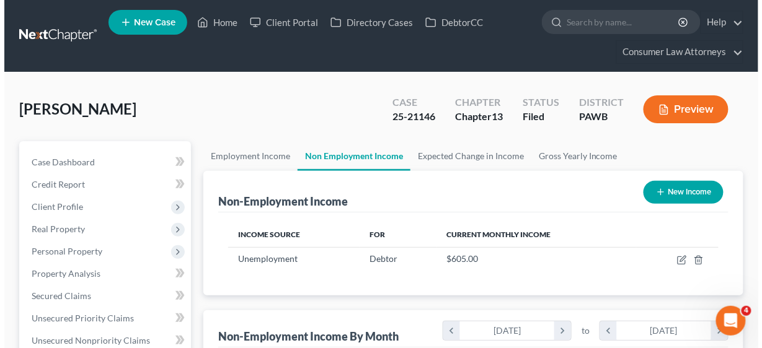
scroll to position [619627, 619546]
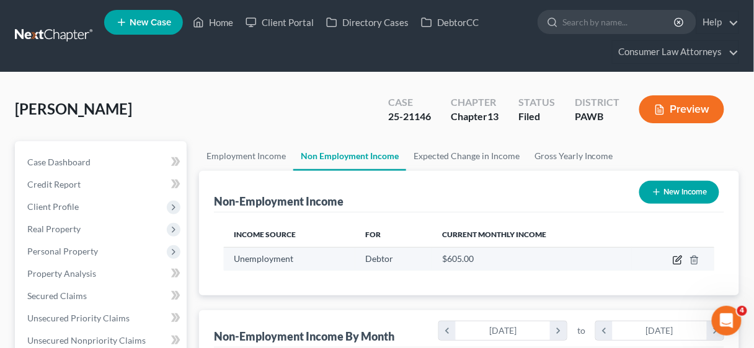
click at [675, 257] on icon "button" at bounding box center [678, 260] width 10 height 10
select select "0"
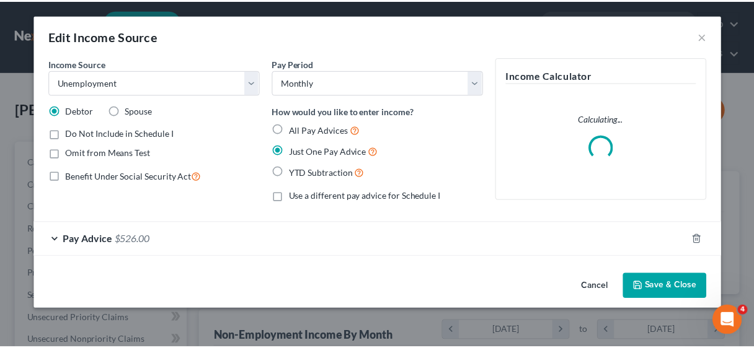
scroll to position [220, 304]
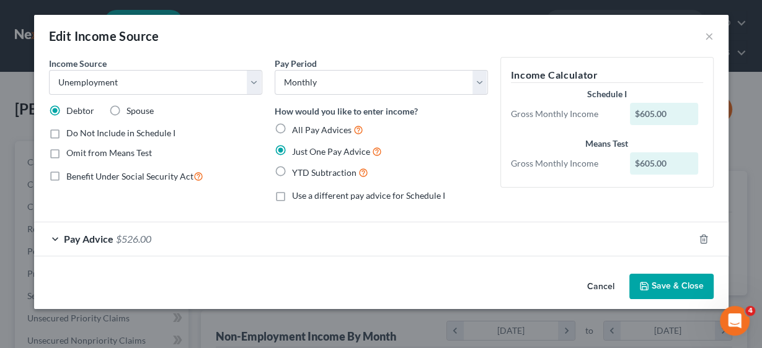
click at [661, 278] on button "Save & Close" at bounding box center [671, 287] width 84 height 26
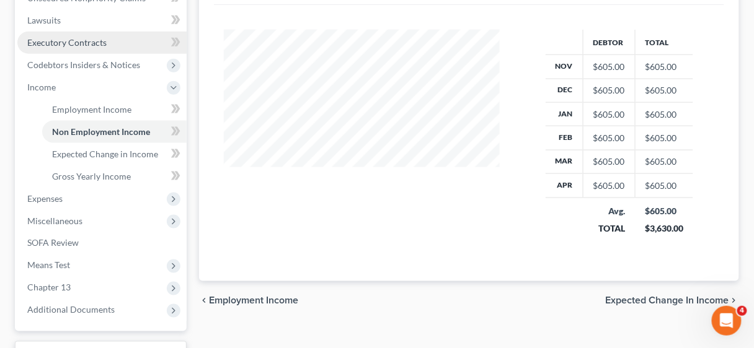
scroll to position [293, 0]
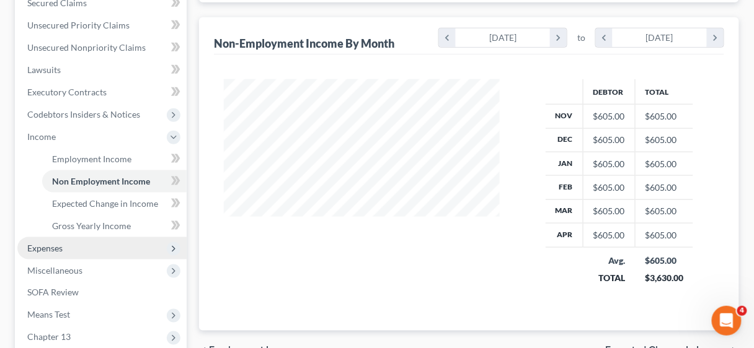
click at [57, 243] on span "Expenses" at bounding box center [44, 248] width 35 height 11
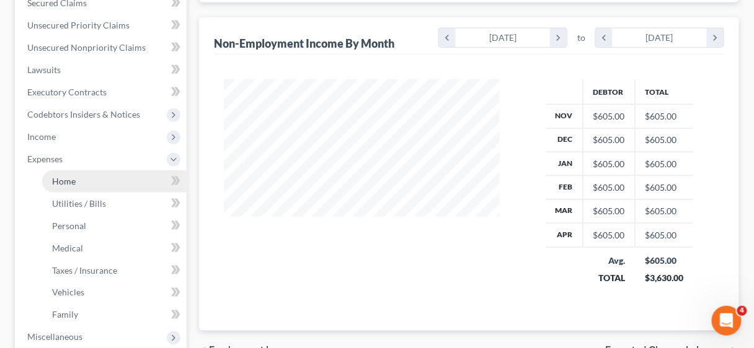
click at [76, 183] on link "Home" at bounding box center [114, 181] width 144 height 22
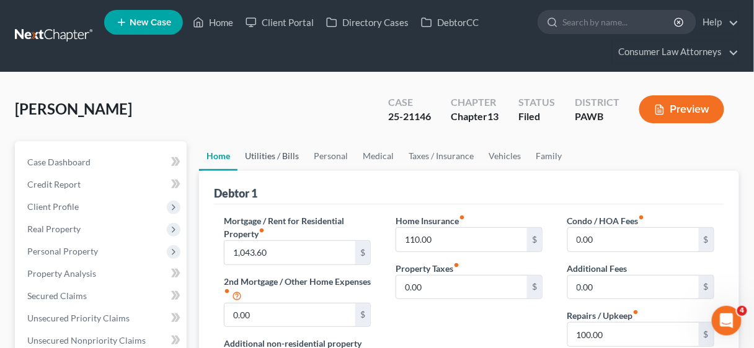
click at [268, 157] on link "Utilities / Bills" at bounding box center [271, 156] width 69 height 30
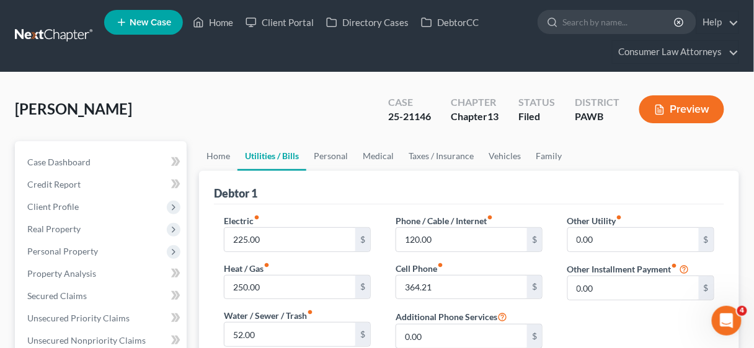
scroll to position [149, 0]
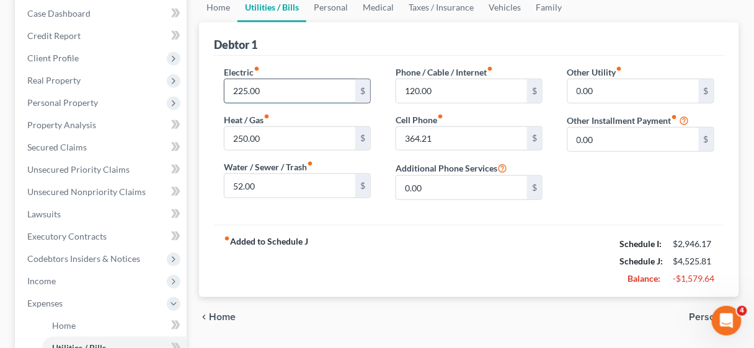
click at [270, 90] on input "225.00" at bounding box center [289, 91] width 131 height 24
type input "100.00"
click at [280, 127] on input "250.00" at bounding box center [289, 139] width 131 height 24
type input "150.00"
click at [342, 219] on div "Electric fiber_manual_record 100.00 $ Heat / Gas fiber_manual_record 150.00 $ W…" at bounding box center [469, 140] width 510 height 169
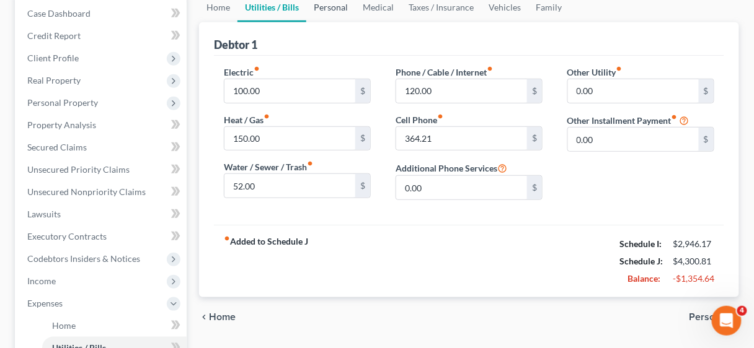
click at [330, 4] on link "Personal" at bounding box center [330, 8] width 49 height 30
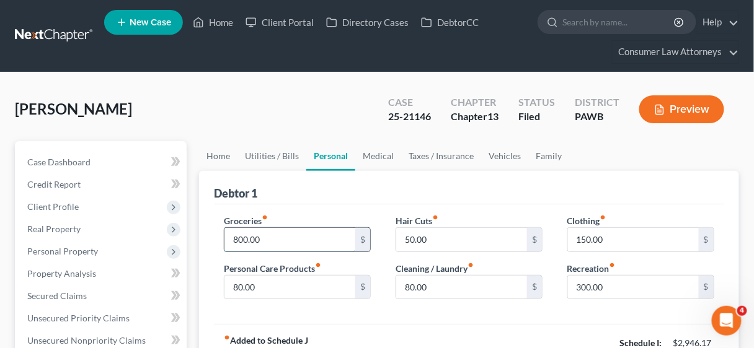
click at [276, 236] on input "800.00" at bounding box center [289, 240] width 131 height 24
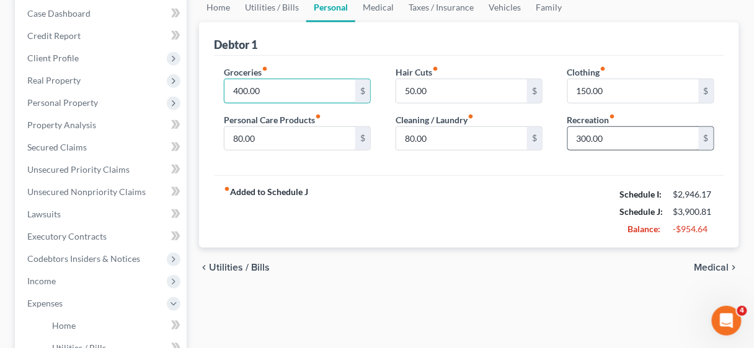
type input "400.00"
click at [623, 137] on input "300.00" at bounding box center [633, 139] width 131 height 24
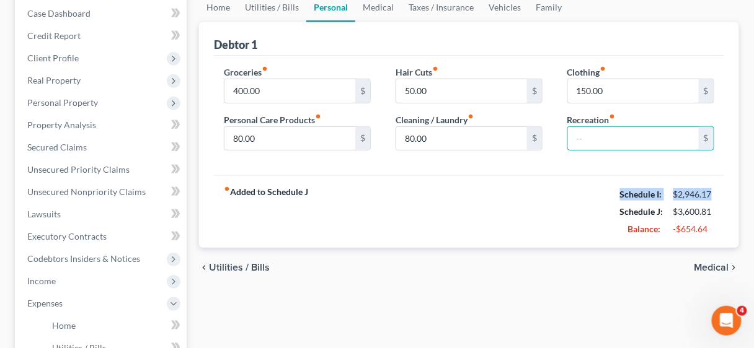
drag, startPoint x: 562, startPoint y: 201, endPoint x: 555, endPoint y: 191, distance: 11.7
click at [560, 196] on div "fiber_manual_record Added to Schedule J Schedule I: $2,946.17 Schedule J: $3,60…" at bounding box center [469, 211] width 510 height 73
click at [612, 87] on input "150.00" at bounding box center [633, 91] width 131 height 24
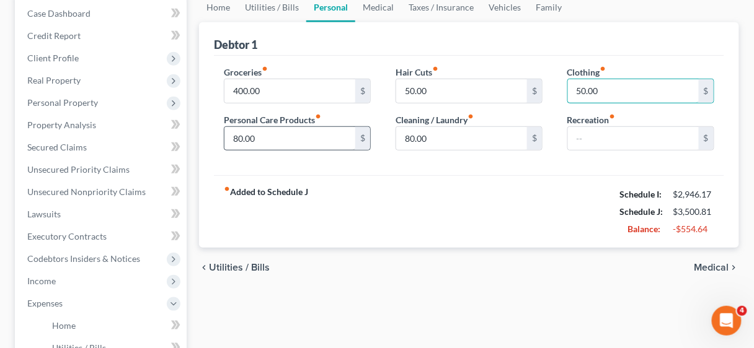
type input "50.00"
click at [261, 138] on input "80.00" at bounding box center [289, 139] width 131 height 24
type input "30.00"
click at [430, 138] on input "80.00" at bounding box center [461, 139] width 131 height 24
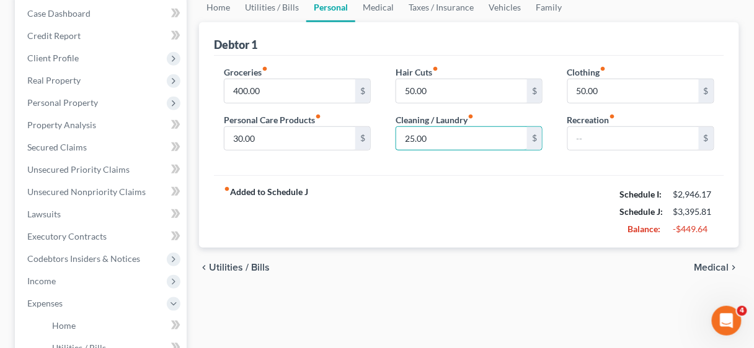
type input "25.00"
click at [441, 205] on div "fiber_manual_record Added to Schedule J Schedule I: $2,946.17 Schedule J: $3,39…" at bounding box center [469, 211] width 510 height 73
click at [288, 89] on input "400.00" at bounding box center [289, 91] width 131 height 24
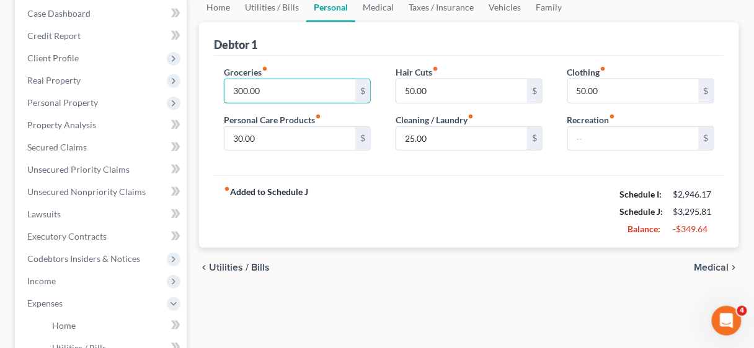
type input "300.00"
click at [352, 192] on div "fiber_manual_record Added to Schedule J Schedule I: $2,946.17 Schedule J: $3,29…" at bounding box center [469, 211] width 510 height 73
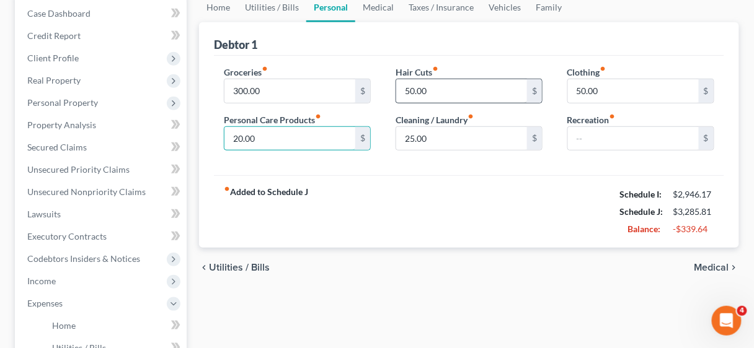
type input "20.00"
click at [446, 91] on input "50.00" at bounding box center [461, 91] width 131 height 24
type input "25.00"
drag, startPoint x: 507, startPoint y: 193, endPoint x: 521, endPoint y: 187, distance: 15.2
click at [508, 193] on div "fiber_manual_record Added to Schedule J Schedule I: $2,946.17 Schedule J: $3,26…" at bounding box center [469, 211] width 510 height 73
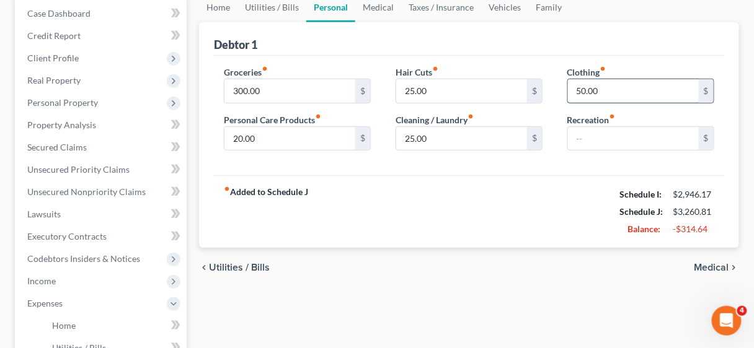
click at [614, 93] on input "50.00" at bounding box center [633, 91] width 131 height 24
click at [553, 196] on div "fiber_manual_record Added to Schedule J Schedule I: $2,946.17 Schedule J: $3,21…" at bounding box center [469, 211] width 510 height 73
click at [382, 8] on link "Medical" at bounding box center [378, 8] width 46 height 30
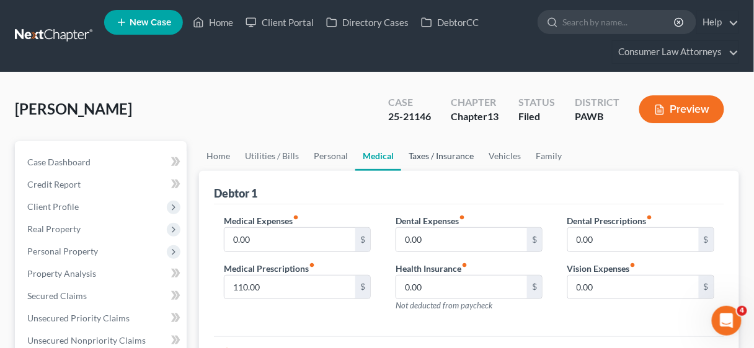
click at [452, 154] on link "Taxes / Insurance" at bounding box center [441, 156] width 80 height 30
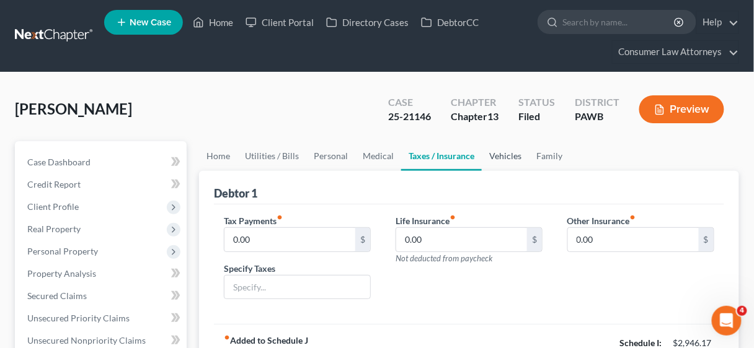
click at [494, 152] on link "Vehicles" at bounding box center [505, 156] width 47 height 30
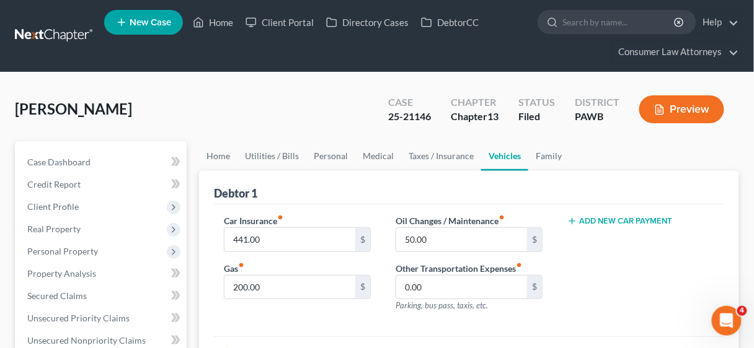
scroll to position [149, 0]
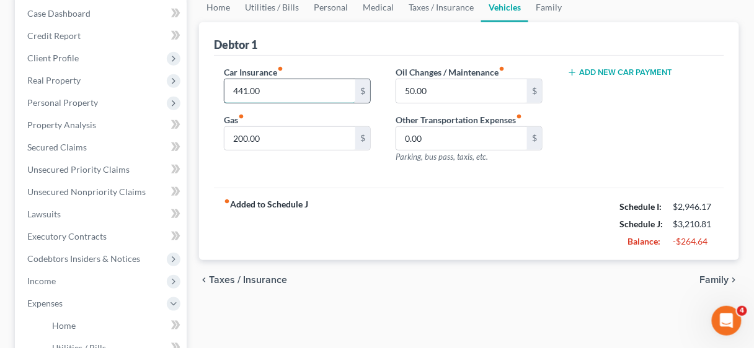
click at [289, 87] on input "441.00" at bounding box center [289, 91] width 131 height 24
click at [261, 7] on link "Utilities / Bills" at bounding box center [271, 8] width 69 height 30
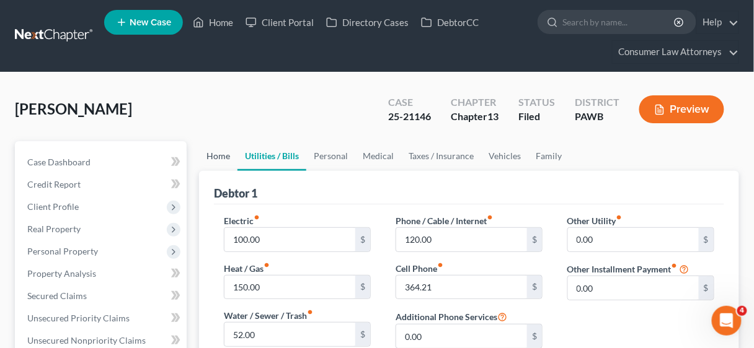
click at [213, 149] on link "Home" at bounding box center [218, 156] width 38 height 30
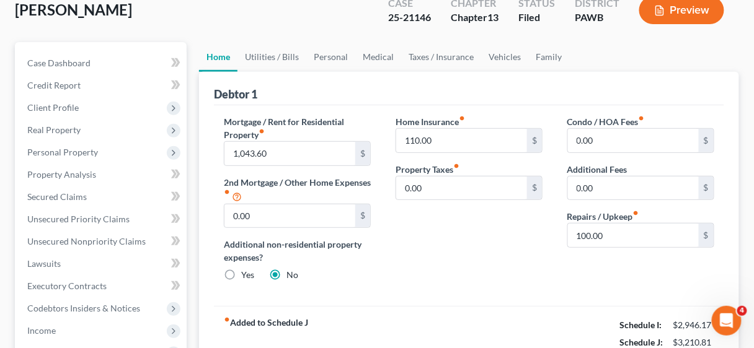
scroll to position [149, 0]
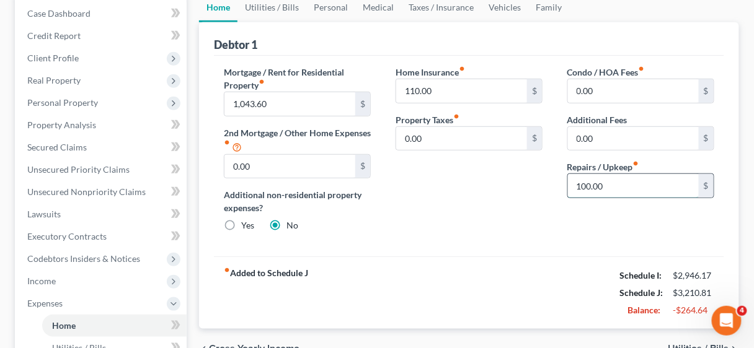
click at [612, 189] on input "100.00" at bounding box center [633, 186] width 131 height 24
drag, startPoint x: 567, startPoint y: 272, endPoint x: 533, endPoint y: 226, distance: 57.3
click at [561, 272] on div "fiber_manual_record Added to Schedule J Schedule I: $2,946.17 Schedule J: $3,11…" at bounding box center [469, 293] width 510 height 73
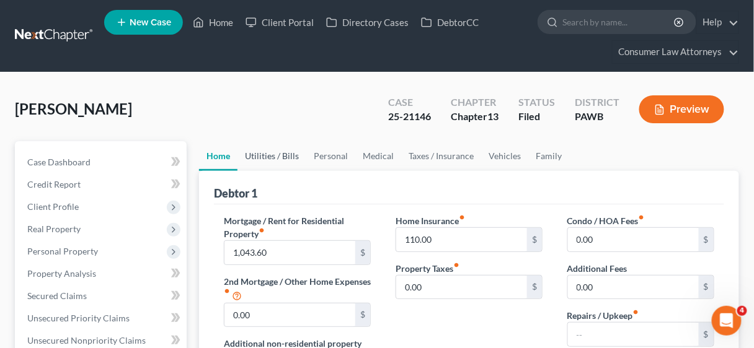
click at [273, 151] on link "Utilities / Bills" at bounding box center [271, 156] width 69 height 30
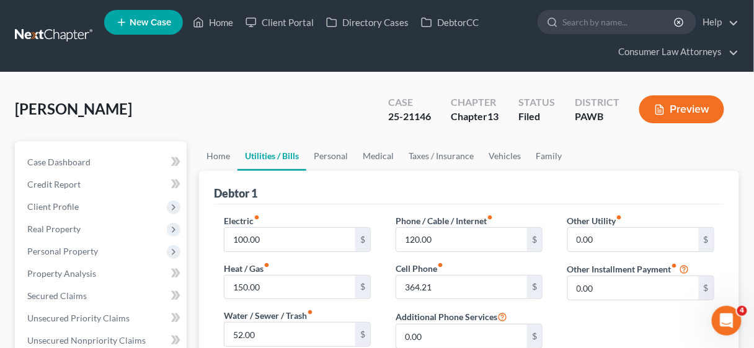
scroll to position [99, 0]
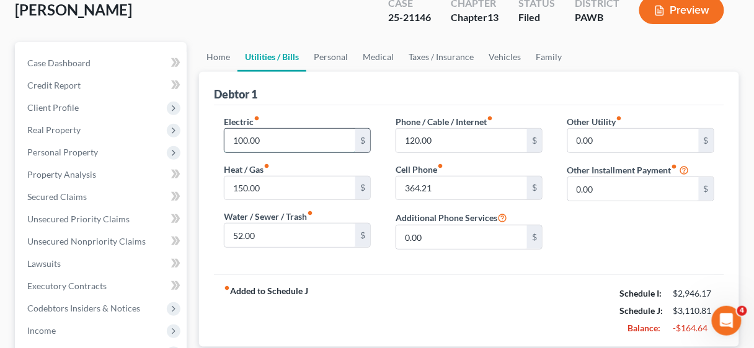
click at [276, 139] on input "100.00" at bounding box center [289, 141] width 131 height 24
click at [219, 56] on link "Home" at bounding box center [218, 57] width 38 height 30
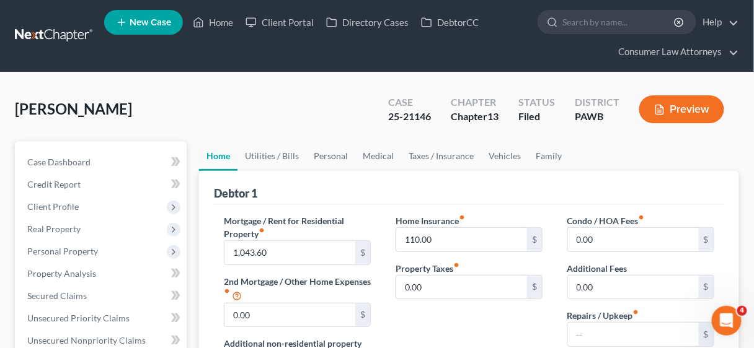
scroll to position [50, 0]
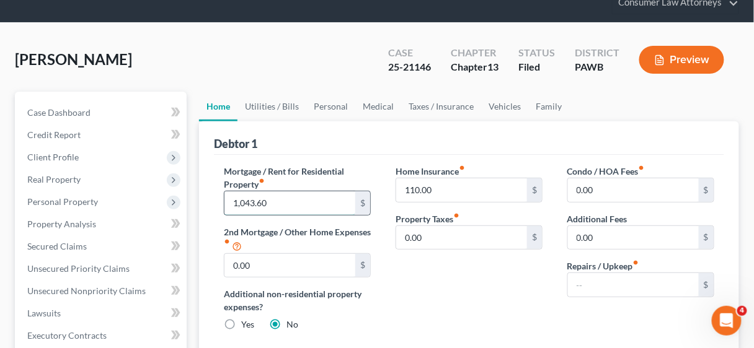
click at [306, 210] on input "1,043.60" at bounding box center [289, 204] width 131 height 24
click at [441, 179] on input "110.00" at bounding box center [461, 191] width 131 height 24
click at [456, 293] on div "Home Insurance fiber_manual_record $ Property Taxes fiber_manual_record 0.00 $" at bounding box center [469, 253] width 172 height 177
click at [262, 104] on link "Utilities / Bills" at bounding box center [271, 107] width 69 height 30
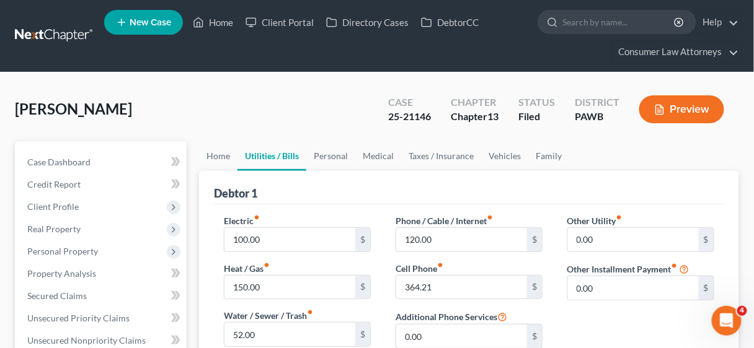
scroll to position [99, 0]
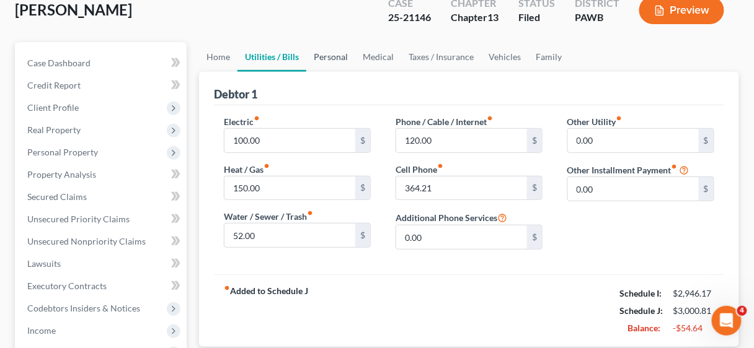
click at [315, 58] on link "Personal" at bounding box center [330, 57] width 49 height 30
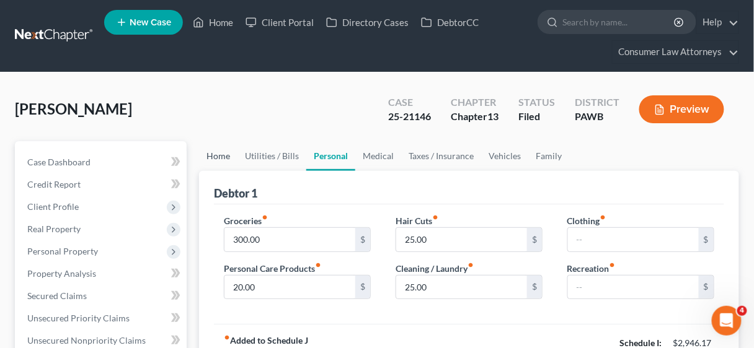
click at [218, 152] on link "Home" at bounding box center [218, 156] width 38 height 30
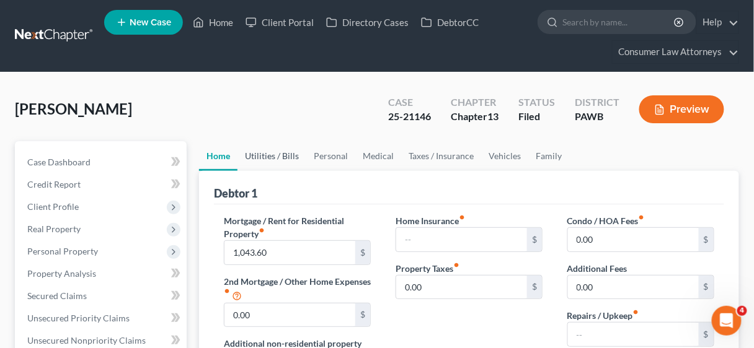
click at [271, 156] on link "Utilities / Bills" at bounding box center [271, 156] width 69 height 30
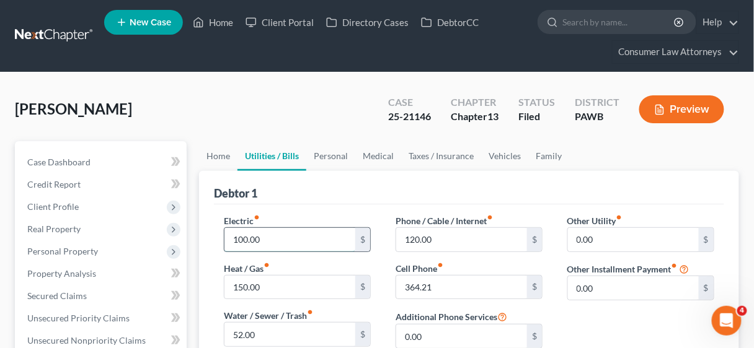
click at [314, 242] on input "100.00" at bounding box center [289, 240] width 131 height 24
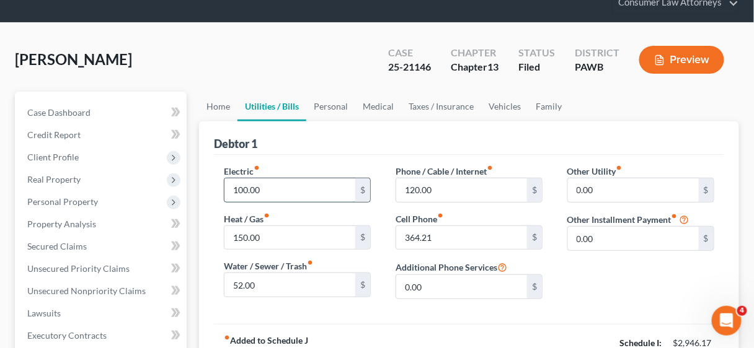
click at [285, 186] on input "100.00" at bounding box center [289, 191] width 131 height 24
drag, startPoint x: 286, startPoint y: 186, endPoint x: 230, endPoint y: 186, distance: 56.4
click at [230, 186] on input "100.00" at bounding box center [289, 191] width 131 height 24
type input "250.00"
click at [272, 243] on input "150.00" at bounding box center [289, 238] width 131 height 24
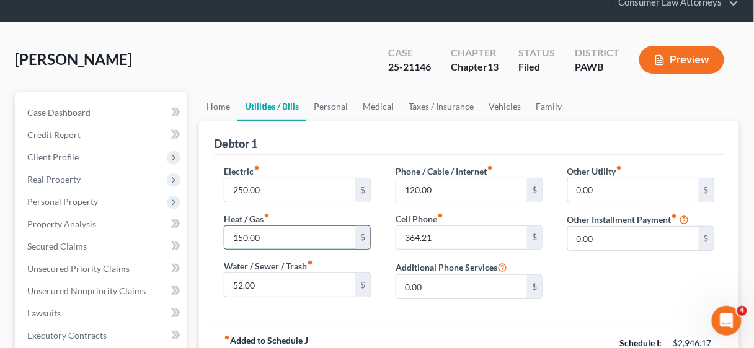
click at [274, 240] on input "150.00" at bounding box center [289, 238] width 131 height 24
drag, startPoint x: 278, startPoint y: 239, endPoint x: 232, endPoint y: 237, distance: 45.9
click at [232, 237] on input "150.00" at bounding box center [289, 238] width 131 height 24
click at [285, 234] on input "150.00" at bounding box center [289, 238] width 131 height 24
click at [287, 190] on input "250.00" at bounding box center [289, 191] width 131 height 24
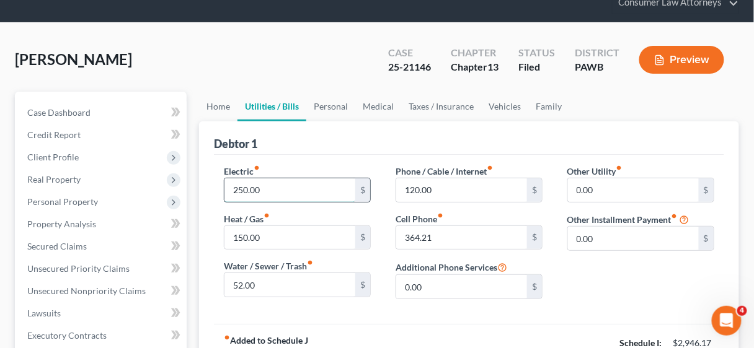
click at [286, 190] on input "250.00" at bounding box center [289, 191] width 131 height 24
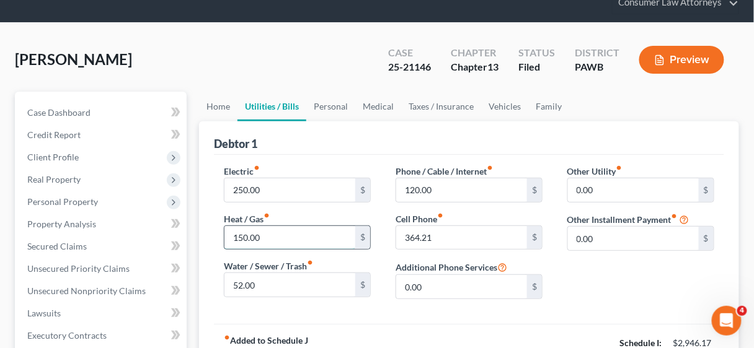
click at [265, 236] on input "150.00" at bounding box center [289, 238] width 131 height 24
click at [284, 236] on input "150.00" at bounding box center [289, 238] width 131 height 24
drag, startPoint x: 284, startPoint y: 236, endPoint x: 220, endPoint y: 234, distance: 63.9
click at [220, 234] on div "Electric fiber_manual_record 250.00 $ Heat / Gas fiber_manual_record 150.00 $ W…" at bounding box center [297, 237] width 172 height 144
type input "100.00"
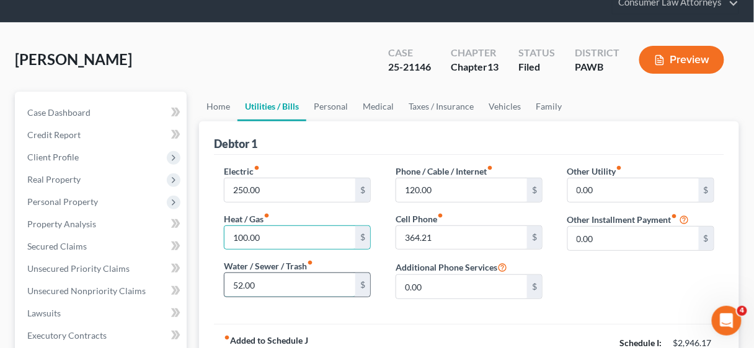
click at [275, 286] on input "52.00" at bounding box center [289, 285] width 131 height 24
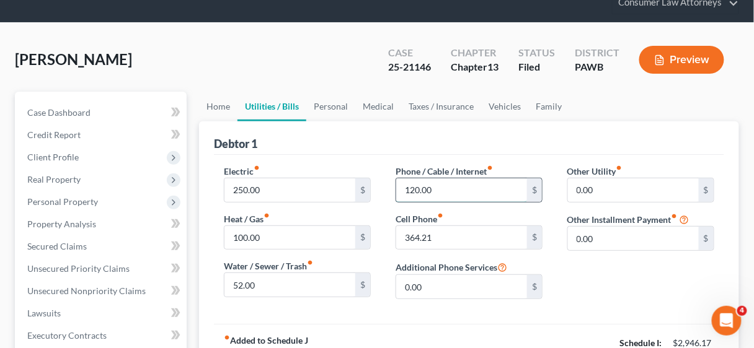
click at [448, 186] on input "120.00" at bounding box center [461, 191] width 131 height 24
click at [260, 288] on input "52.00" at bounding box center [289, 285] width 131 height 24
click at [476, 182] on input "120.00" at bounding box center [461, 191] width 131 height 24
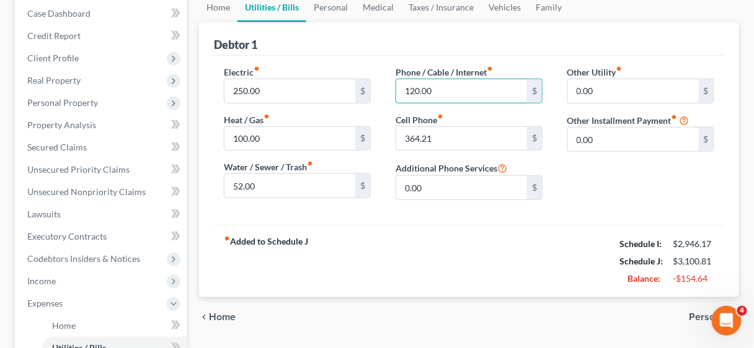
scroll to position [0, 0]
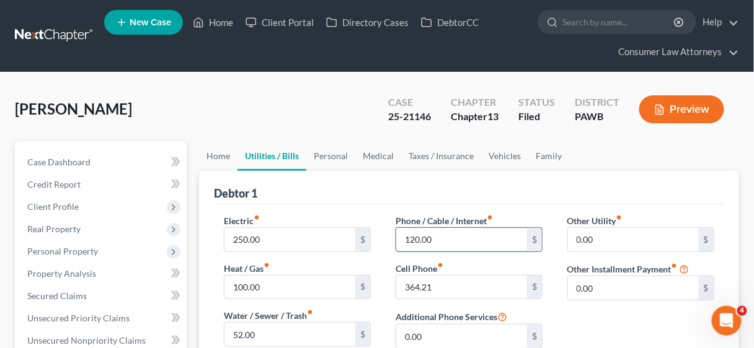
click at [474, 233] on input "120.00" at bounding box center [461, 240] width 131 height 24
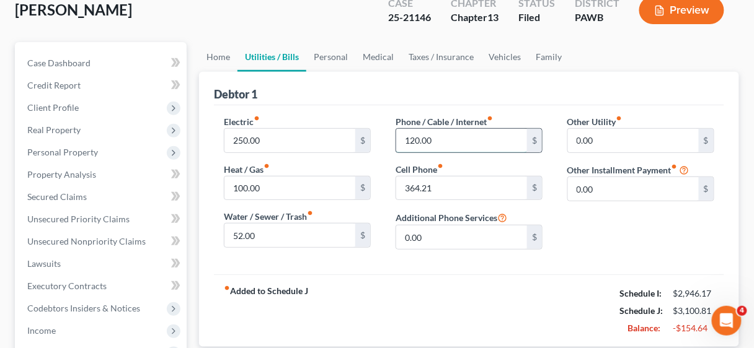
click at [465, 136] on input "120.00" at bounding box center [461, 141] width 131 height 24
click at [455, 187] on input "364.21" at bounding box center [461, 189] width 131 height 24
type input "325.00"
click at [638, 244] on div "Other Utility fiber_manual_record 0.00 $ Other Installment Payment fiber_manual…" at bounding box center [641, 187] width 172 height 144
click at [328, 53] on link "Personal" at bounding box center [330, 57] width 49 height 30
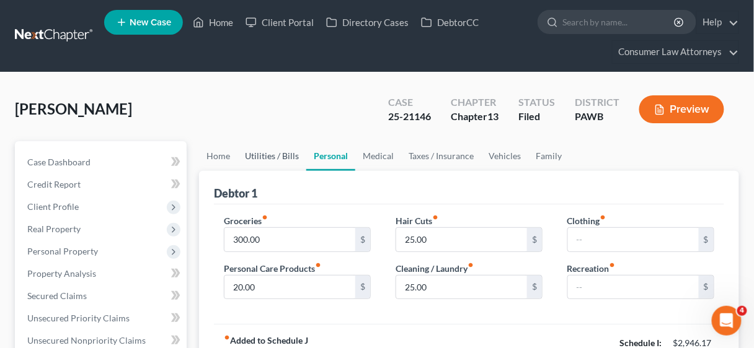
click at [273, 151] on link "Utilities / Bills" at bounding box center [271, 156] width 69 height 30
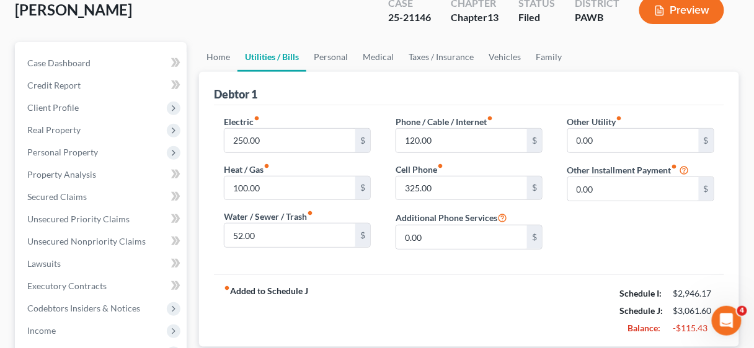
scroll to position [149, 0]
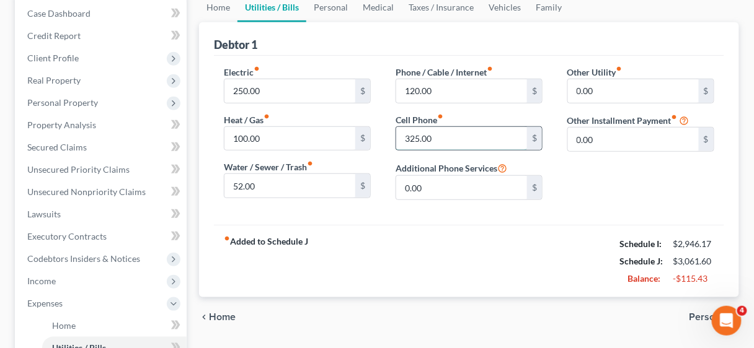
click at [467, 132] on input "325.00" at bounding box center [461, 139] width 131 height 24
drag, startPoint x: 467, startPoint y: 132, endPoint x: 382, endPoint y: 131, distance: 84.9
click at [382, 131] on div "Electric fiber_manual_record 250.00 $ Heat / Gas fiber_manual_record 100.00 $ W…" at bounding box center [468, 138] width 515 height 144
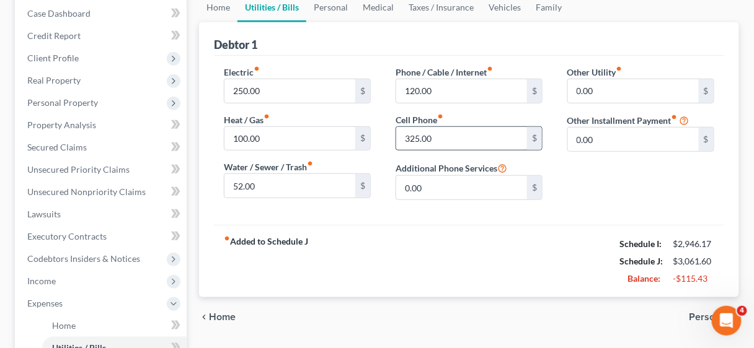
click at [461, 130] on input "325.00" at bounding box center [461, 139] width 131 height 24
drag, startPoint x: 461, startPoint y: 133, endPoint x: 399, endPoint y: 134, distance: 62.0
click at [389, 132] on div "Phone / Cable / Internet fiber_manual_record 120.00 $ Cell Phone fiber_manual_r…" at bounding box center [469, 138] width 172 height 144
type input "205.00"
click at [560, 230] on div "fiber_manual_record Added to Schedule J Schedule I: $2,946.17 Schedule J: $2,94…" at bounding box center [469, 261] width 510 height 73
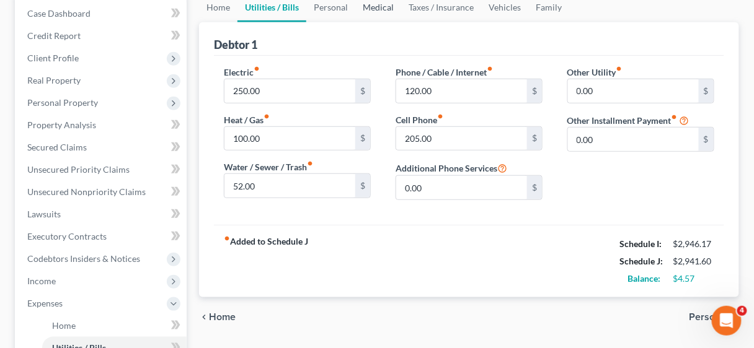
scroll to position [0, 0]
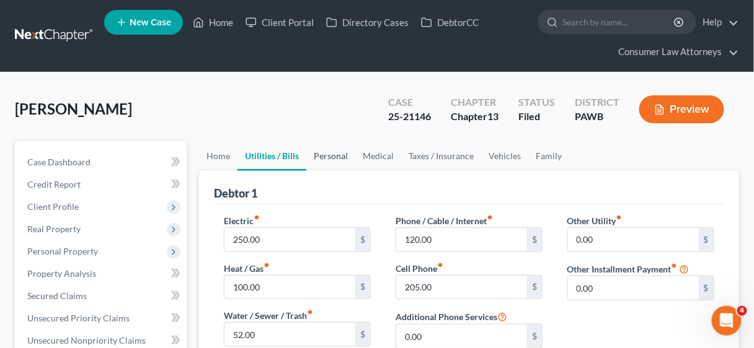
click at [320, 152] on link "Personal" at bounding box center [330, 156] width 49 height 30
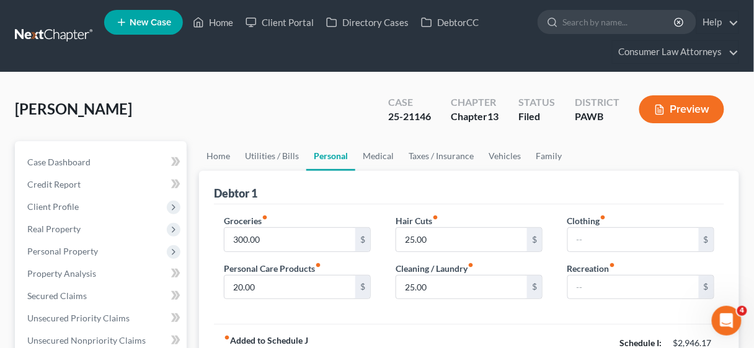
scroll to position [99, 0]
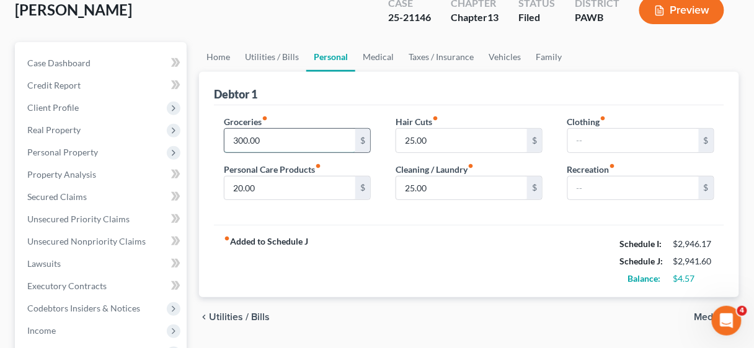
click at [294, 141] on input "300.00" at bounding box center [289, 141] width 131 height 24
click at [399, 231] on div "fiber_manual_record Added to Schedule J Schedule I: $2,946.17 Schedule J: $2,94…" at bounding box center [469, 261] width 510 height 73
click at [296, 130] on input "300.00" at bounding box center [289, 141] width 131 height 24
click at [289, 141] on input "300.00" at bounding box center [289, 141] width 131 height 24
click at [295, 141] on input "300.00" at bounding box center [289, 141] width 131 height 24
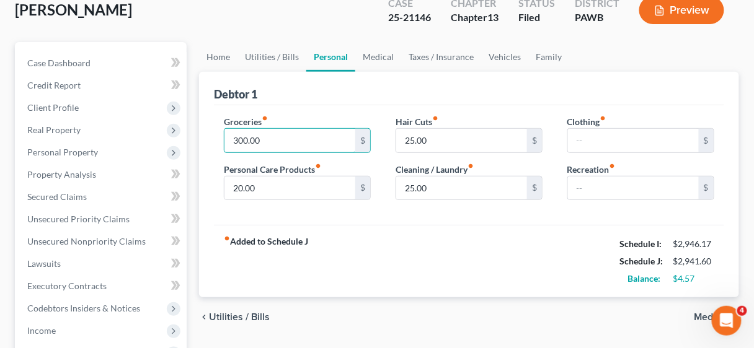
drag, startPoint x: 295, startPoint y: 141, endPoint x: 210, endPoint y: 132, distance: 86.0
click at [210, 132] on div "Debtor 1 Groceries fiber_manual_record 300.00 $ Personal Care Products fiber_ma…" at bounding box center [469, 185] width 540 height 226
click at [299, 138] on input "300.00" at bounding box center [289, 141] width 131 height 24
click at [298, 138] on input "300.00" at bounding box center [289, 141] width 131 height 24
drag, startPoint x: 298, startPoint y: 138, endPoint x: 196, endPoint y: 138, distance: 101.7
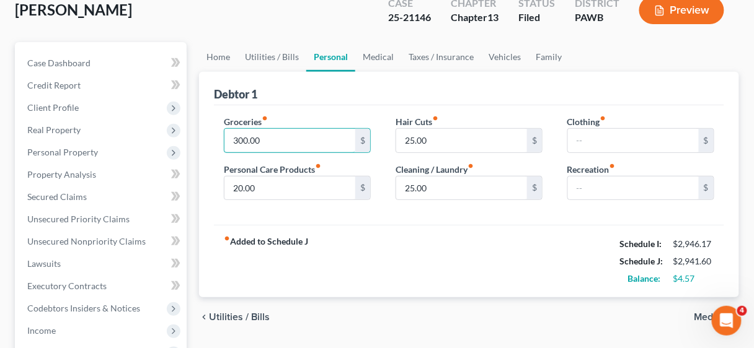
click at [296, 148] on input "300.00" at bounding box center [289, 141] width 131 height 24
click at [294, 138] on input "300.00" at bounding box center [289, 141] width 131 height 24
drag, startPoint x: 294, startPoint y: 138, endPoint x: 214, endPoint y: 131, distance: 79.7
click at [214, 131] on div "Groceries fiber_manual_record 300.00 $ Personal Care Products fiber_manual_reco…" at bounding box center [297, 162] width 172 height 95
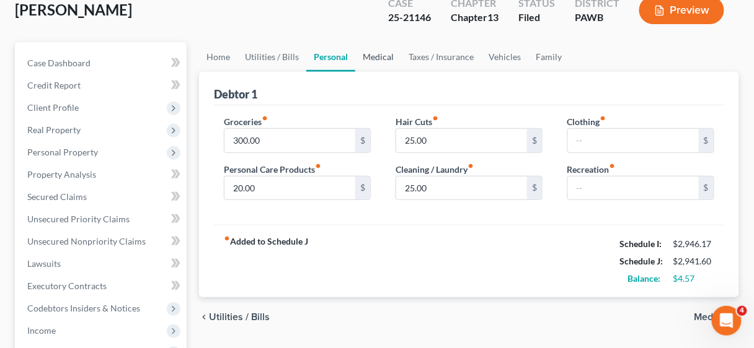
click at [377, 53] on link "Medical" at bounding box center [378, 57] width 46 height 30
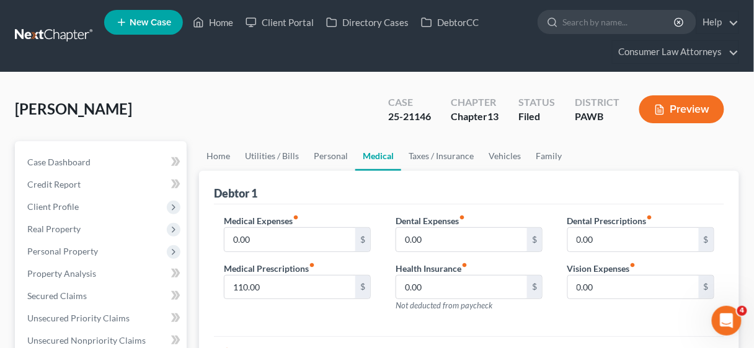
scroll to position [99, 0]
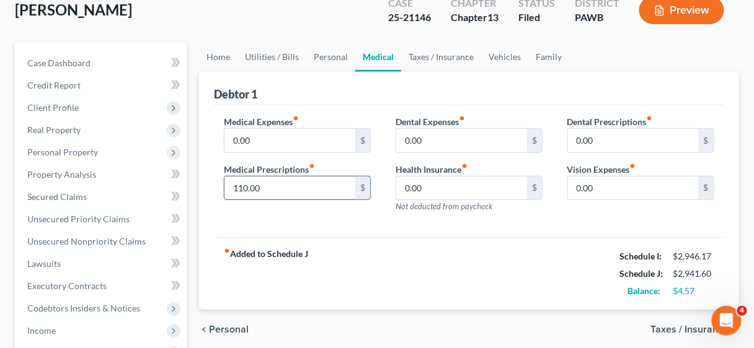
click at [278, 184] on input "110.00" at bounding box center [289, 189] width 131 height 24
click at [327, 51] on link "Personal" at bounding box center [330, 57] width 49 height 30
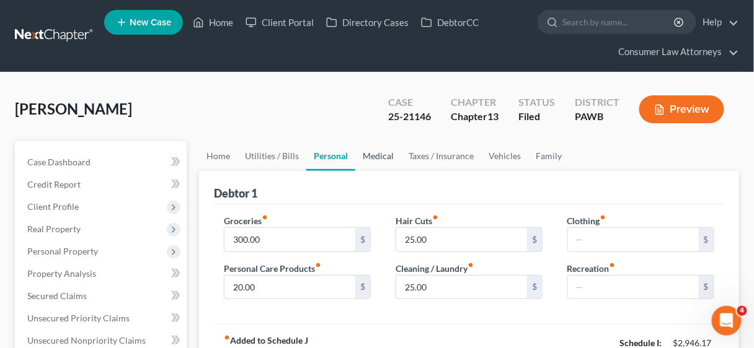
click at [379, 157] on link "Medical" at bounding box center [378, 156] width 46 height 30
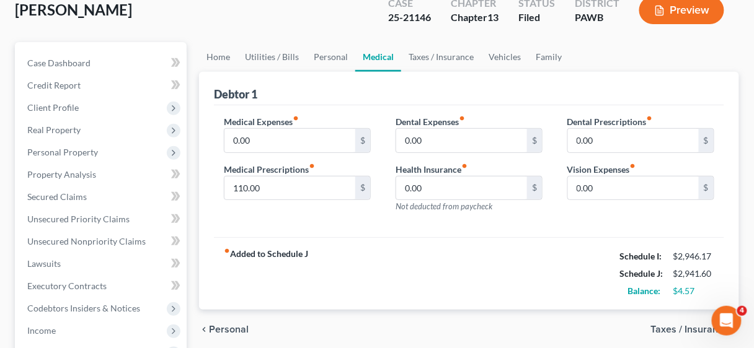
scroll to position [149, 0]
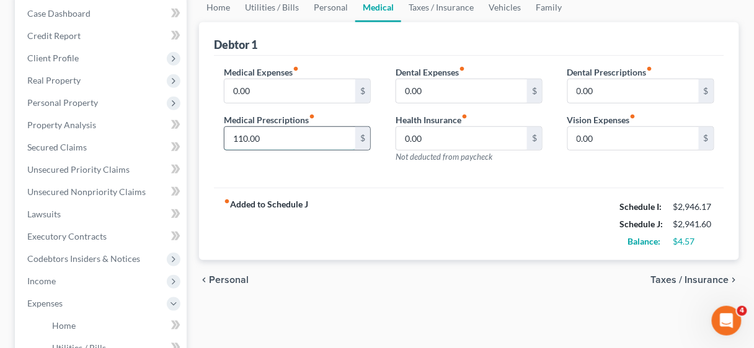
click at [283, 133] on input "110.00" at bounding box center [289, 139] width 131 height 24
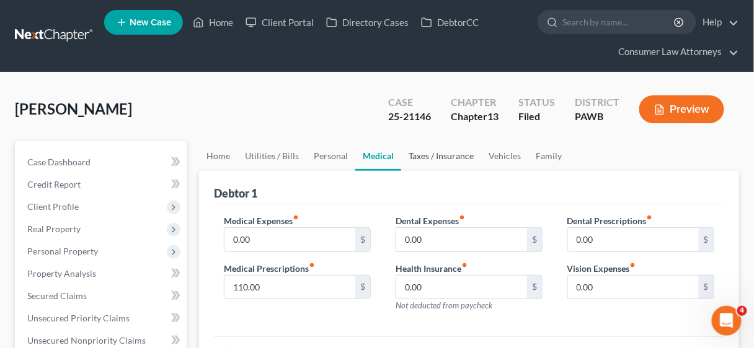
click at [433, 153] on link "Taxes / Insurance" at bounding box center [441, 156] width 80 height 30
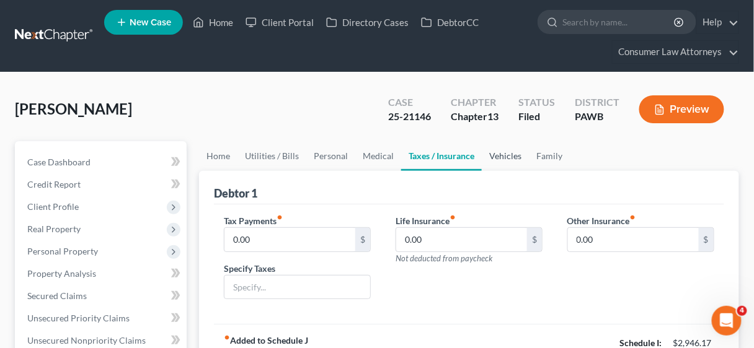
click at [496, 154] on link "Vehicles" at bounding box center [505, 156] width 47 height 30
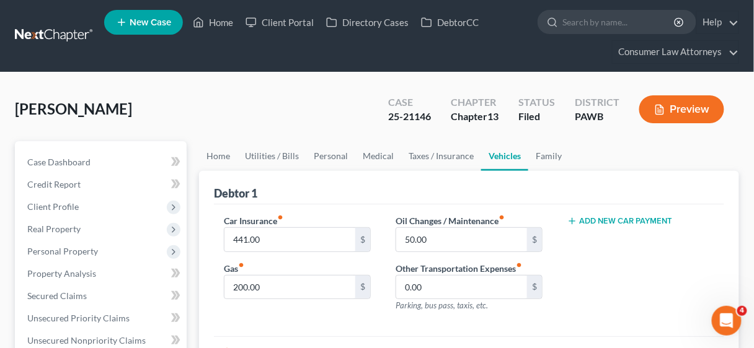
scroll to position [149, 0]
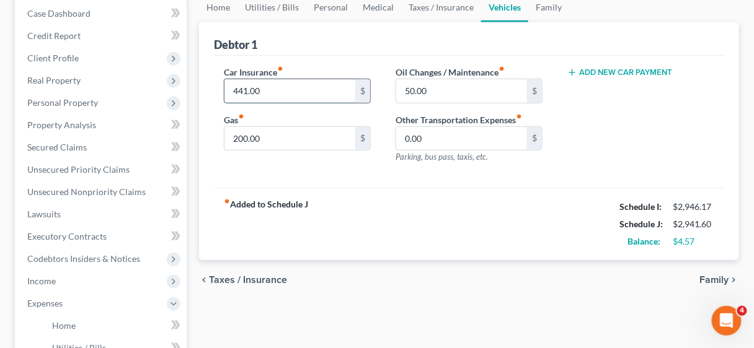
click at [283, 92] on input "441.00" at bounding box center [289, 91] width 131 height 24
click at [292, 94] on input "441.00" at bounding box center [289, 91] width 131 height 24
drag, startPoint x: 292, startPoint y: 94, endPoint x: 210, endPoint y: 90, distance: 81.9
click at [210, 90] on div "Debtor 1 Car Insurance fiber_manual_record 441.00 $ Gas fiber_manual_record 200…" at bounding box center [469, 141] width 540 height 239
click at [286, 135] on input "200.00" at bounding box center [289, 139] width 131 height 24
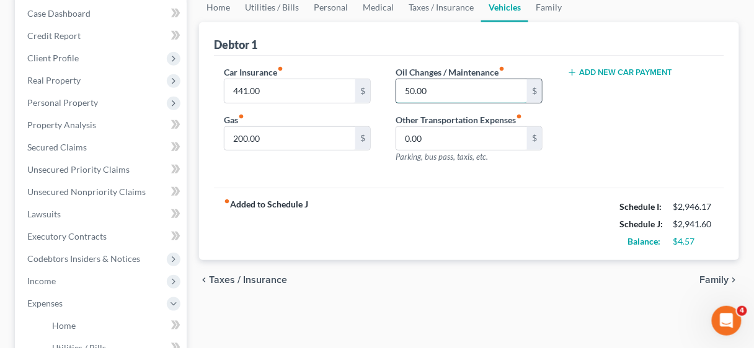
click at [450, 89] on input "50.00" at bounding box center [461, 91] width 131 height 24
click at [269, 138] on input "200.00" at bounding box center [289, 139] width 131 height 24
click at [270, 138] on input "200.00" at bounding box center [289, 139] width 131 height 24
type input "120.00"
click at [363, 175] on div "Car Insurance fiber_manual_record 441.00 $ Gas fiber_manual_record 120.00 $ Oil…" at bounding box center [469, 122] width 510 height 133
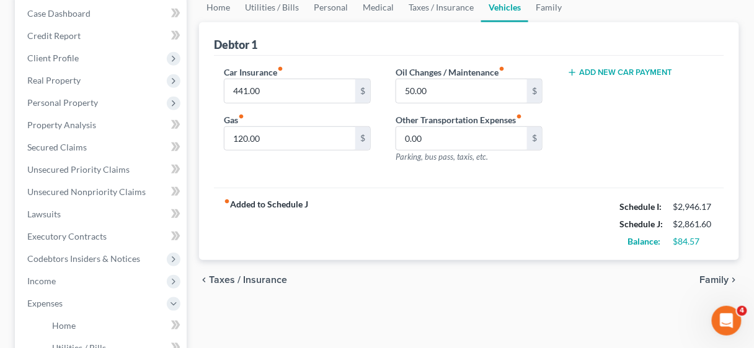
scroll to position [99, 0]
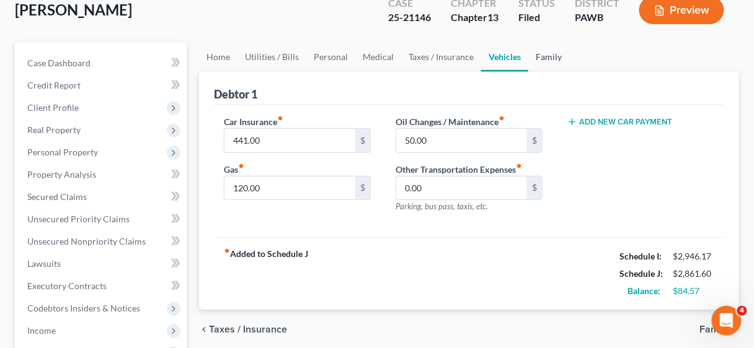
click at [545, 53] on link "Family" at bounding box center [548, 57] width 41 height 30
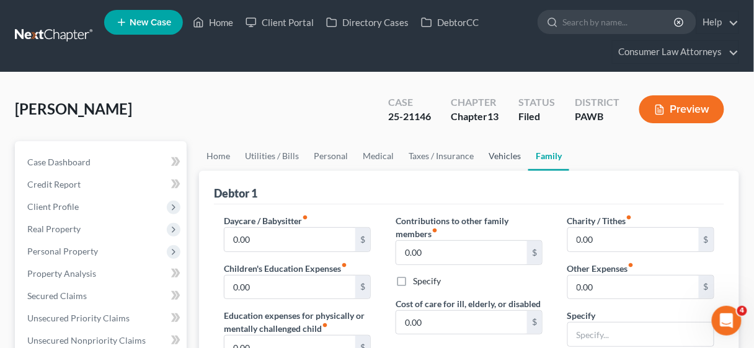
click at [499, 153] on link "Vehicles" at bounding box center [504, 156] width 47 height 30
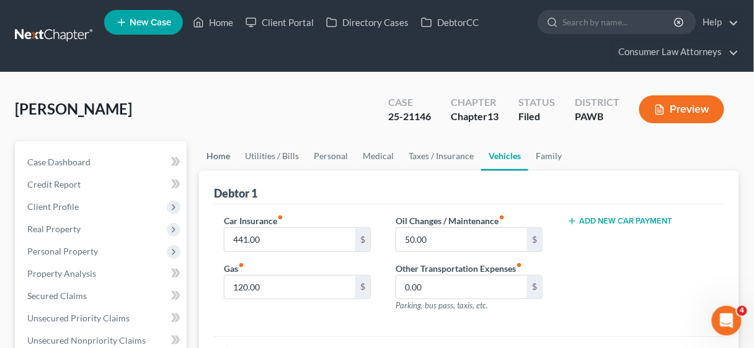
click at [223, 152] on link "Home" at bounding box center [218, 156] width 38 height 30
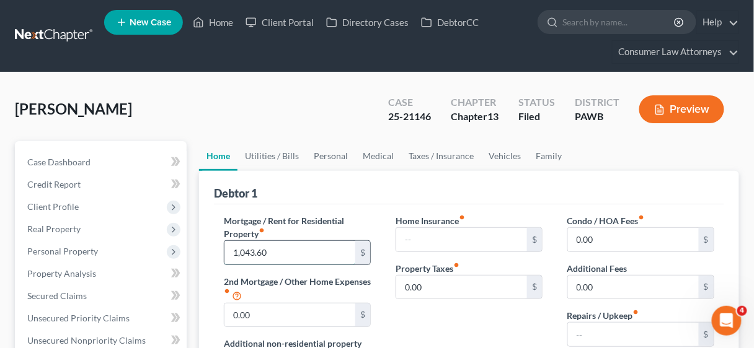
click at [295, 251] on input "1,043.60" at bounding box center [289, 253] width 131 height 24
click at [295, 252] on input "1,043.60" at bounding box center [289, 253] width 131 height 24
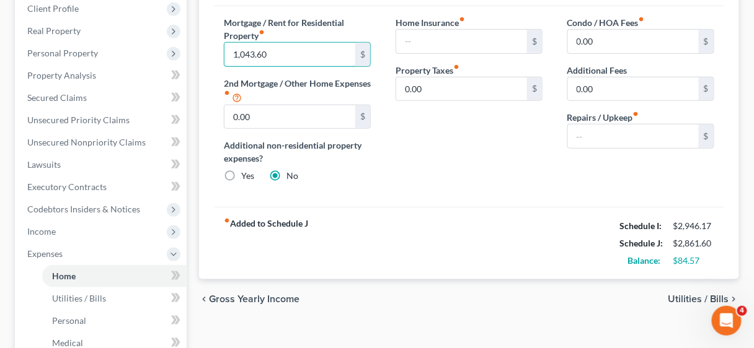
scroll to position [99, 0]
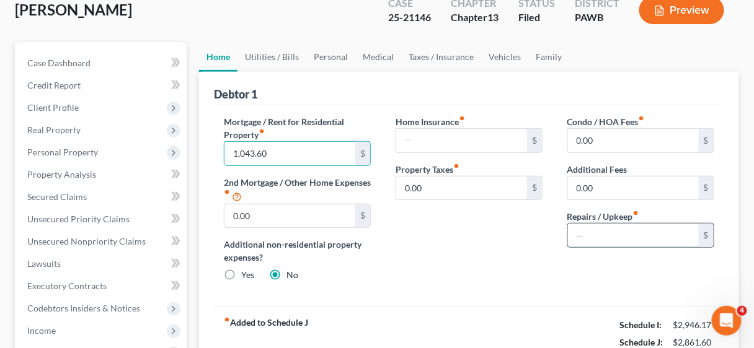
click at [594, 236] on input "text" at bounding box center [633, 236] width 131 height 24
click at [570, 280] on div "Condo / HOA Fees fiber_manual_record 0.00 $ Additional Fees 0.00 $ Repairs / Up…" at bounding box center [641, 203] width 172 height 177
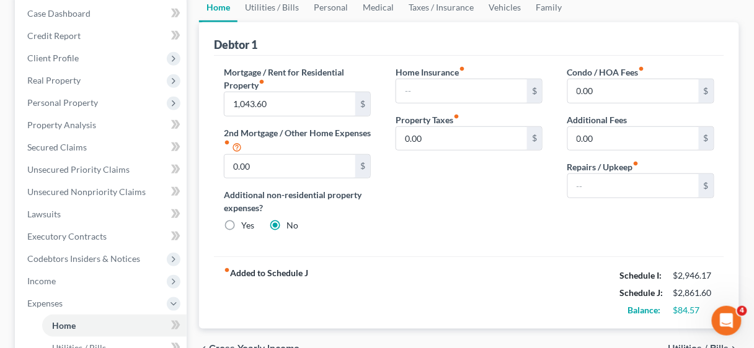
scroll to position [0, 0]
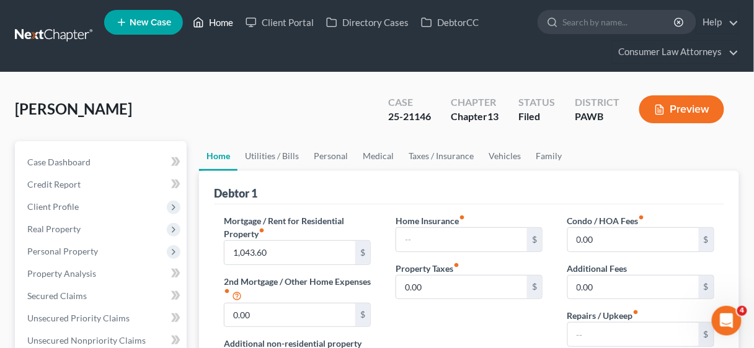
click at [223, 20] on link "Home" at bounding box center [213, 22] width 53 height 22
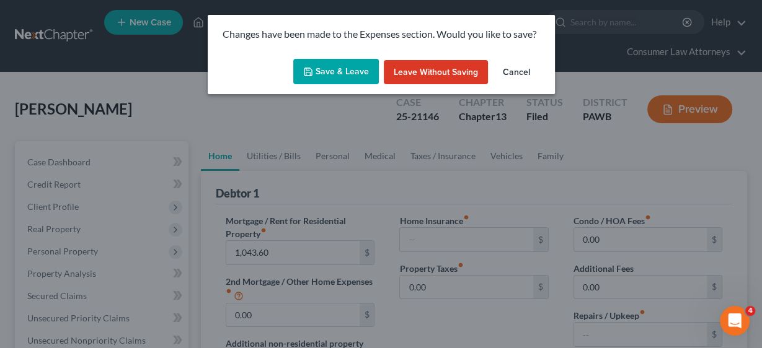
click at [329, 74] on button "Save & Leave" at bounding box center [336, 72] width 86 height 26
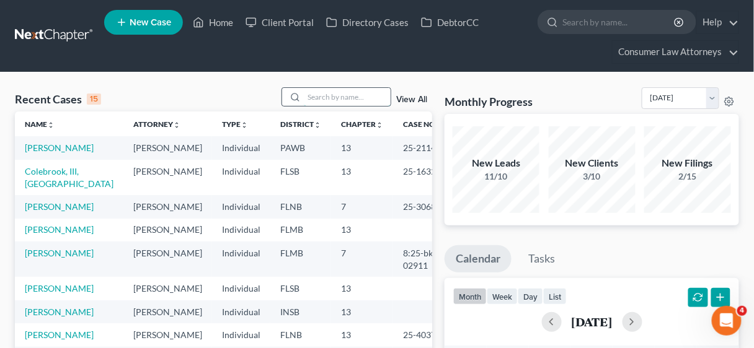
click at [319, 95] on input "search" at bounding box center [347, 97] width 87 height 18
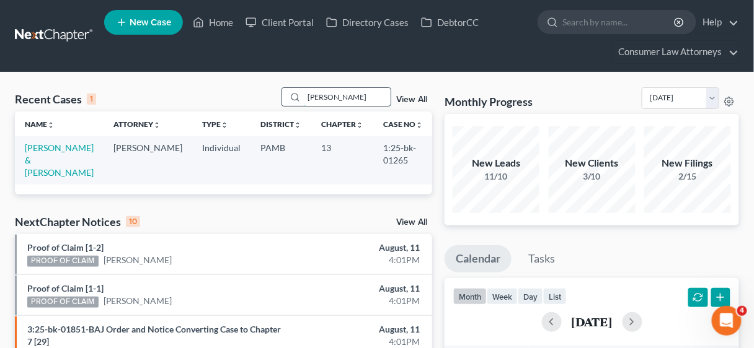
type input "[PERSON_NAME]"
click at [53, 145] on link "[PERSON_NAME] & [PERSON_NAME]" at bounding box center [59, 160] width 69 height 35
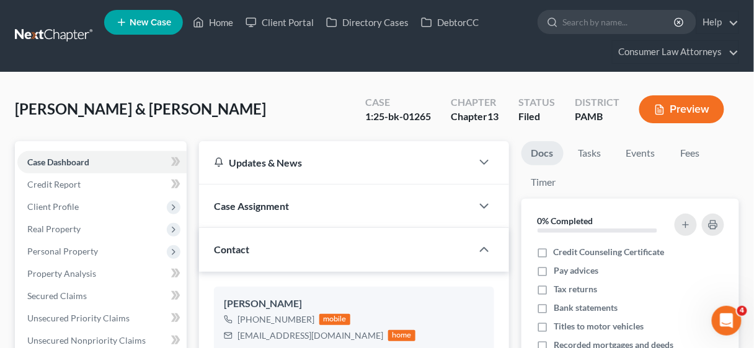
scroll to position [298, 0]
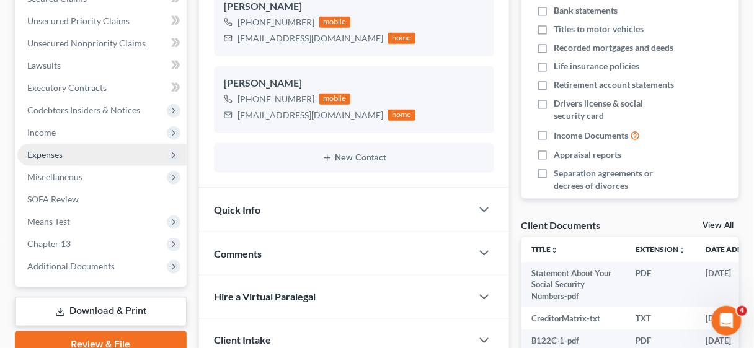
click at [48, 156] on span "Expenses" at bounding box center [44, 154] width 35 height 11
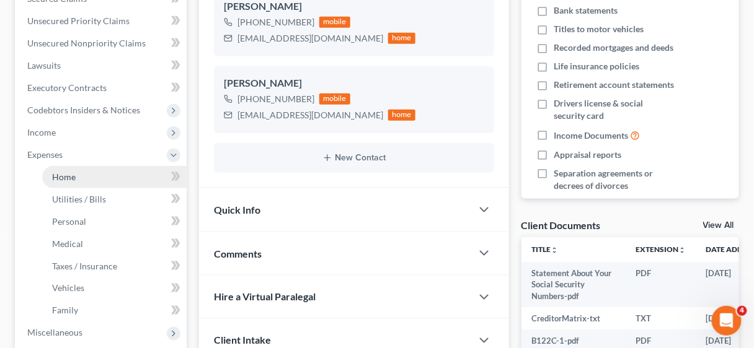
click at [64, 174] on span "Home" at bounding box center [64, 177] width 24 height 11
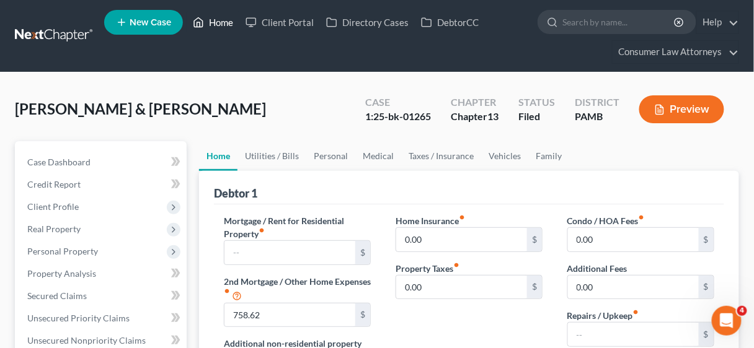
click at [223, 20] on link "Home" at bounding box center [213, 22] width 53 height 22
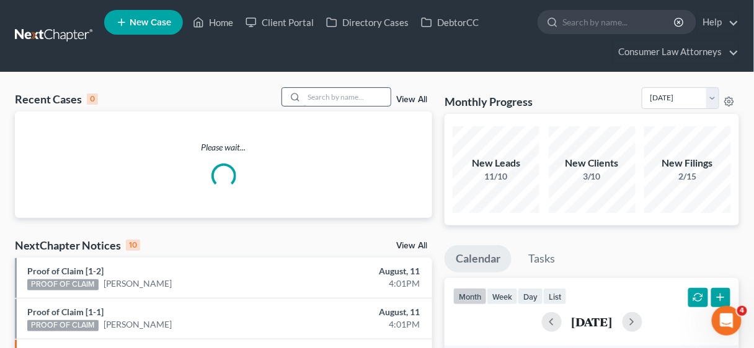
click at [314, 101] on input "search" at bounding box center [347, 97] width 87 height 18
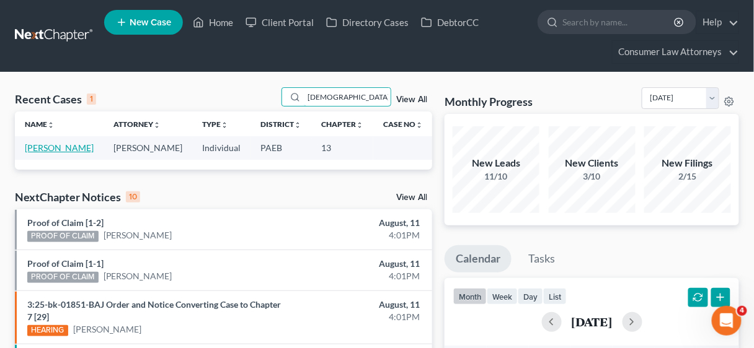
type input "[DEMOGRAPHIC_DATA]"
click at [74, 144] on link "[PERSON_NAME]" at bounding box center [59, 148] width 69 height 11
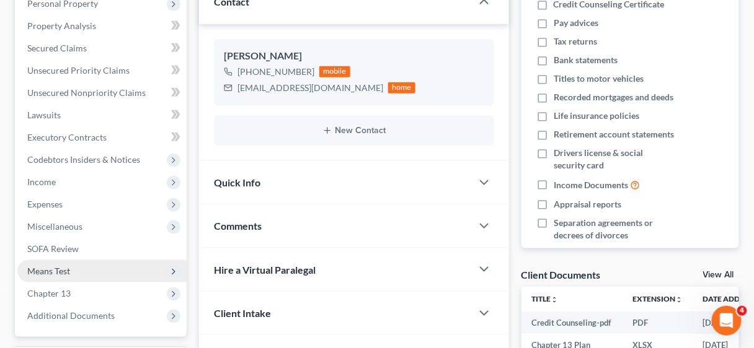
scroll to position [298, 0]
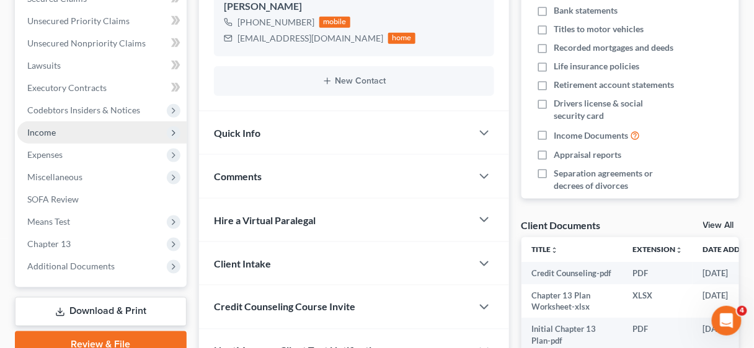
click at [45, 136] on span "Income" at bounding box center [41, 132] width 29 height 11
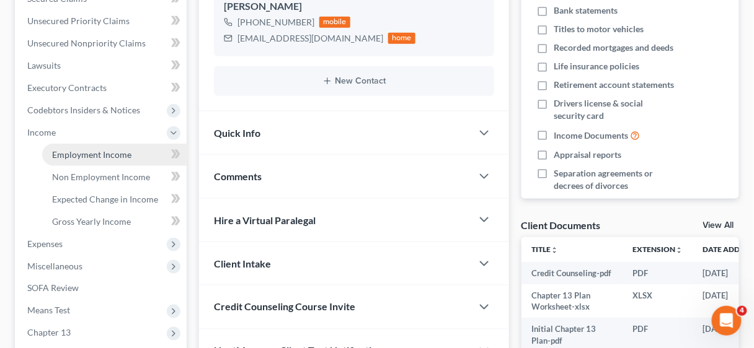
click at [88, 154] on span "Employment Income" at bounding box center [91, 154] width 79 height 11
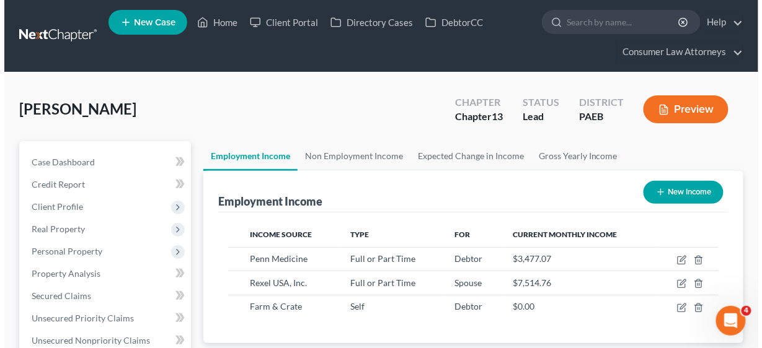
scroll to position [220, 301]
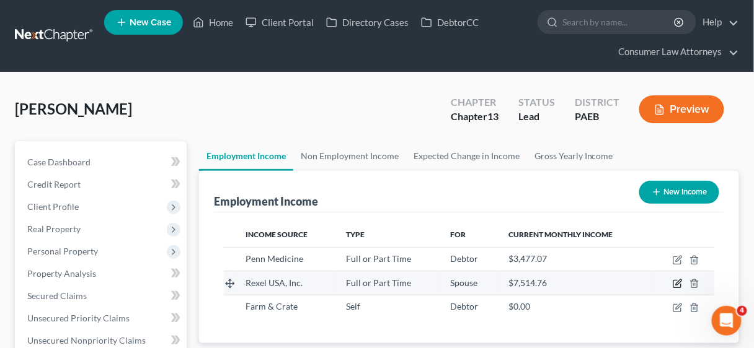
click at [679, 280] on icon "button" at bounding box center [679, 283] width 6 height 6
select select "0"
select select "45"
select select "2"
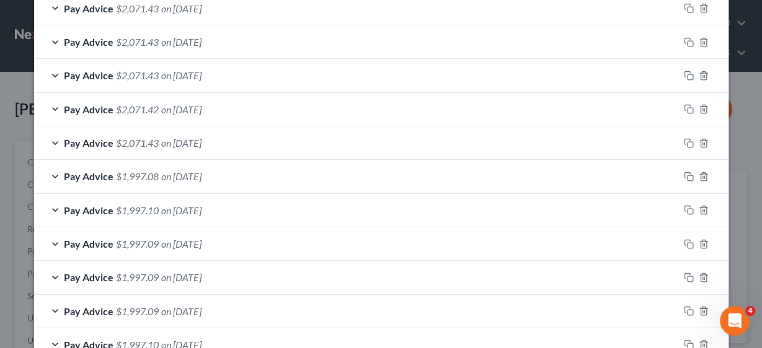
scroll to position [597, 0]
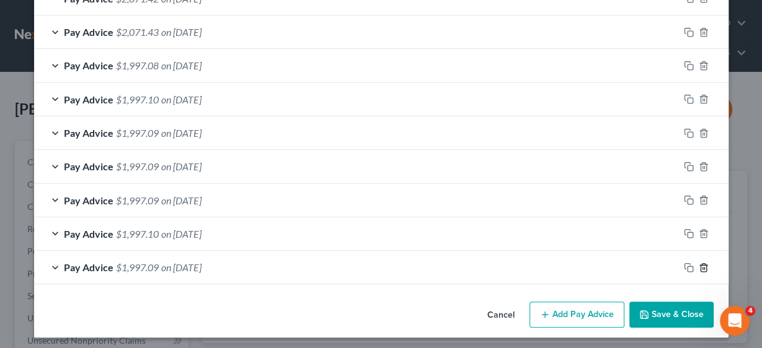
click at [700, 263] on icon "button" at bounding box center [703, 267] width 6 height 8
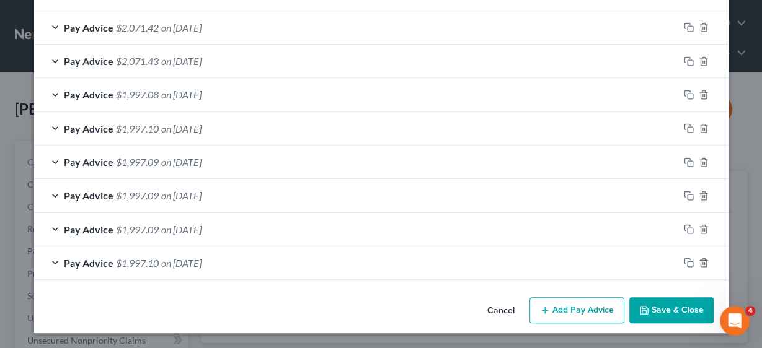
scroll to position [563, 0]
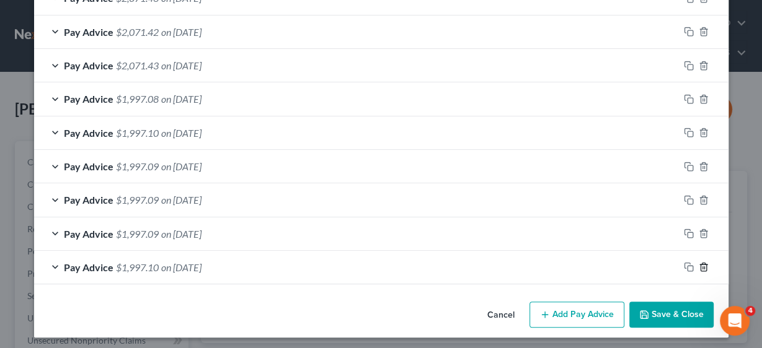
click at [700, 263] on icon "button" at bounding box center [703, 267] width 6 height 8
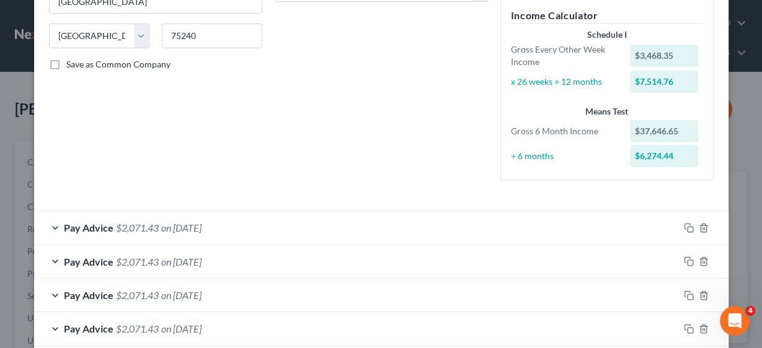
scroll to position [530, 0]
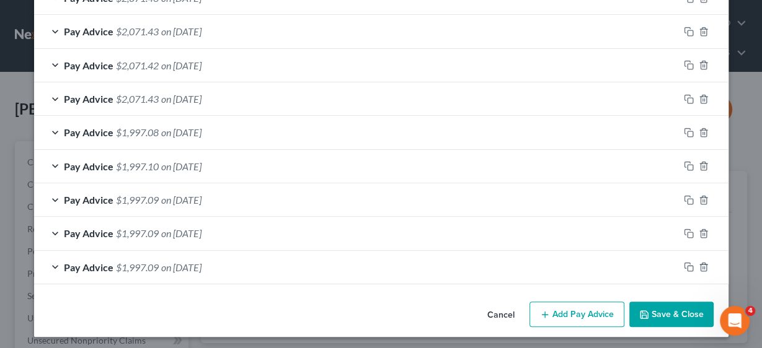
click at [581, 316] on button "Add Pay Advice" at bounding box center [576, 315] width 95 height 26
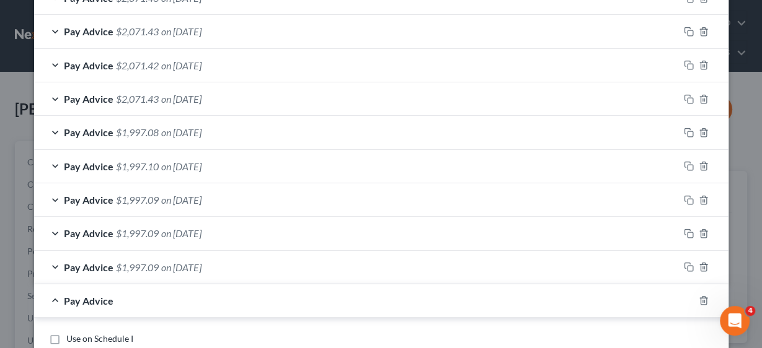
scroll to position [778, 0]
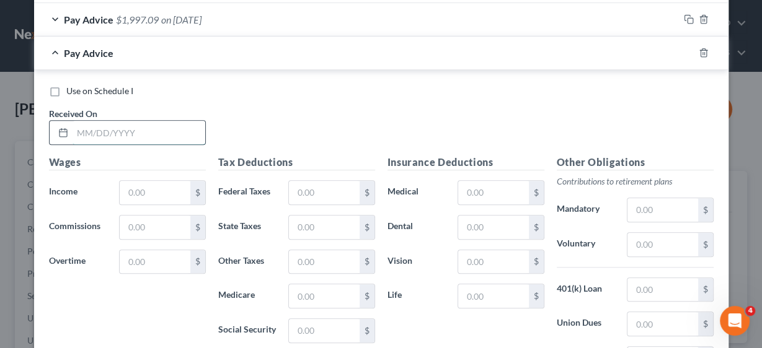
click at [131, 132] on input "text" at bounding box center [139, 133] width 133 height 24
type input "[DATE]"
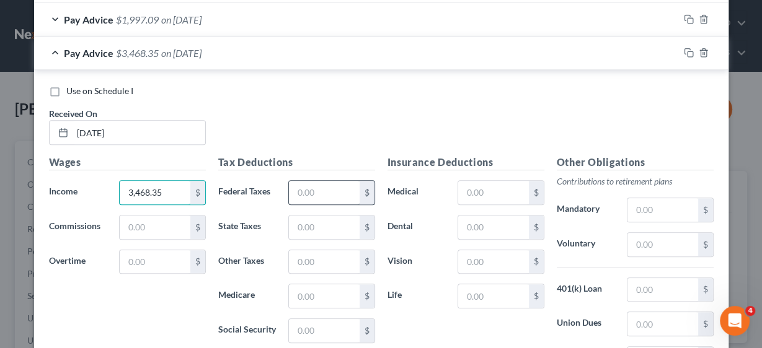
type input "3,468.35"
click at [304, 186] on input "text" at bounding box center [324, 193] width 70 height 24
type input "277.36"
click at [299, 219] on input "text" at bounding box center [324, 228] width 70 height 24
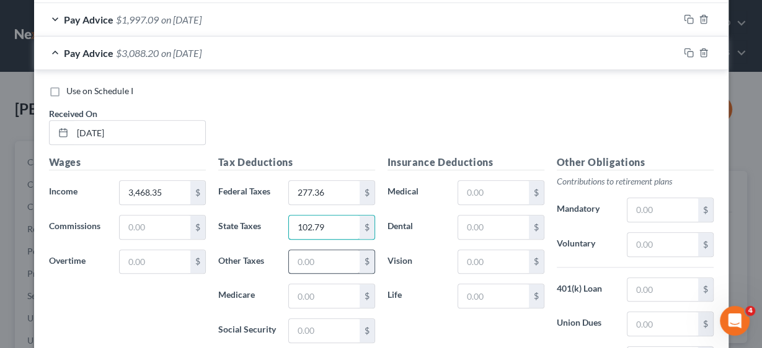
type input "102.79"
click at [329, 254] on input "text" at bounding box center [324, 262] width 70 height 24
click at [333, 255] on input "text" at bounding box center [324, 262] width 70 height 24
type input "37.90"
click at [330, 286] on input "text" at bounding box center [324, 297] width 70 height 24
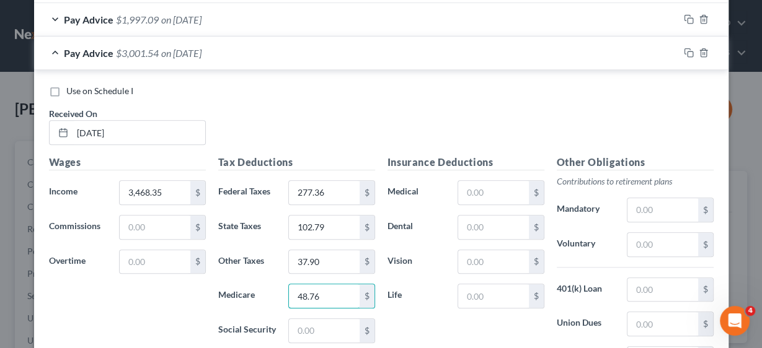
type input "48.76"
type input "208.52"
click at [477, 190] on input "text" at bounding box center [493, 193] width 70 height 24
type input "105.69"
type input "14.37"
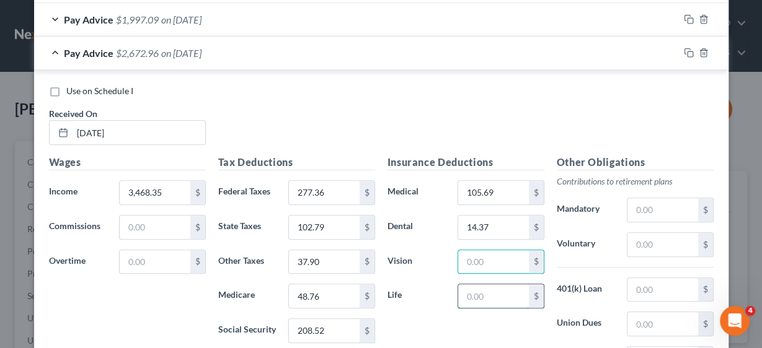
click at [496, 285] on input "text" at bounding box center [493, 297] width 70 height 24
type input "5.47"
click at [646, 240] on input "text" at bounding box center [662, 245] width 70 height 24
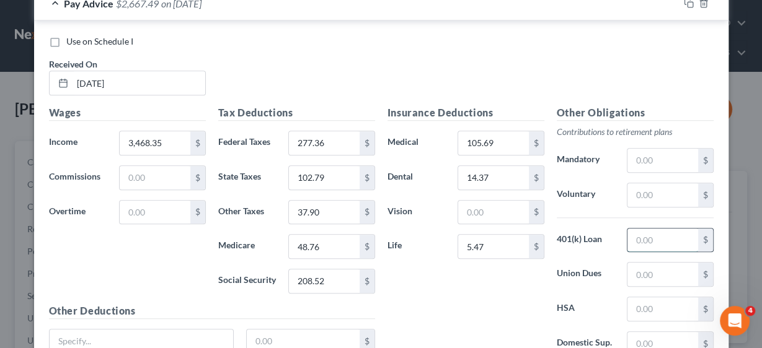
click at [648, 236] on input "text" at bounding box center [662, 241] width 70 height 24
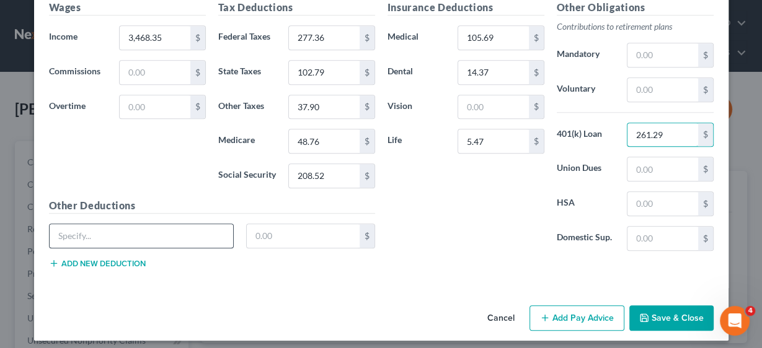
type input "261.29"
click at [160, 234] on input "text" at bounding box center [142, 236] width 184 height 24
type input "401K Loan 2"
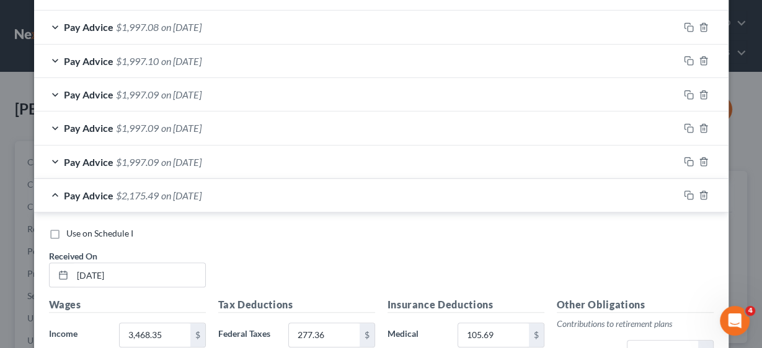
scroll to position [685, 0]
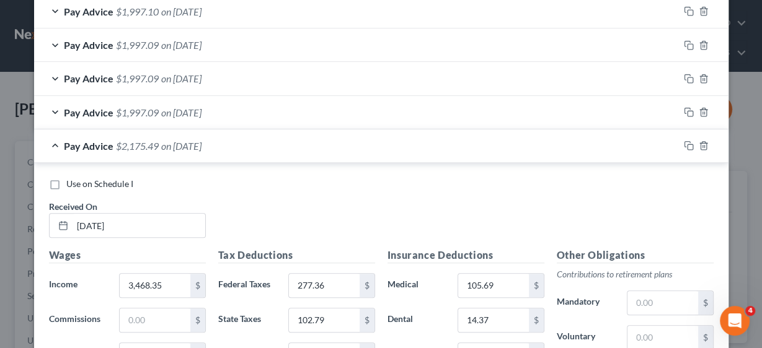
type input "230.71"
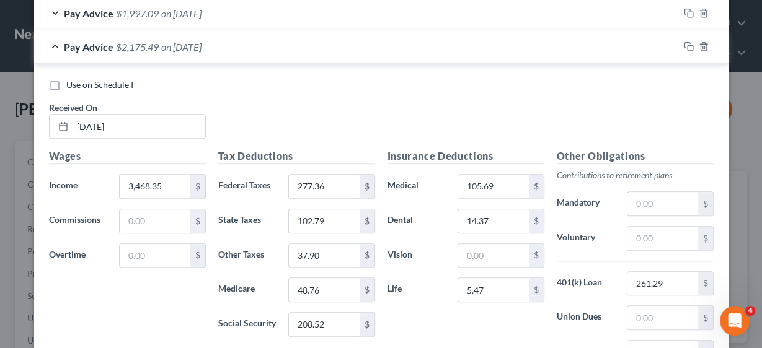
scroll to position [933, 0]
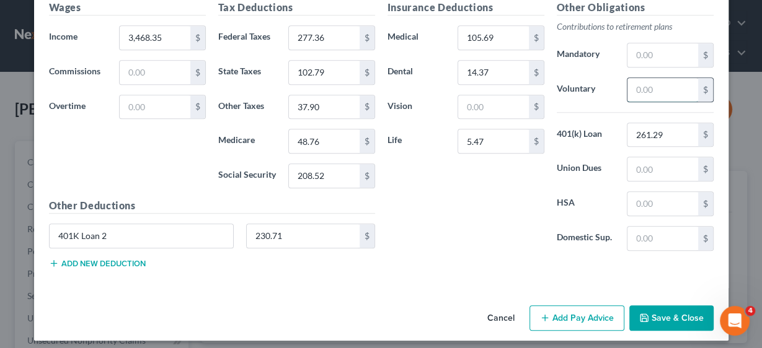
click at [654, 83] on input "text" at bounding box center [662, 90] width 70 height 24
type input "104.05"
click at [560, 311] on button "Add Pay Advice" at bounding box center [576, 319] width 95 height 26
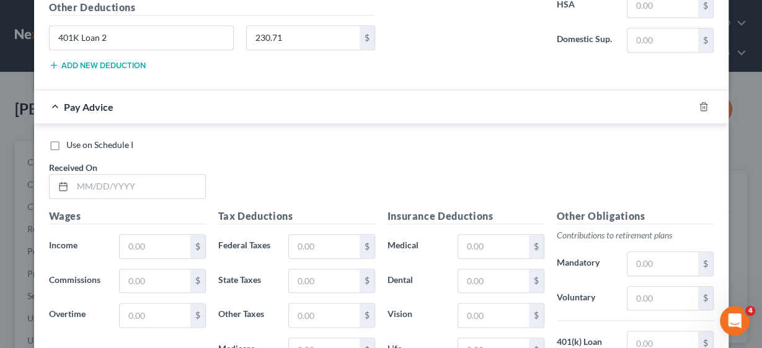
scroll to position [1230, 0]
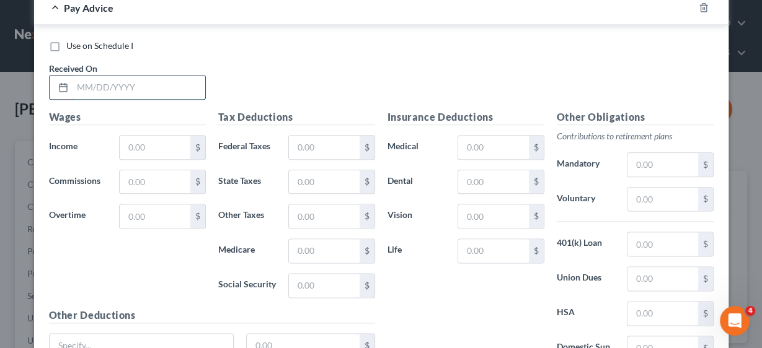
click at [149, 90] on input "text" at bounding box center [139, 88] width 133 height 24
type input "[DATE]"
click at [140, 136] on input "text" at bounding box center [155, 148] width 70 height 24
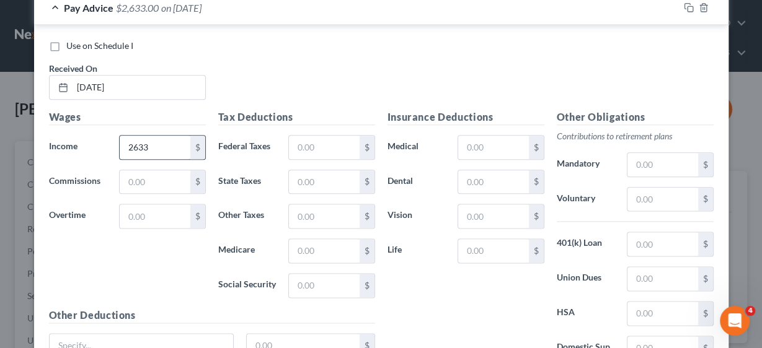
type input "2,633"
drag, startPoint x: 164, startPoint y: 145, endPoint x: 120, endPoint y: 138, distance: 44.5
click at [121, 138] on input "2,633" at bounding box center [155, 148] width 70 height 24
click at [131, 170] on input "text" at bounding box center [155, 182] width 70 height 24
click at [351, 136] on input "text" at bounding box center [324, 148] width 70 height 24
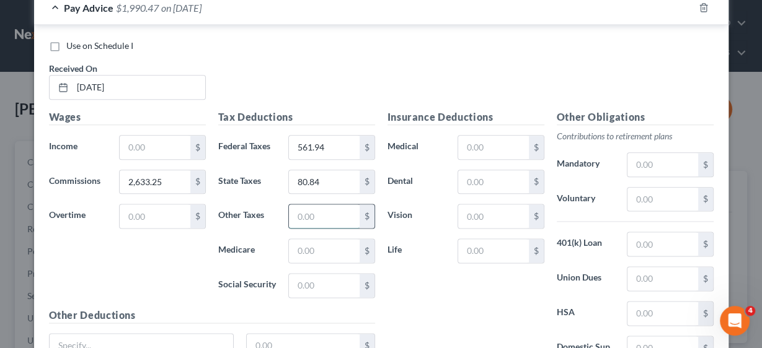
click at [332, 205] on input "text" at bounding box center [324, 217] width 70 height 24
click at [666, 189] on input "text" at bounding box center [662, 200] width 70 height 24
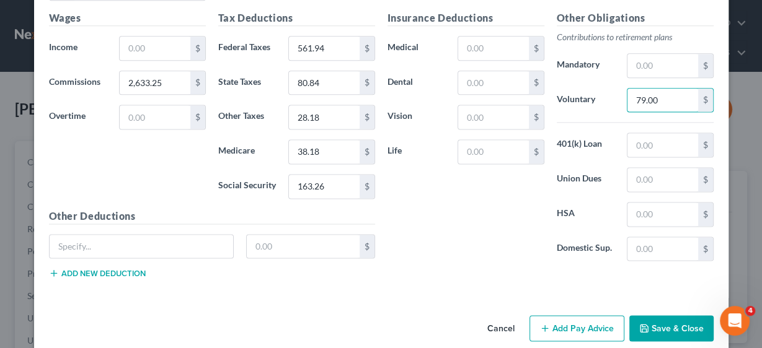
scroll to position [1336, 0]
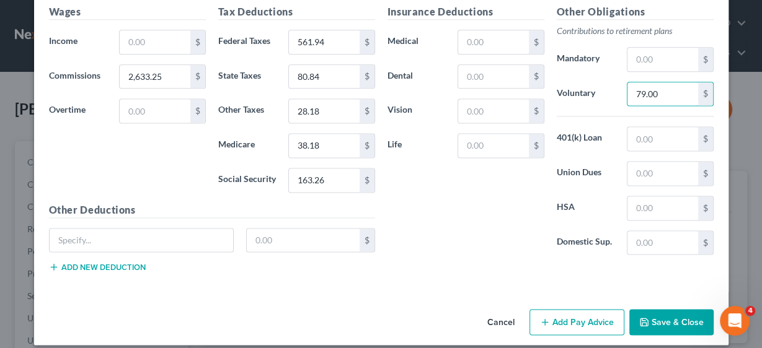
click at [571, 311] on button "Add Pay Advice" at bounding box center [576, 322] width 95 height 26
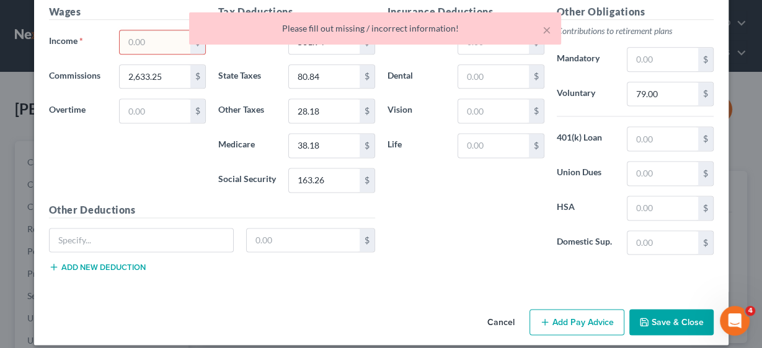
scroll to position [1137, 0]
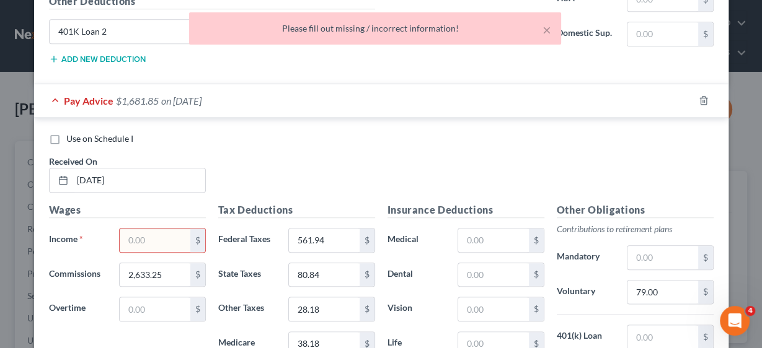
click at [164, 230] on input "text" at bounding box center [155, 241] width 70 height 24
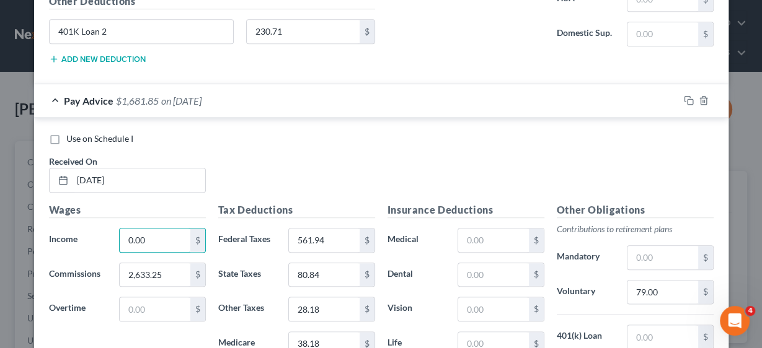
scroll to position [1336, 0]
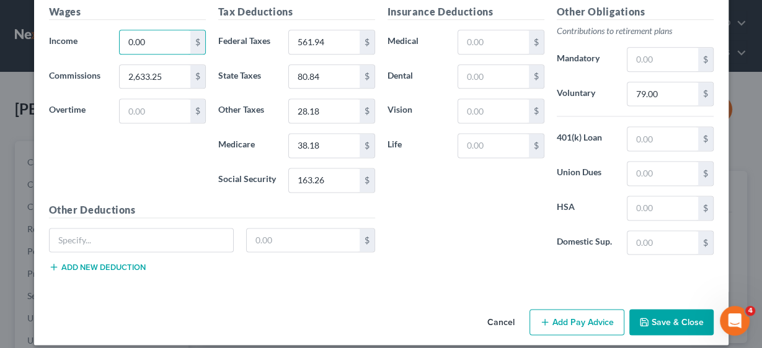
click at [590, 311] on button "Add Pay Advice" at bounding box center [576, 322] width 95 height 26
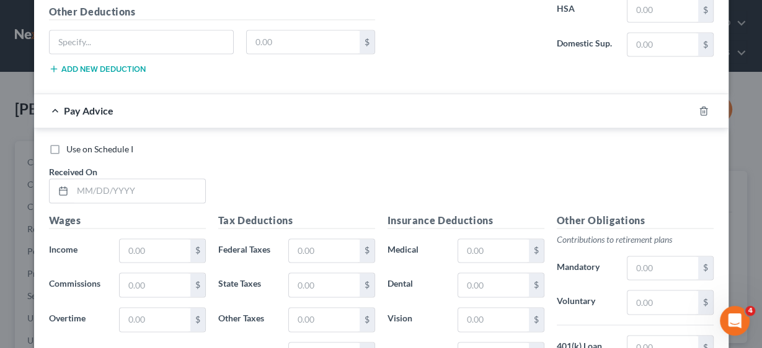
scroll to position [1584, 0]
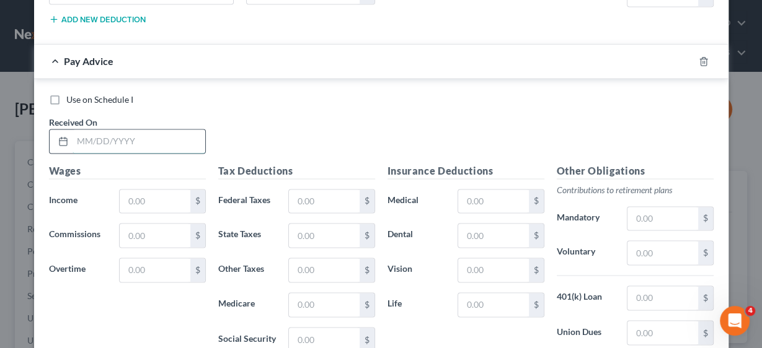
click at [118, 130] on input "text" at bounding box center [139, 142] width 133 height 24
click at [167, 130] on input "text" at bounding box center [139, 142] width 133 height 24
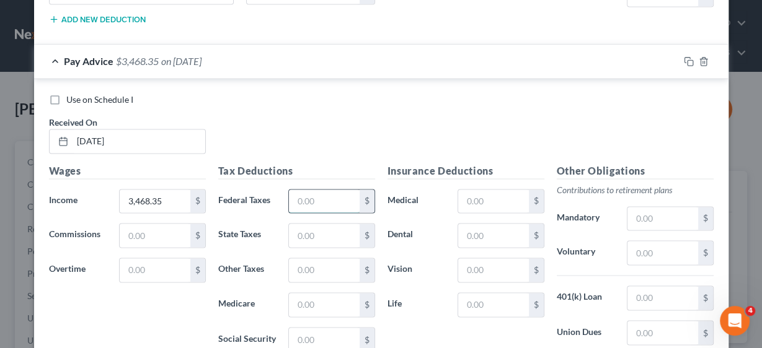
click at [312, 190] on input "text" at bounding box center [324, 202] width 70 height 24
click at [327, 258] on div "$" at bounding box center [331, 270] width 86 height 25
click at [328, 258] on input "text" at bounding box center [324, 270] width 70 height 24
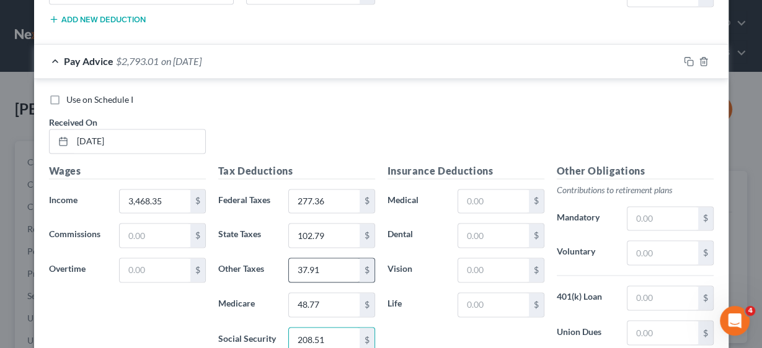
scroll to position [1739, 0]
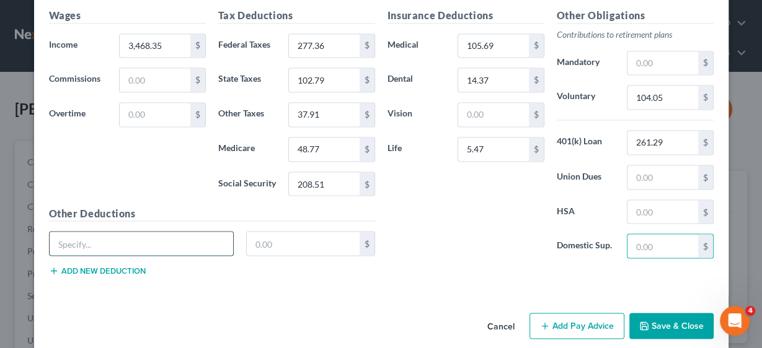
click at [123, 232] on input "text" at bounding box center [142, 244] width 184 height 24
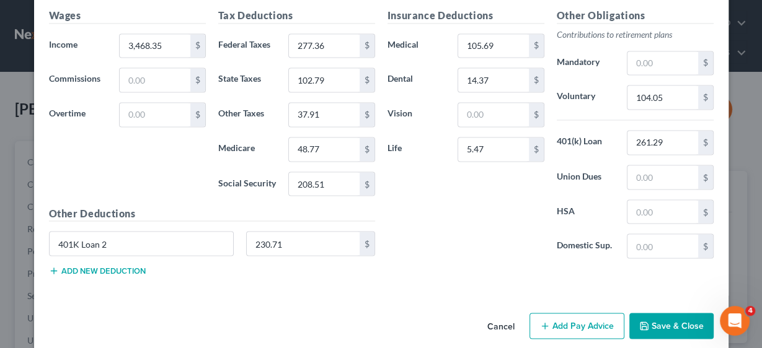
click at [671, 316] on button "Save & Close" at bounding box center [671, 326] width 84 height 26
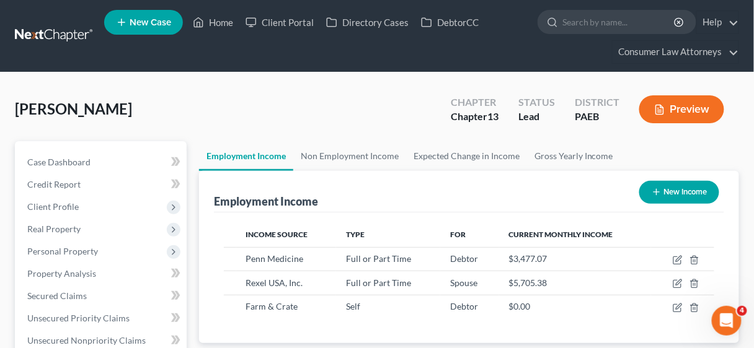
scroll to position [619627, 619546]
